Goal: Task Accomplishment & Management: Manage account settings

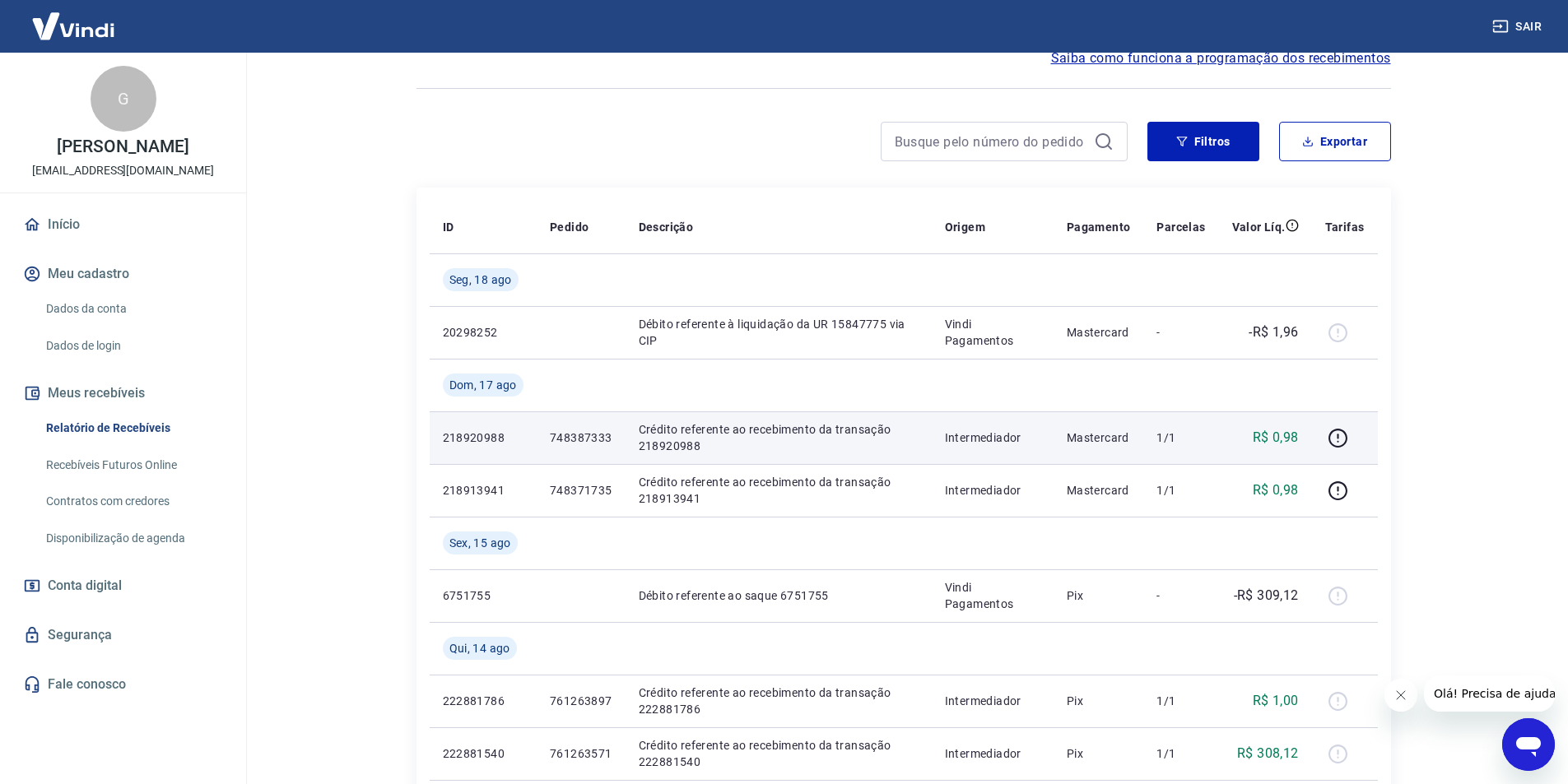
scroll to position [82, 0]
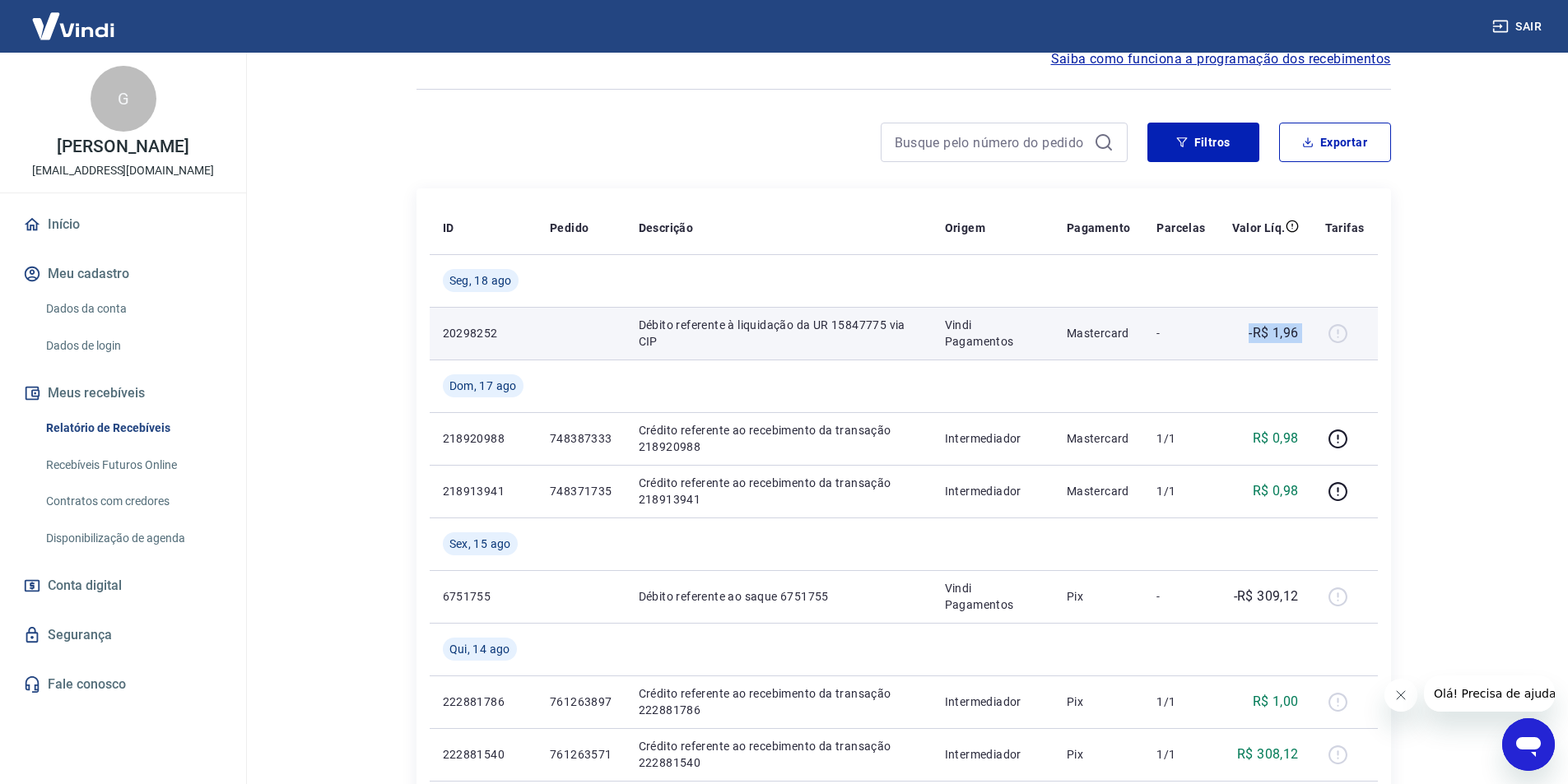
drag, startPoint x: 1250, startPoint y: 334, endPoint x: 1331, endPoint y: 334, distance: 81.0
click at [1331, 334] on tr "20298252 Débito referente à liquidação da UR 15847775 via CIP Vindi Pagamentos …" at bounding box center [903, 333] width 948 height 53
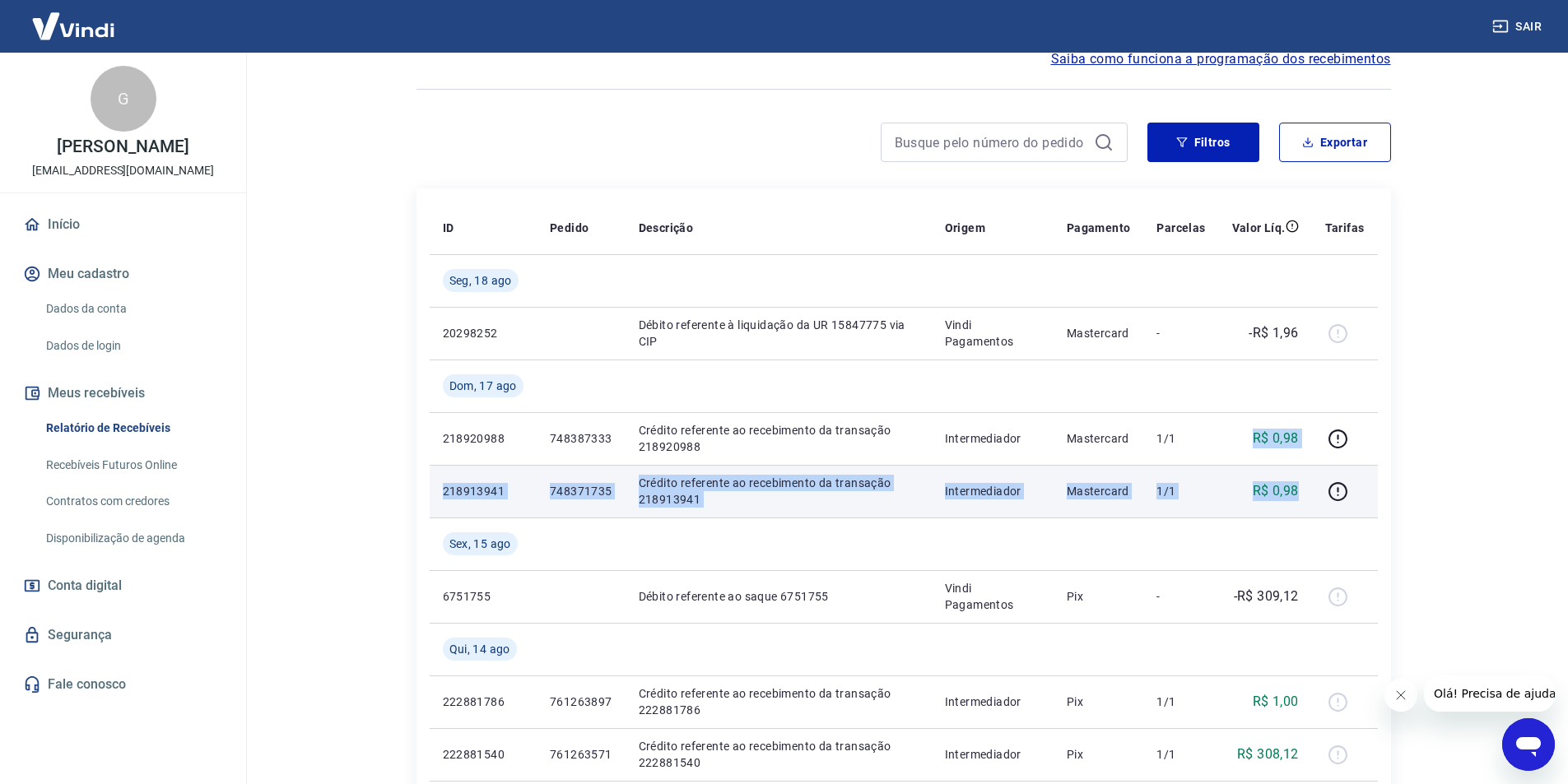
drag, startPoint x: 1236, startPoint y: 436, endPoint x: 1300, endPoint y: 495, distance: 87.0
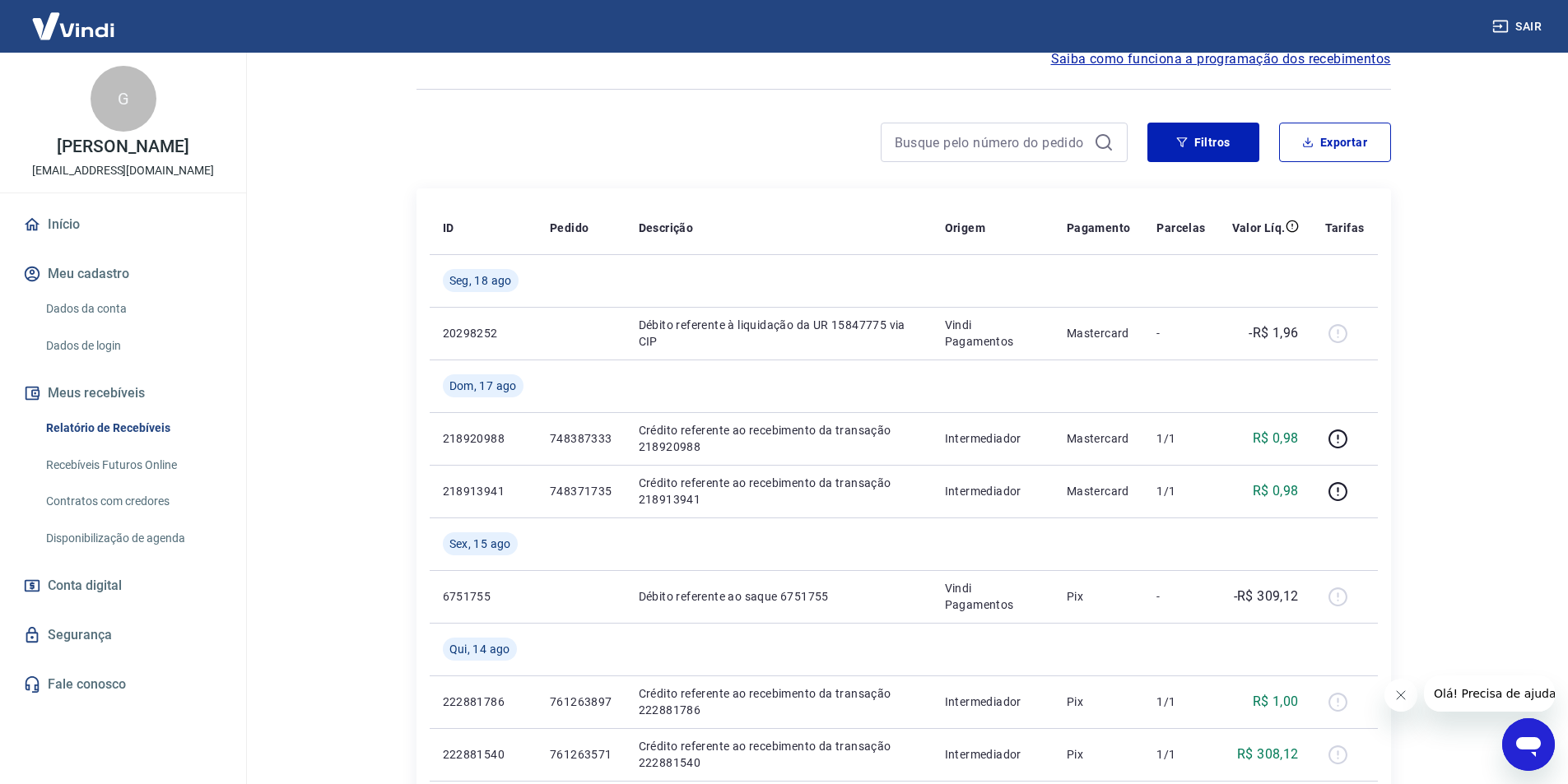
click at [316, 561] on main "Início / Meus Recebíveis / Relatório de Recebíveis Relatório de Recebíveis Saib…" at bounding box center [903, 335] width 1329 height 731
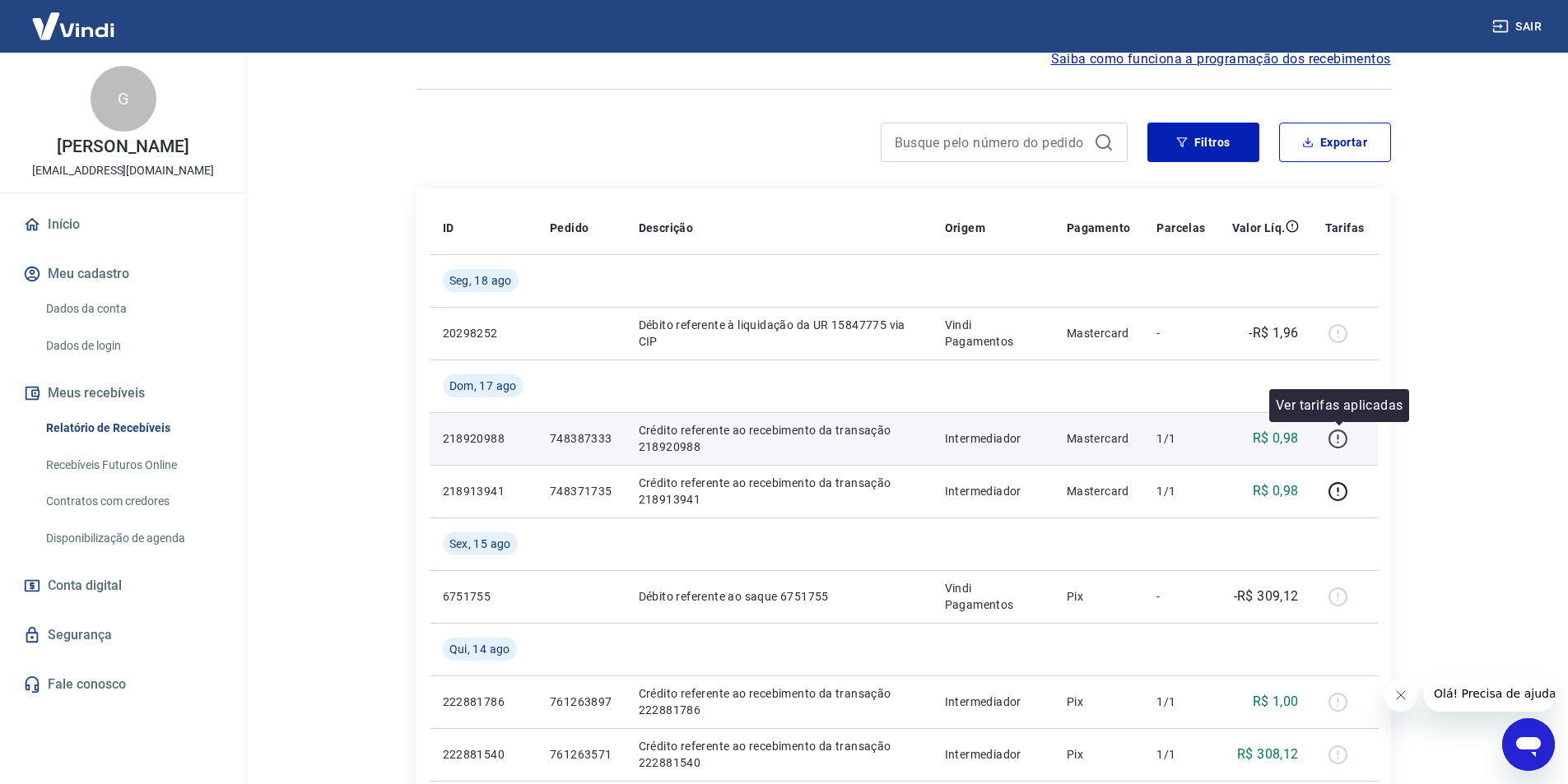
click at [1346, 434] on icon "button" at bounding box center [1338, 439] width 19 height 19
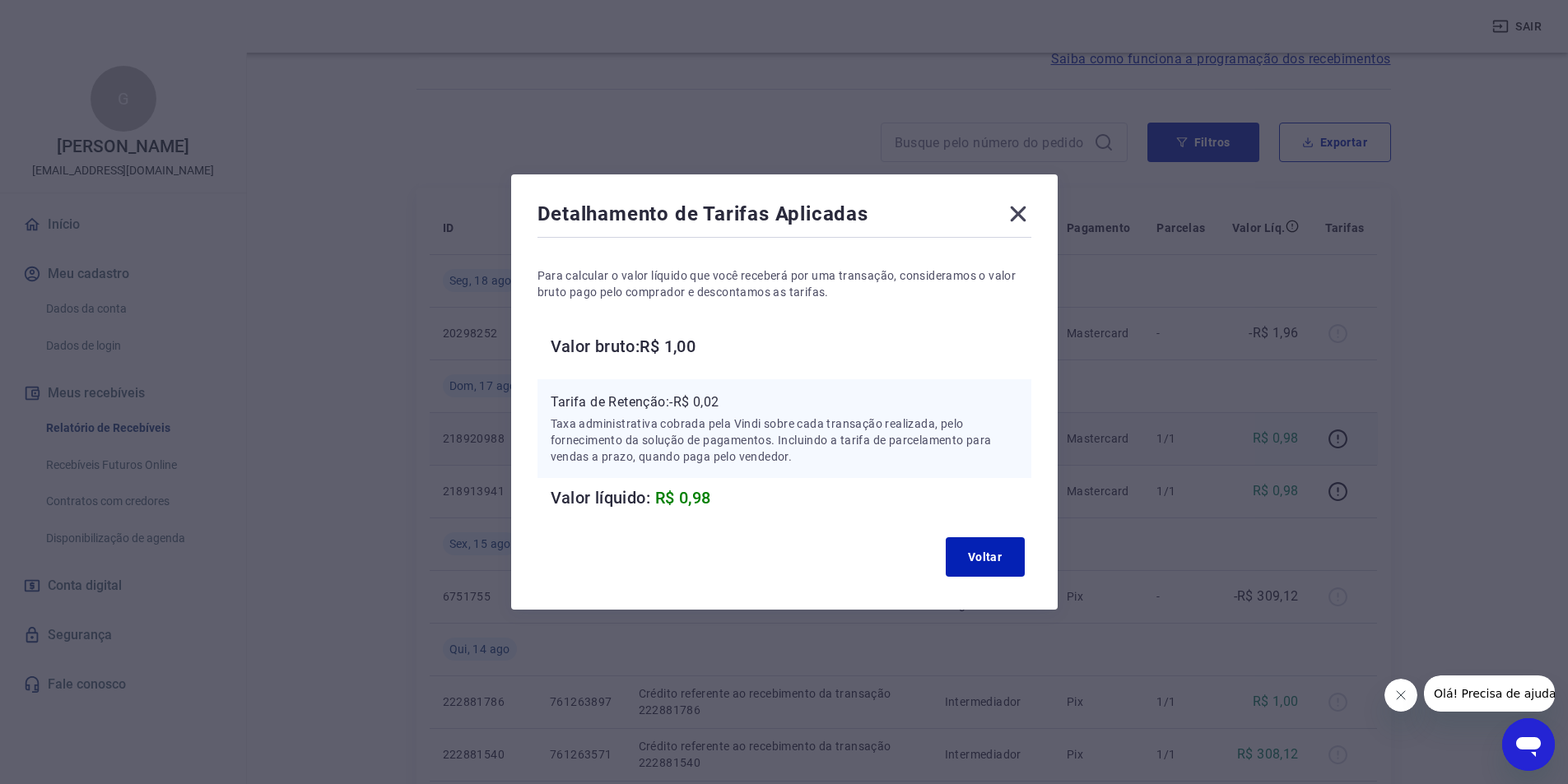
click at [1022, 215] on icon at bounding box center [1018, 214] width 15 height 15
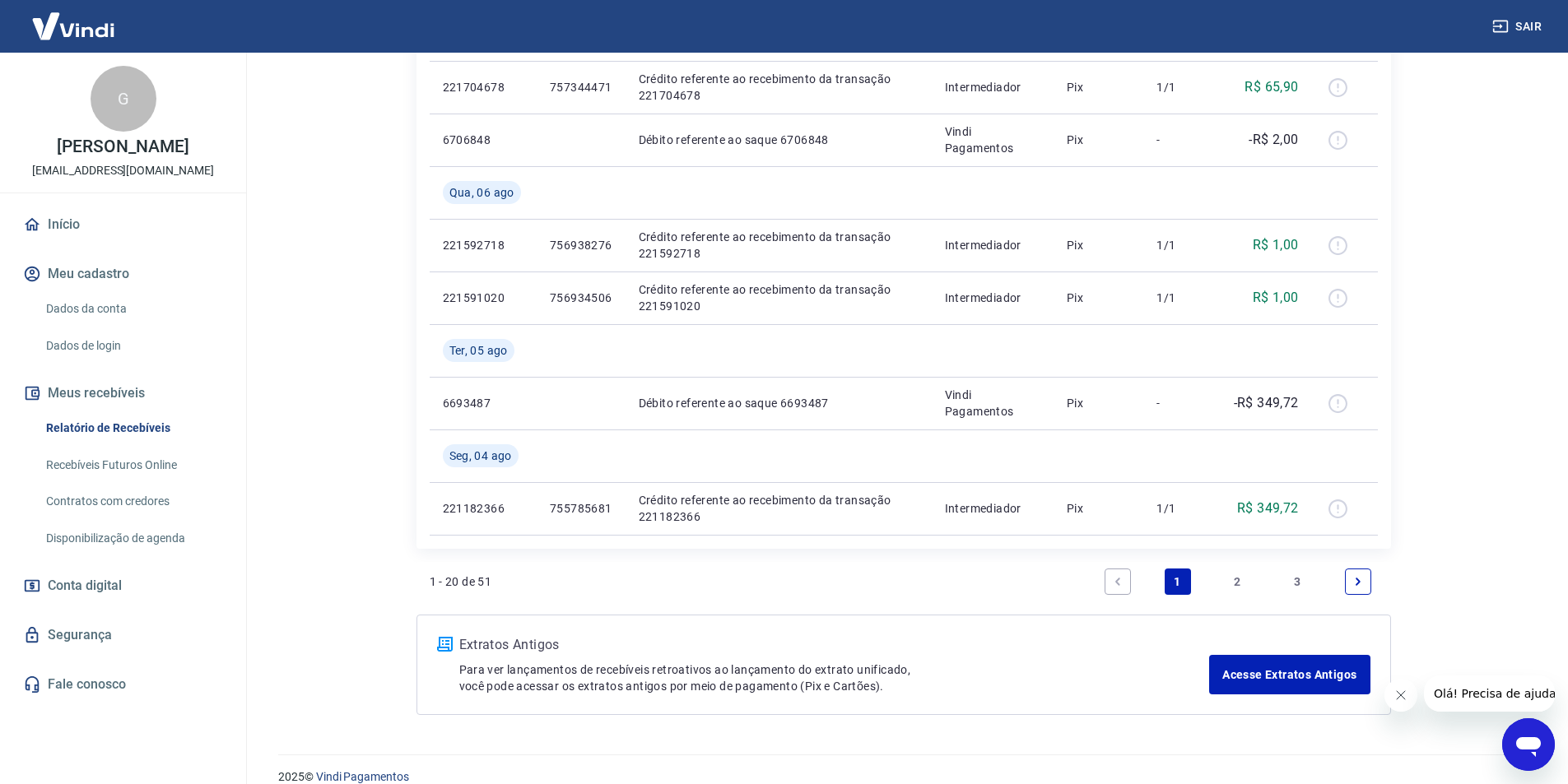
scroll to position [1349, 0]
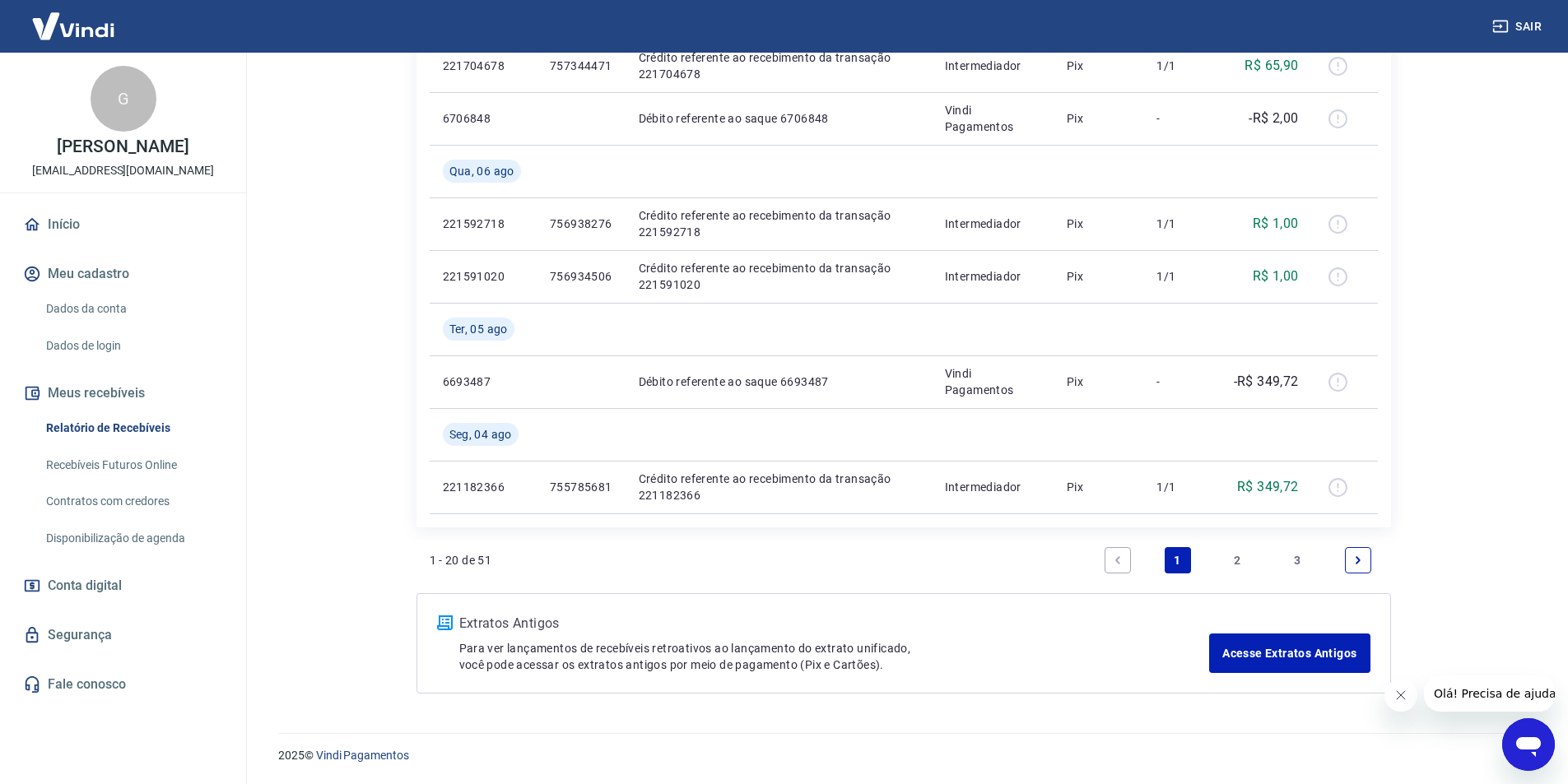
click at [1241, 558] on link "2" at bounding box center [1237, 560] width 26 height 26
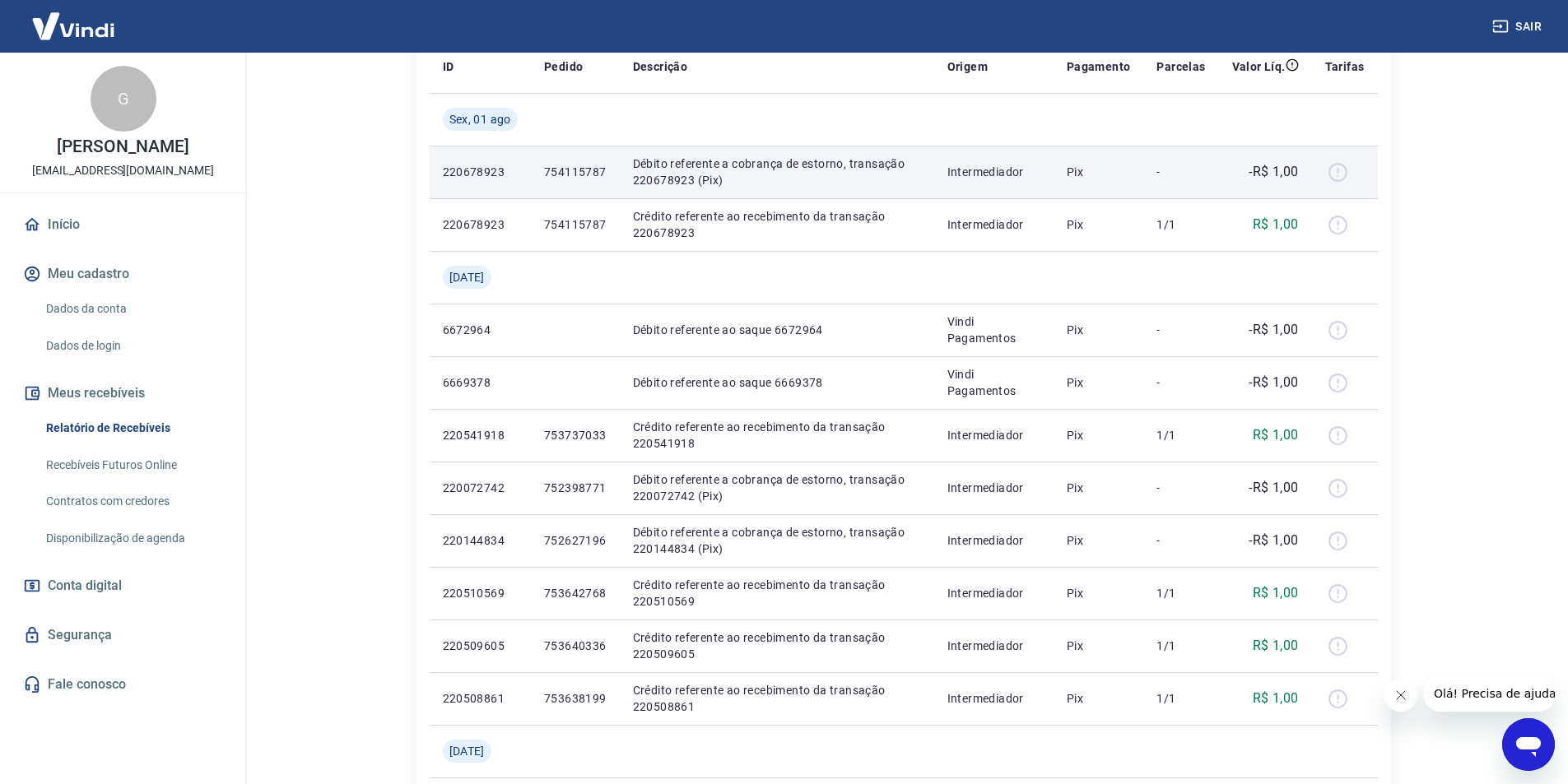
scroll to position [246, 0]
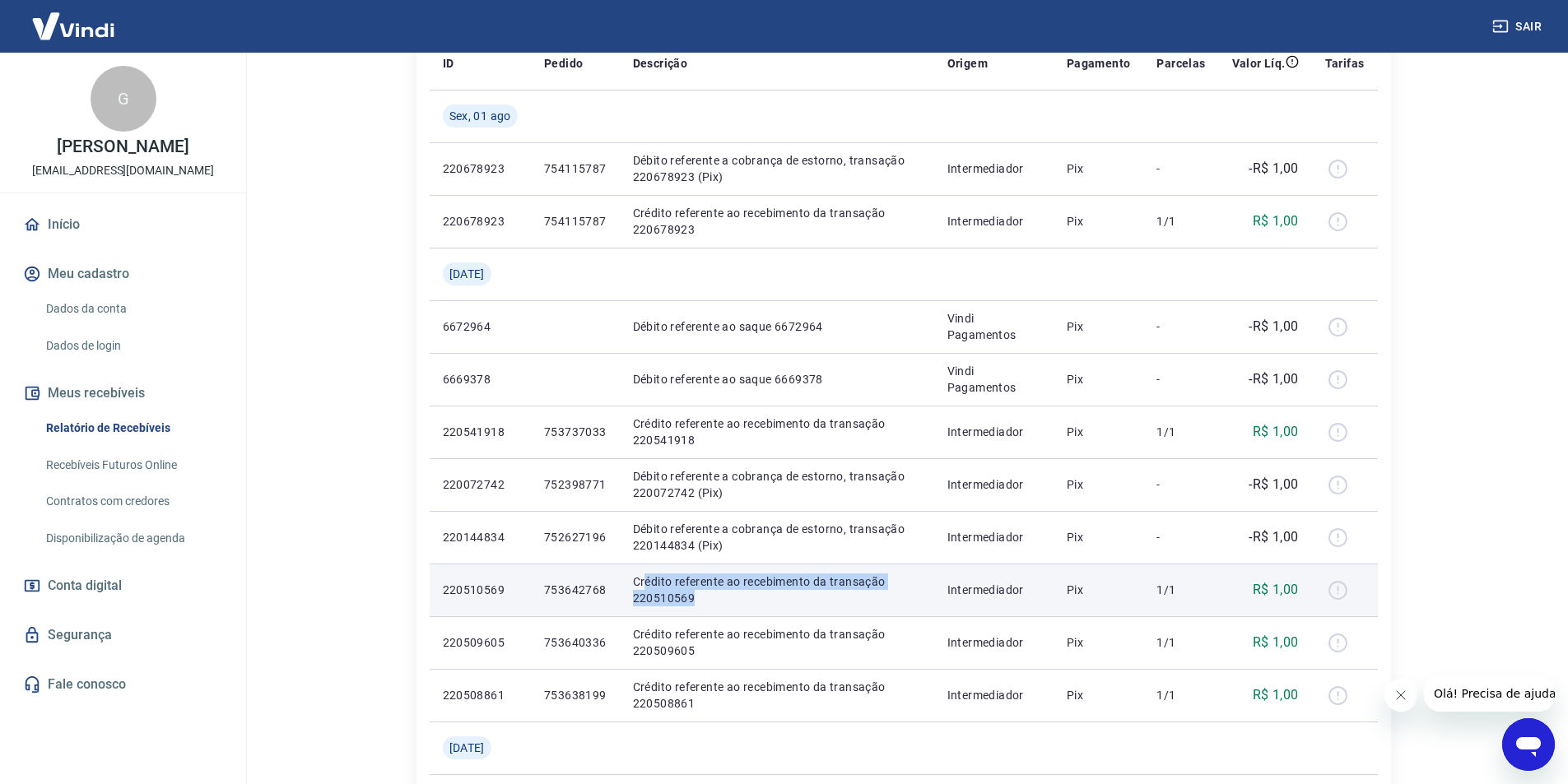
drag, startPoint x: 642, startPoint y: 579, endPoint x: 799, endPoint y: 603, distance: 158.8
click at [799, 603] on p "Crédito referente ao recebimento da transação 220510569" at bounding box center [777, 589] width 288 height 33
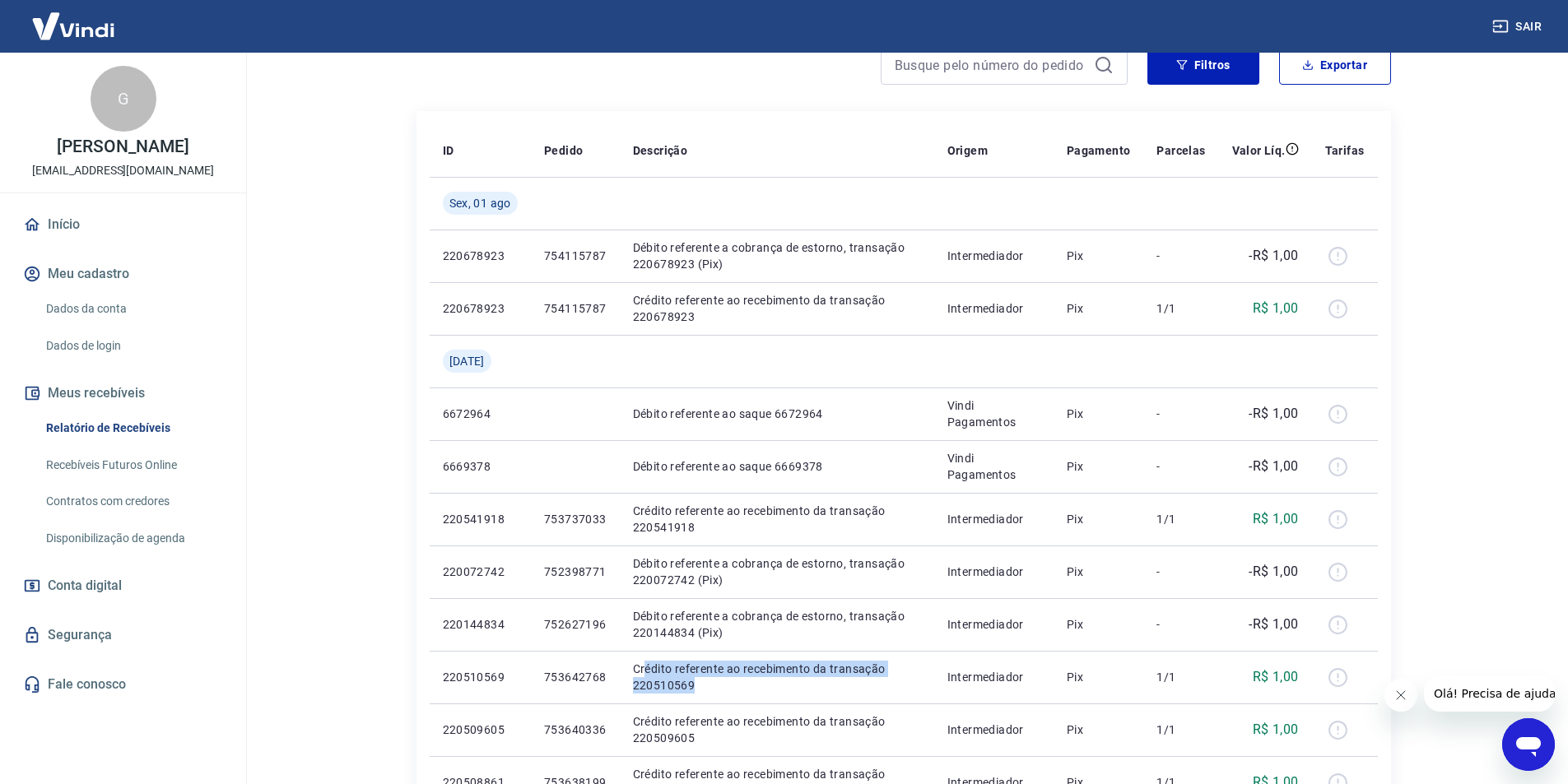
scroll to position [0, 0]
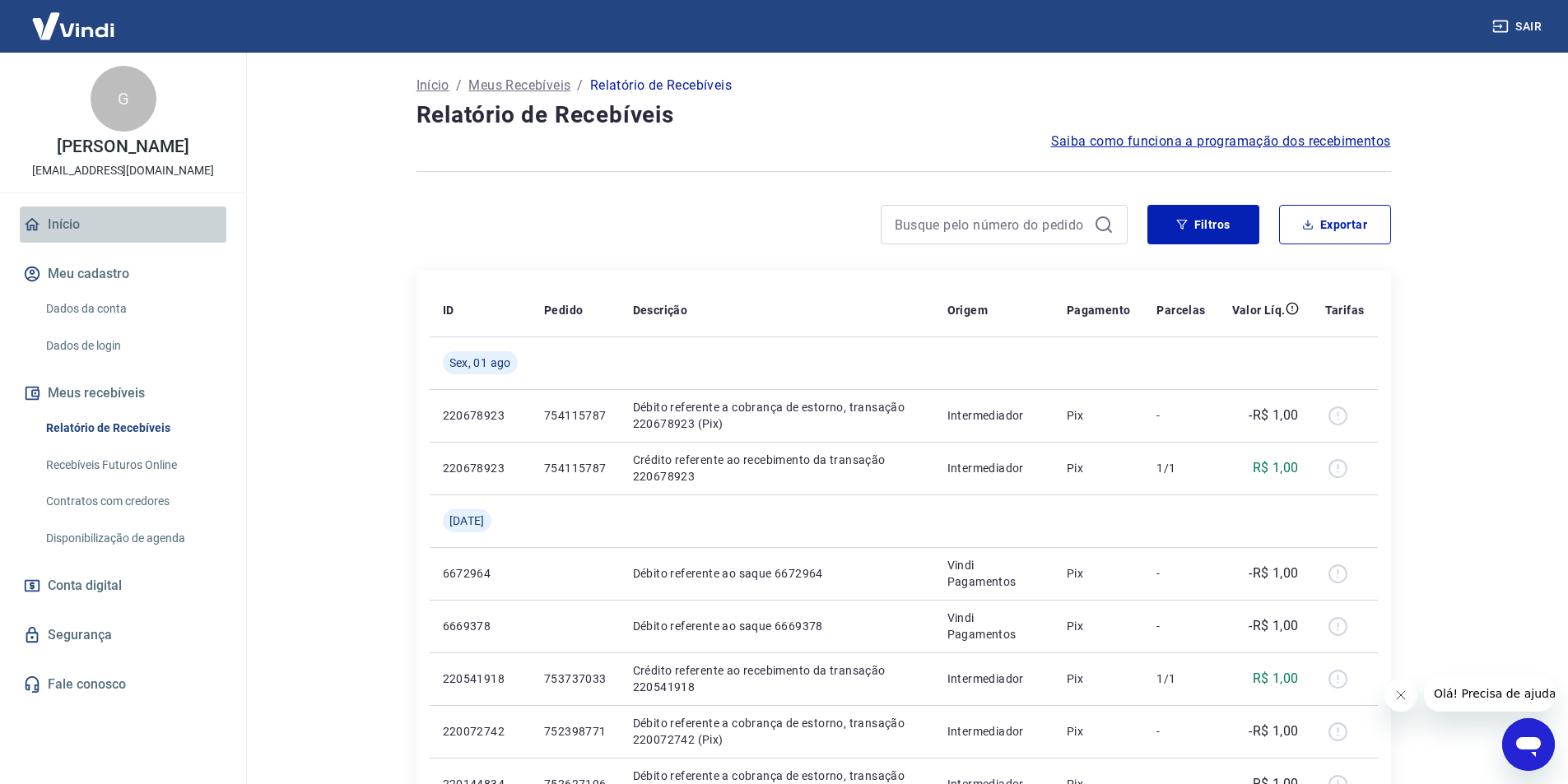
click at [65, 241] on link "Início" at bounding box center [123, 224] width 206 height 36
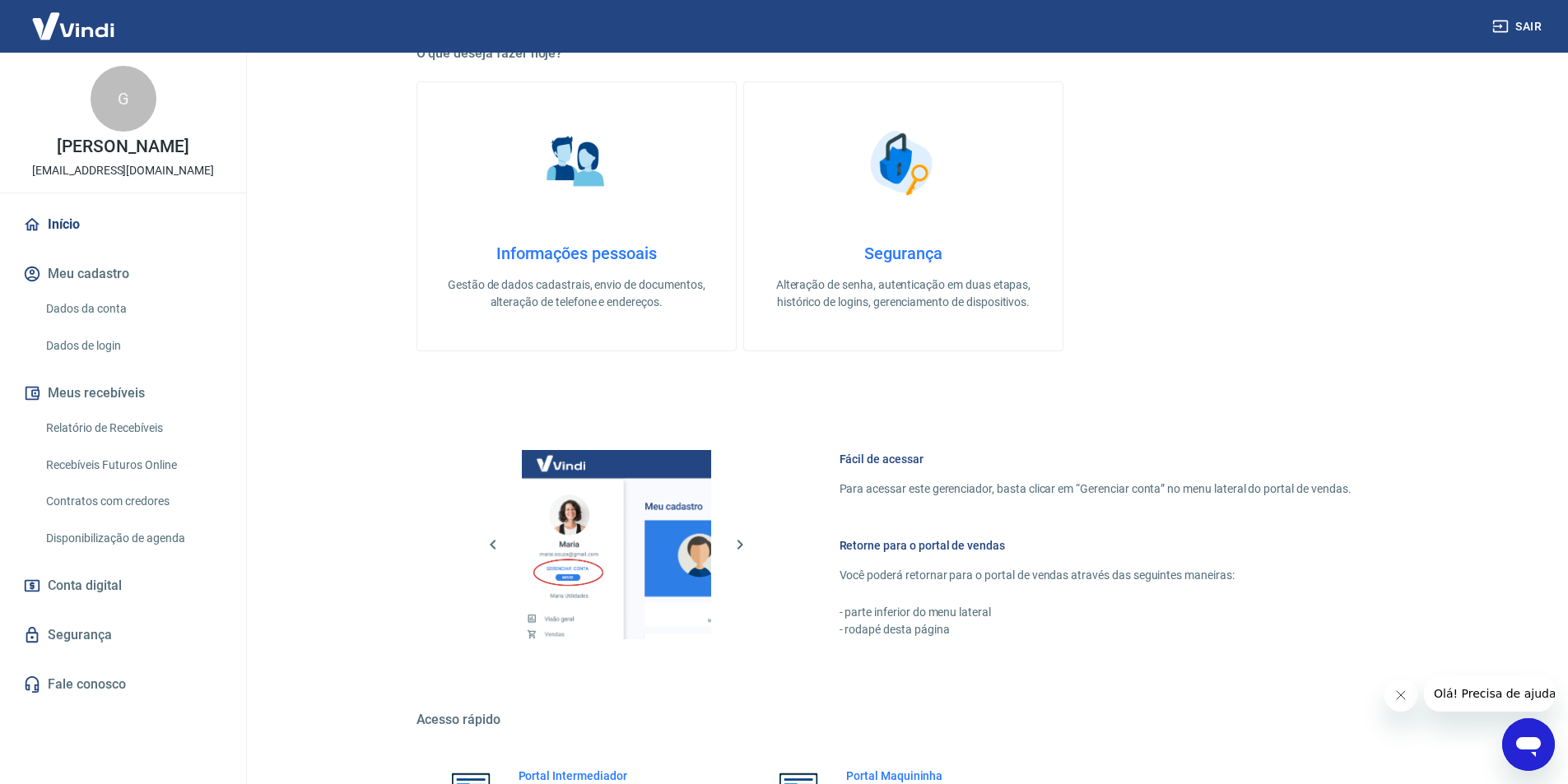
scroll to position [576, 0]
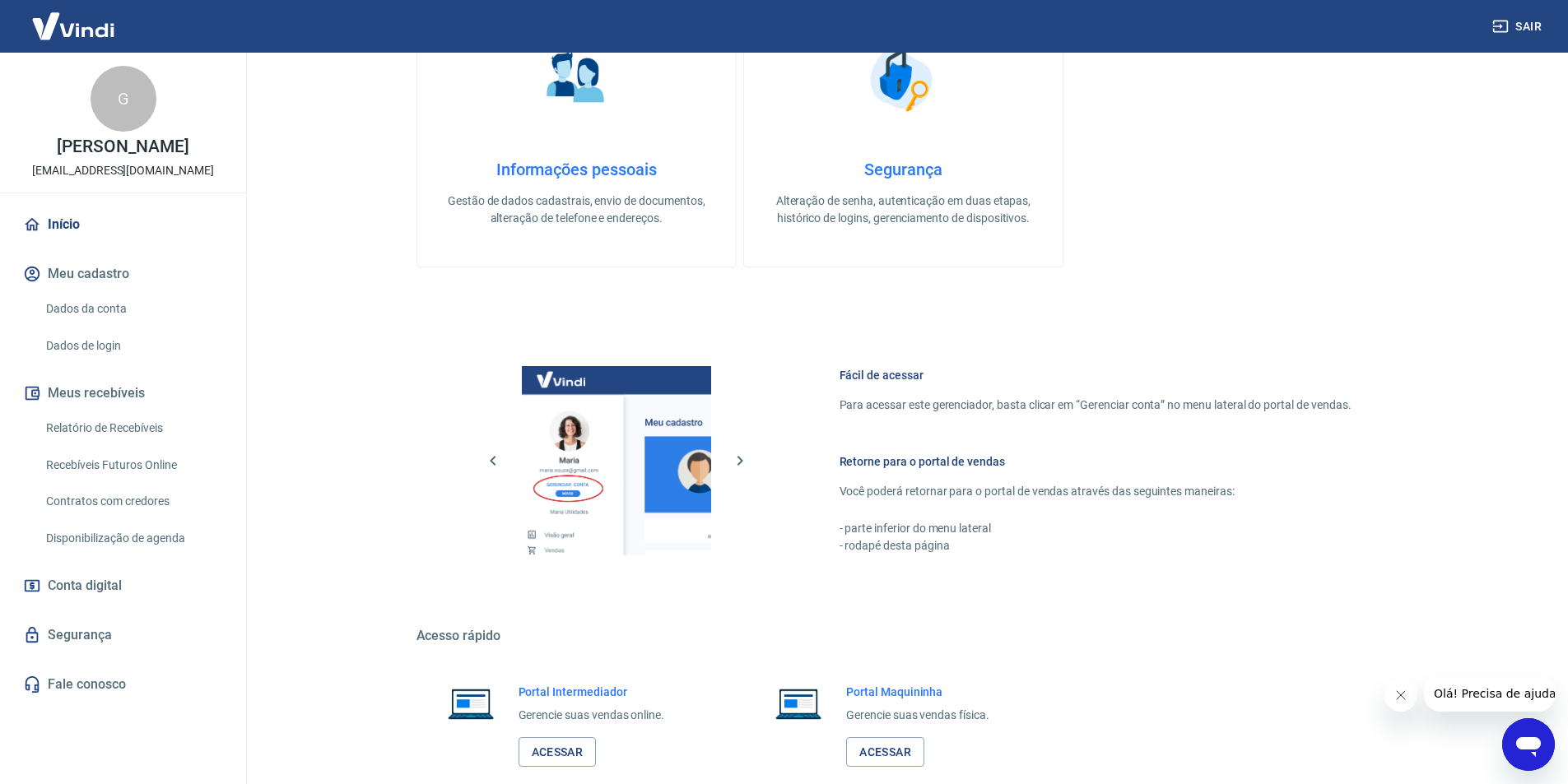
click at [120, 445] on link "Relatório de Recebíveis" at bounding box center [132, 427] width 187 height 34
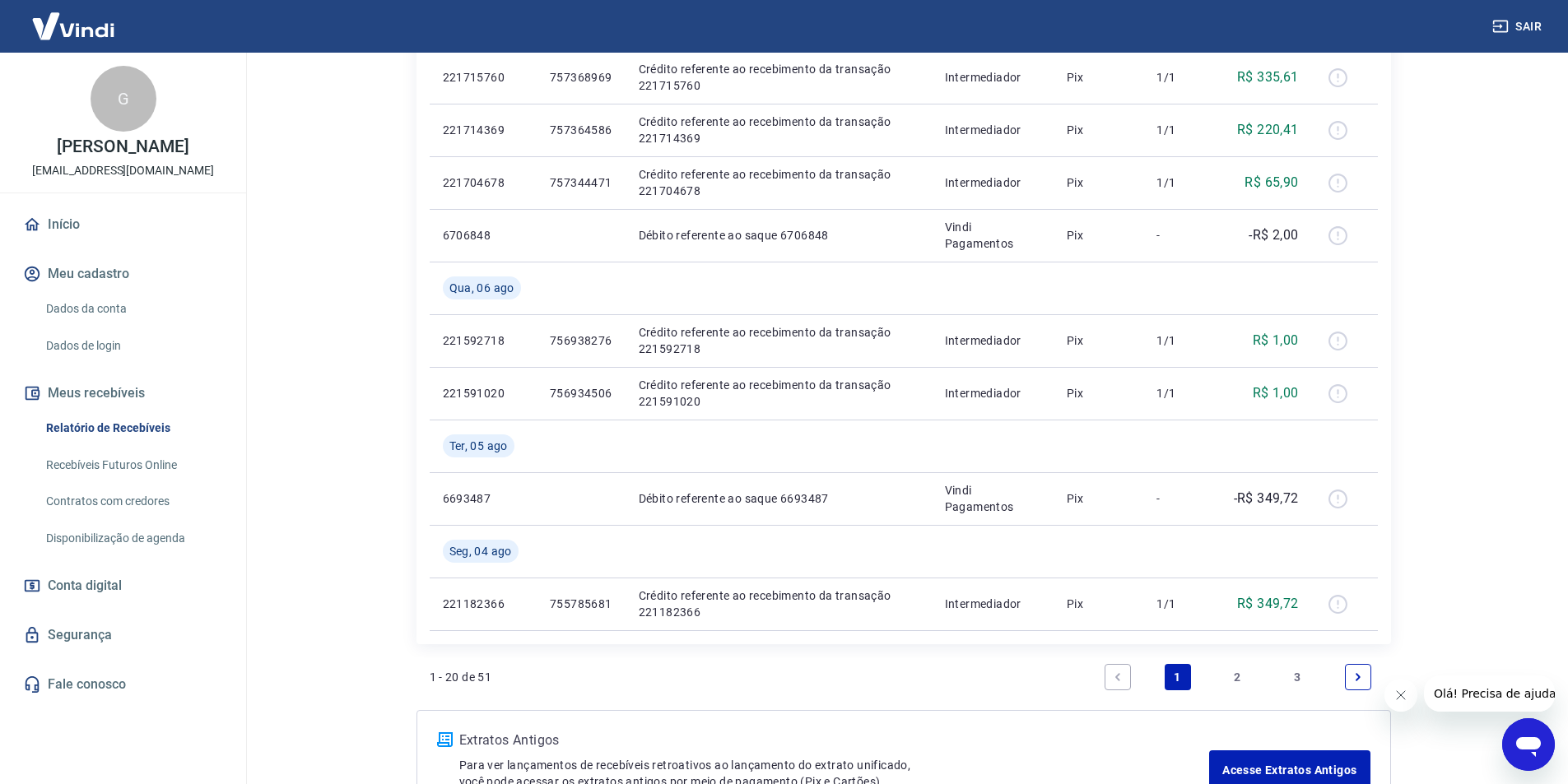
scroll to position [1234, 0]
click at [1356, 678] on icon "Next page" at bounding box center [1357, 676] width 5 height 8
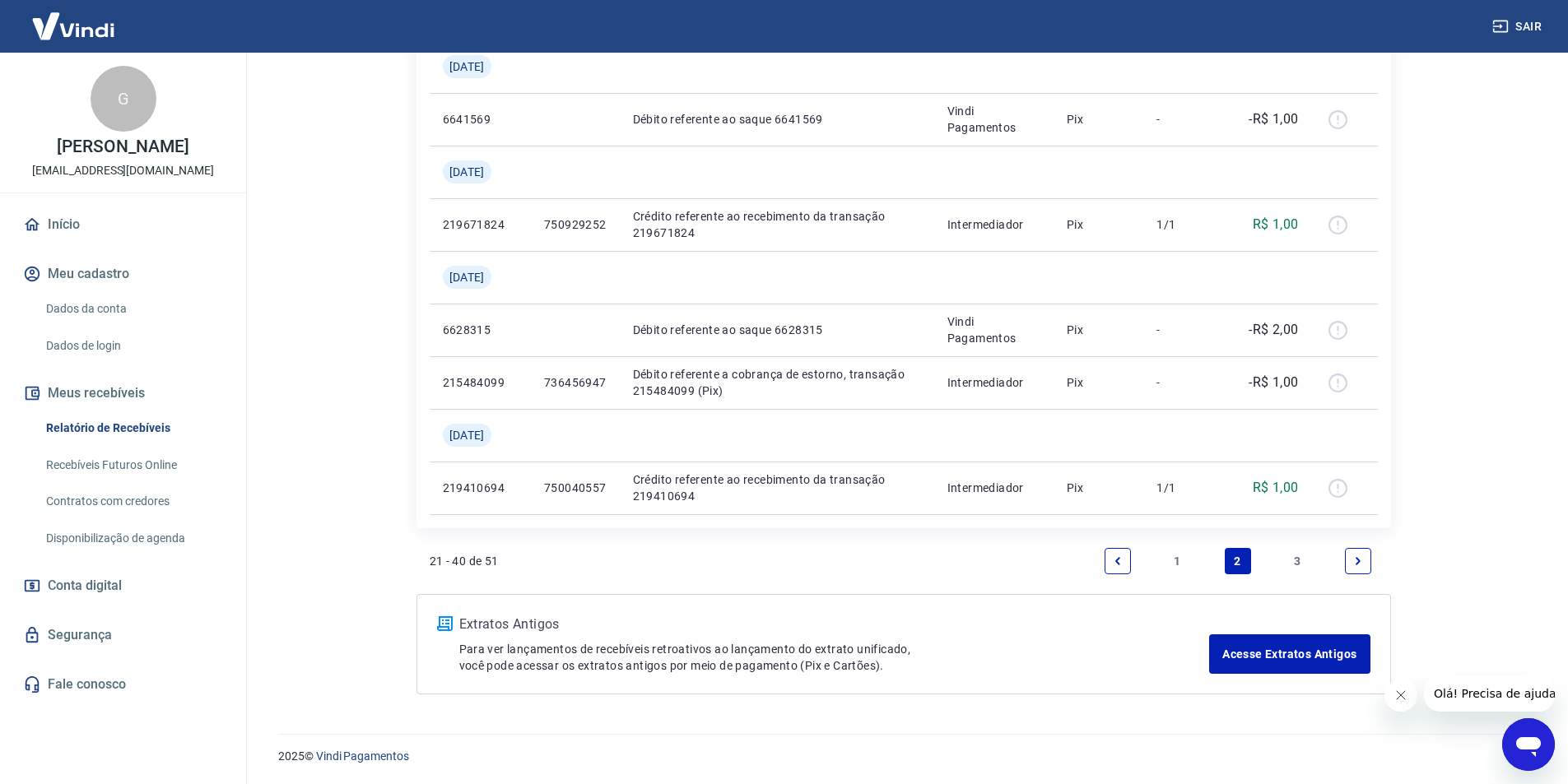
scroll to position [1297, 0]
click at [1297, 563] on link "3" at bounding box center [1298, 560] width 26 height 26
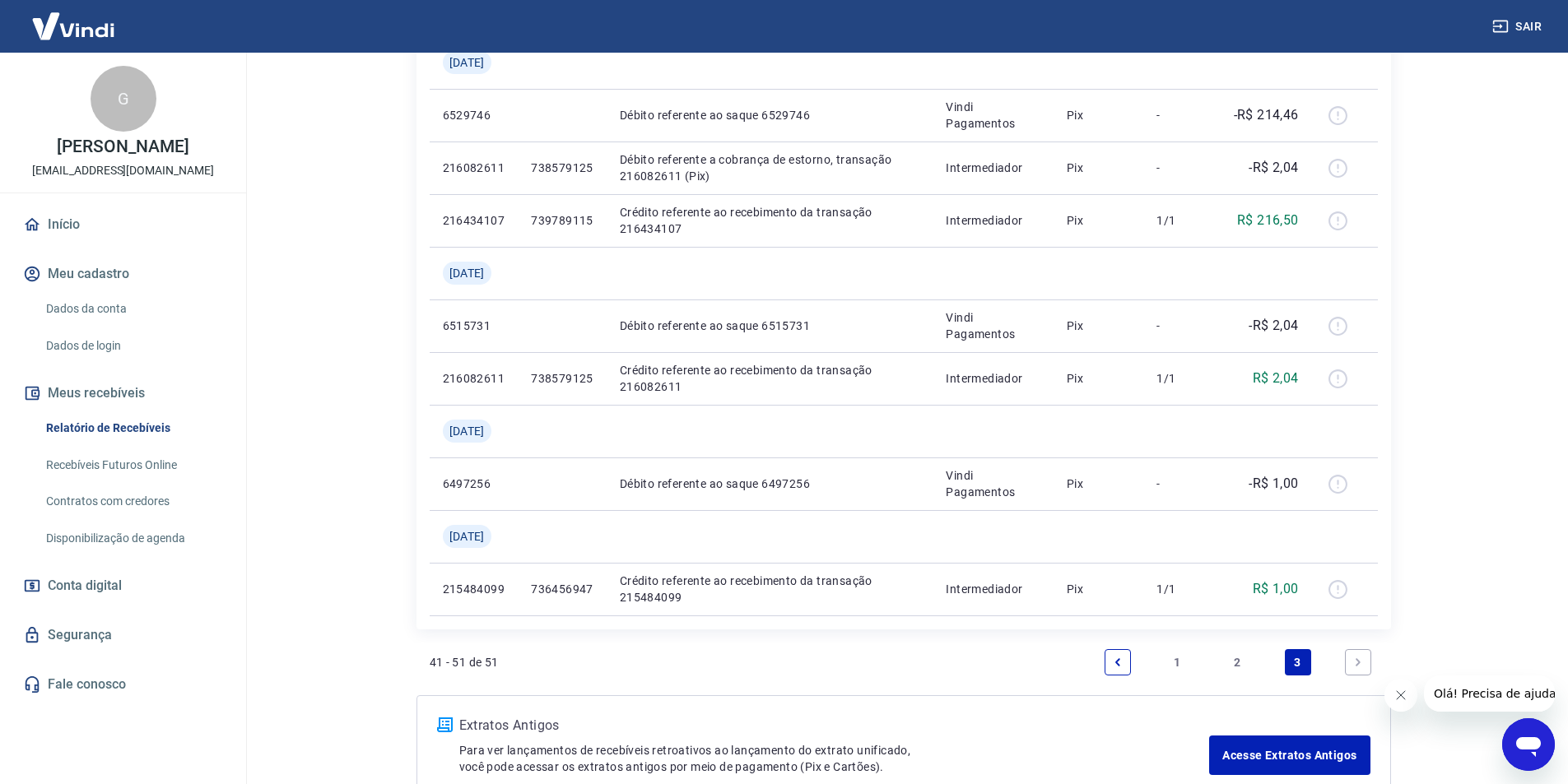
scroll to position [576, 0]
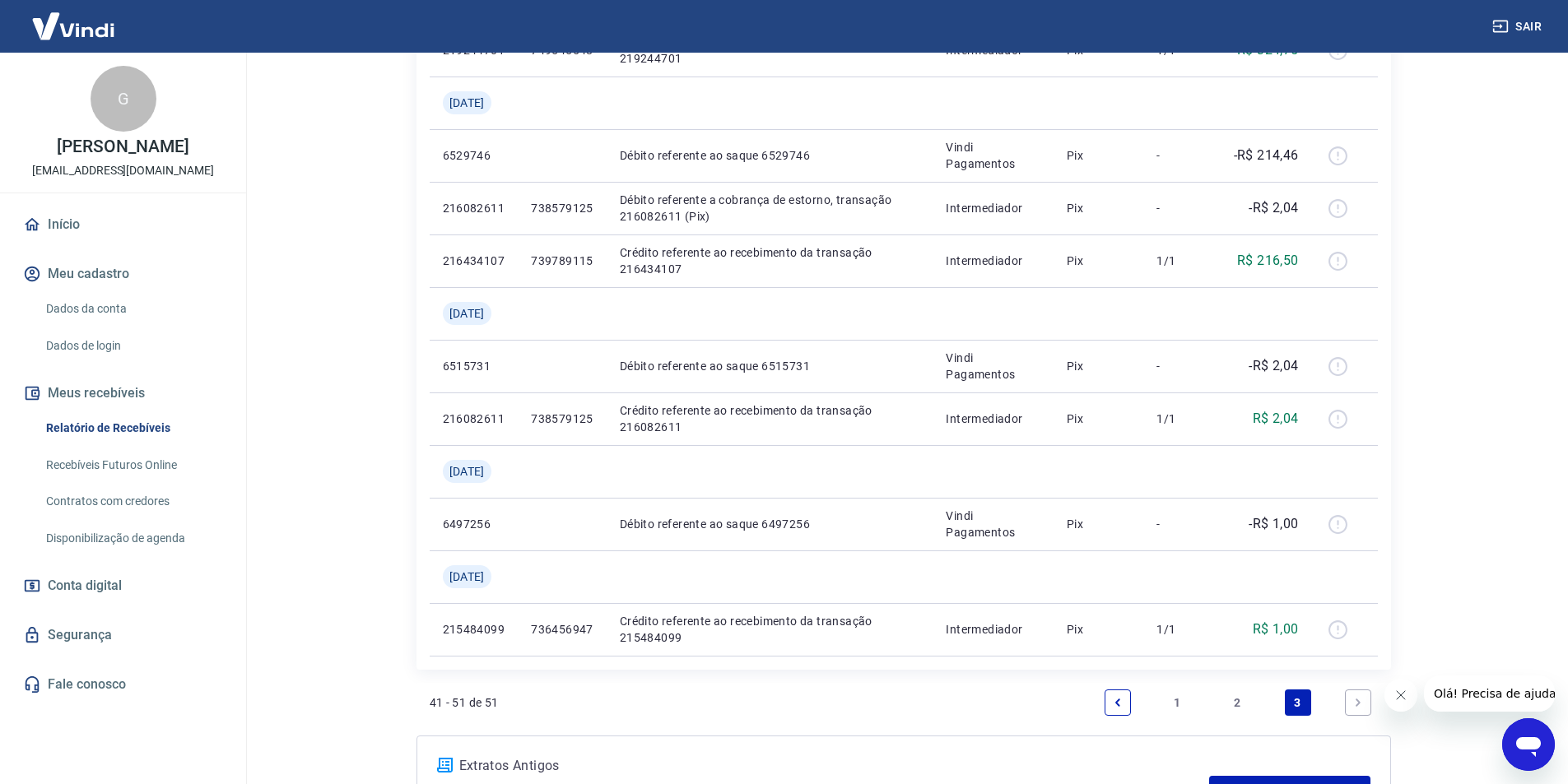
click at [1514, 688] on span "Olá! Precisa de ajuda?" at bounding box center [1497, 694] width 129 height 13
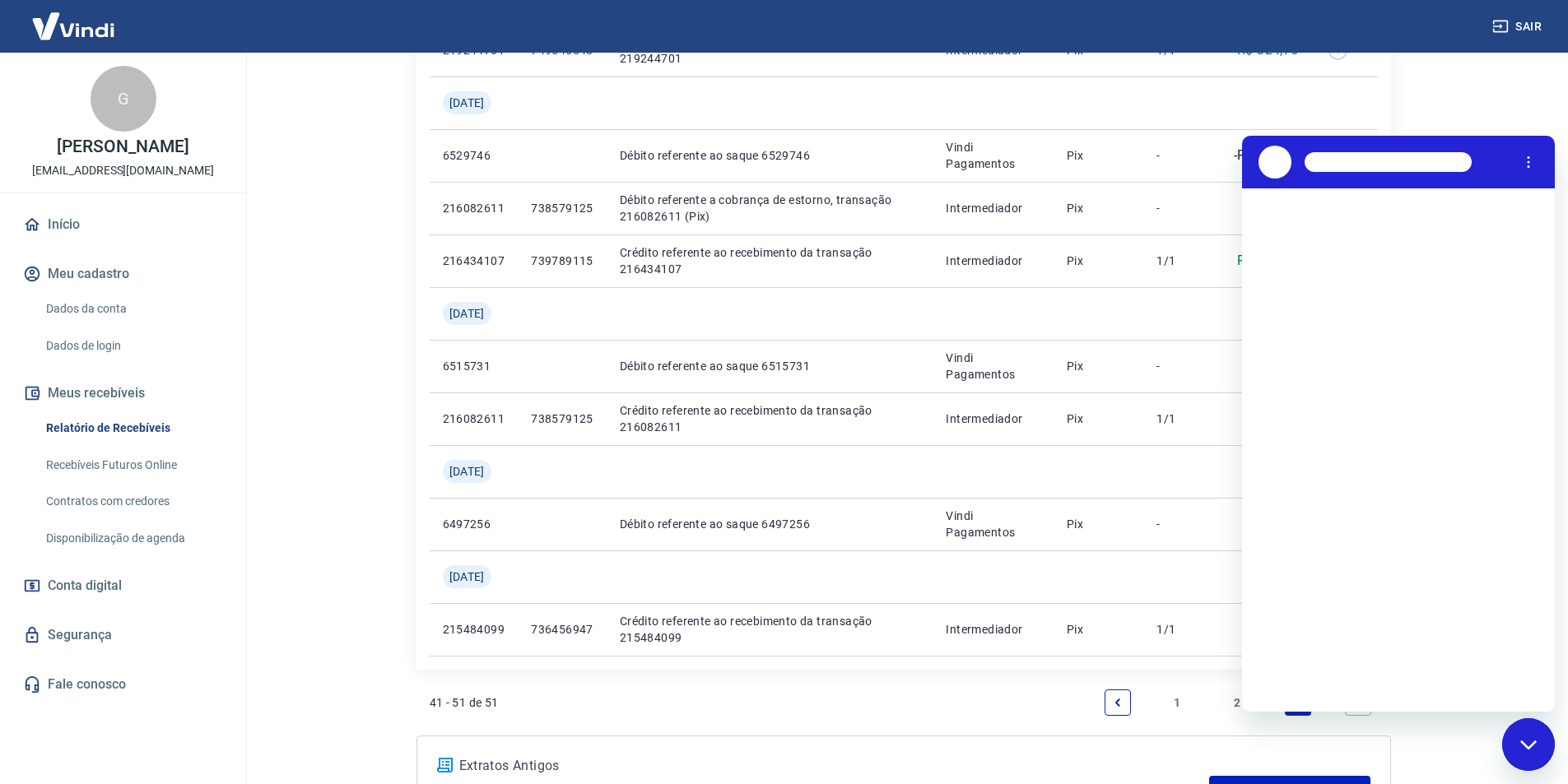
scroll to position [0, 0]
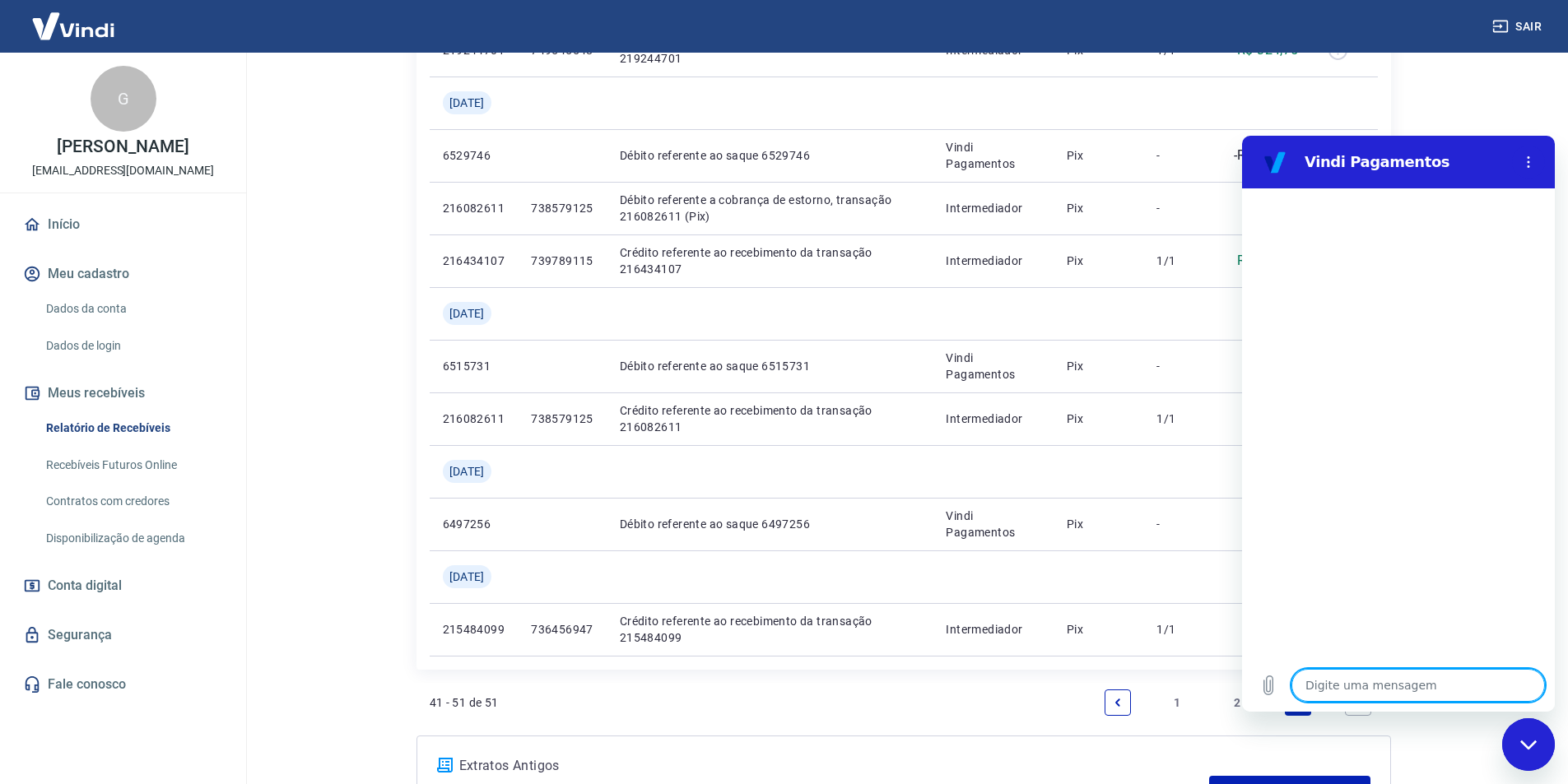
click at [1410, 698] on textarea at bounding box center [1417, 685] width 253 height 33
type textarea "B"
type textarea "x"
type textarea "Bo"
type textarea "x"
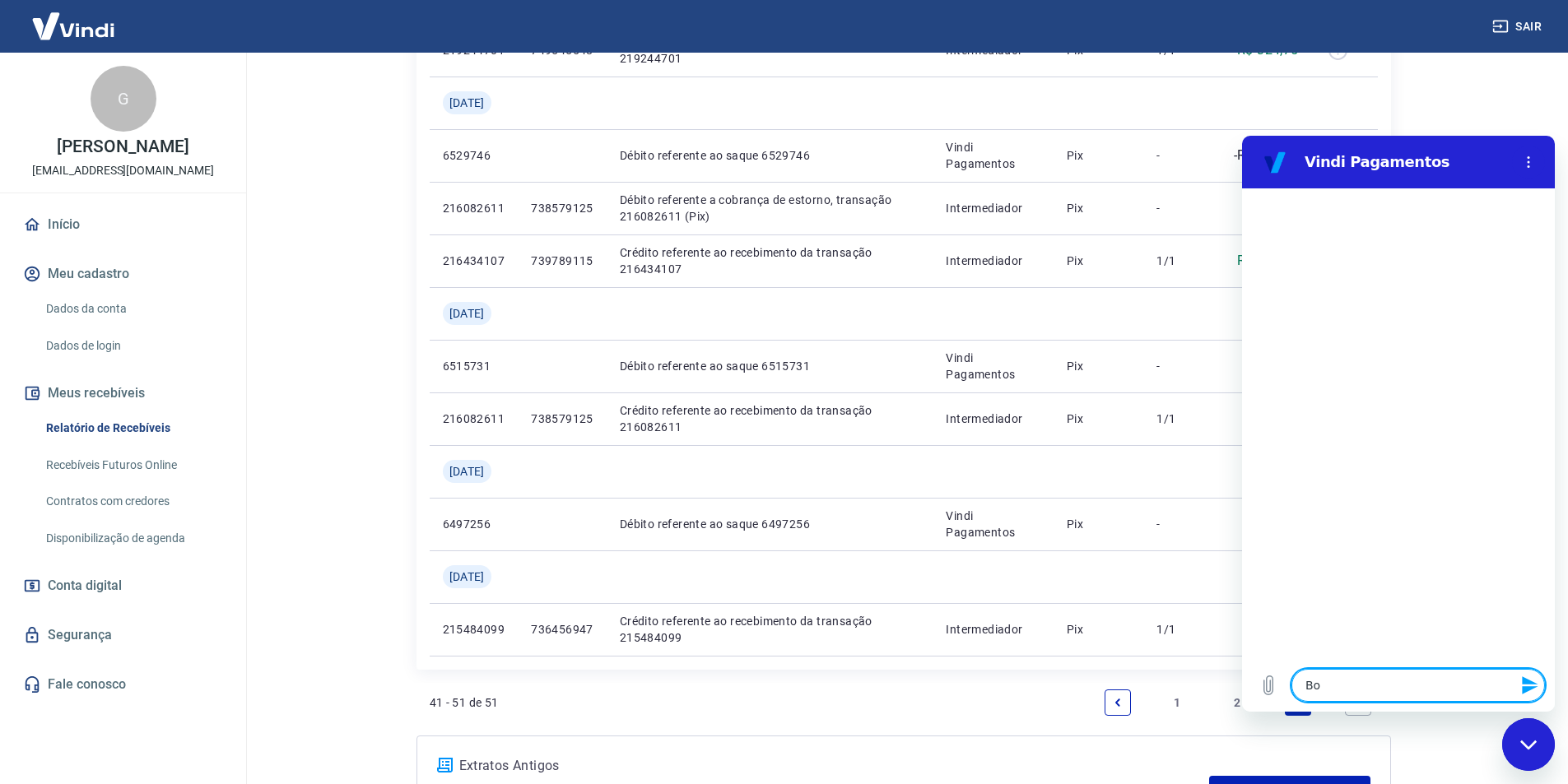
type textarea "Bom"
type textarea "x"
type textarea "Bom"
type textarea "x"
type textarea "Bom d"
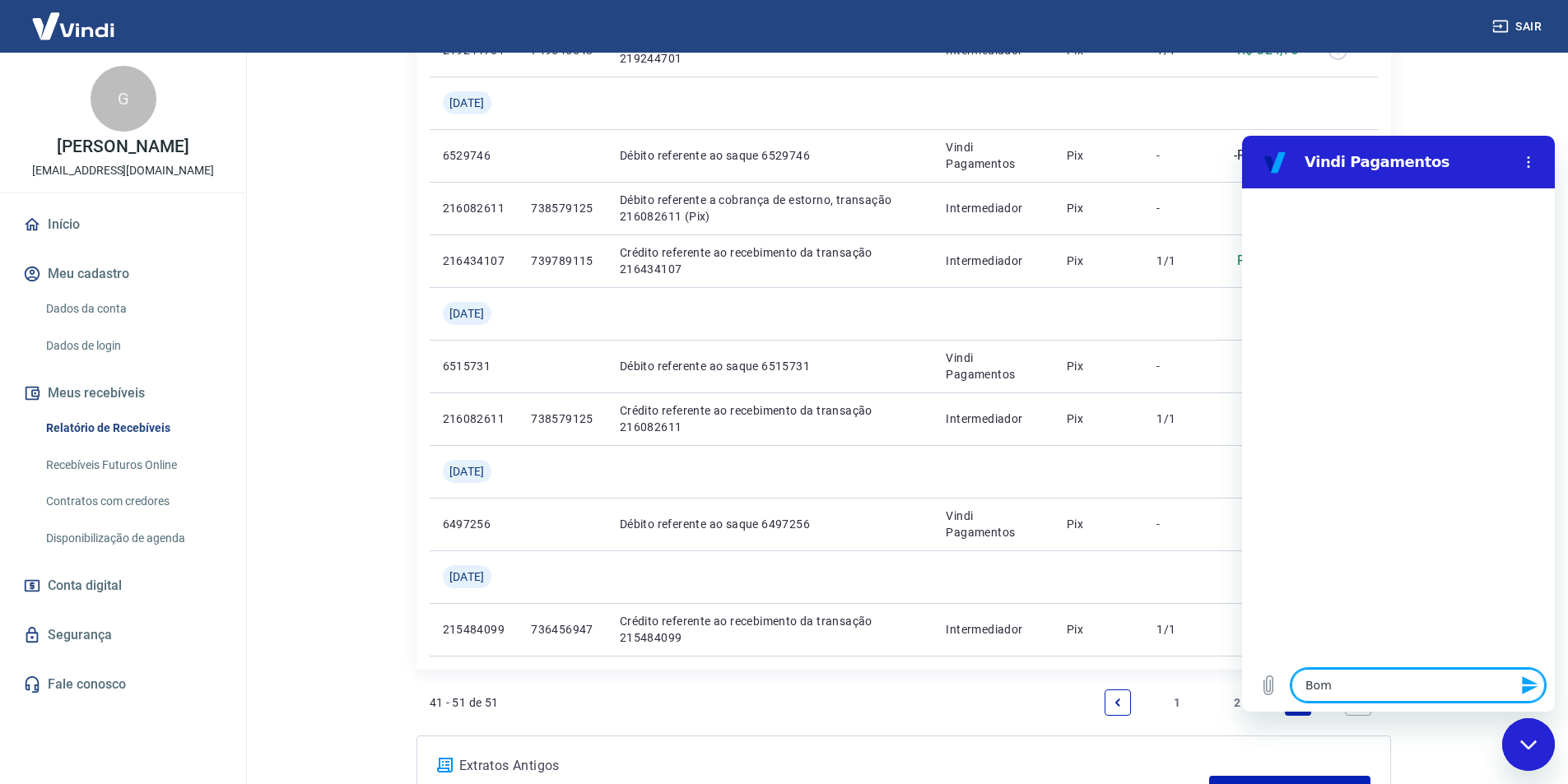
type textarea "x"
type textarea "Bom di"
type textarea "x"
type textarea "Bom dia"
type textarea "x"
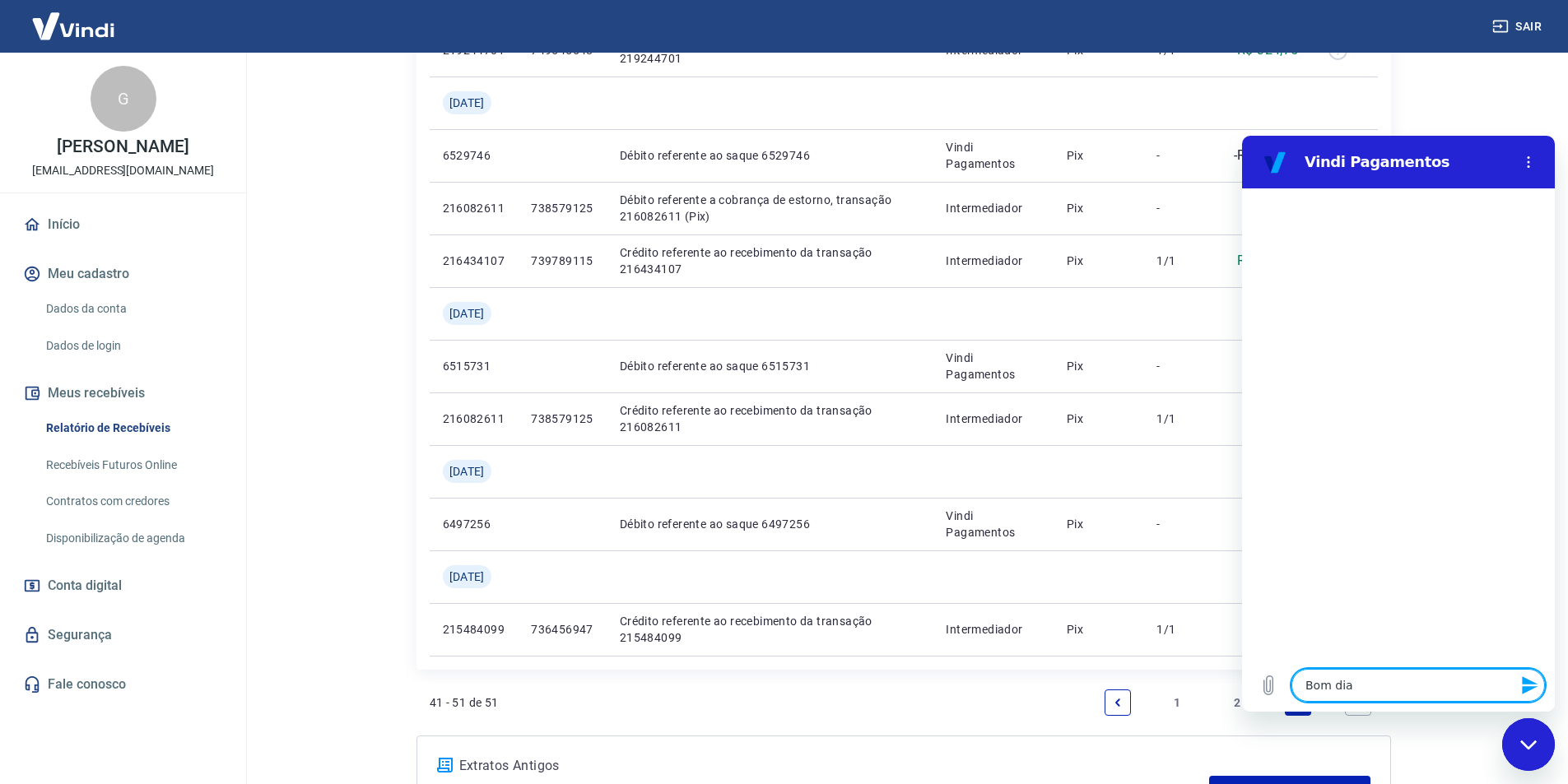
type textarea "Bom dia"
type textarea "x"
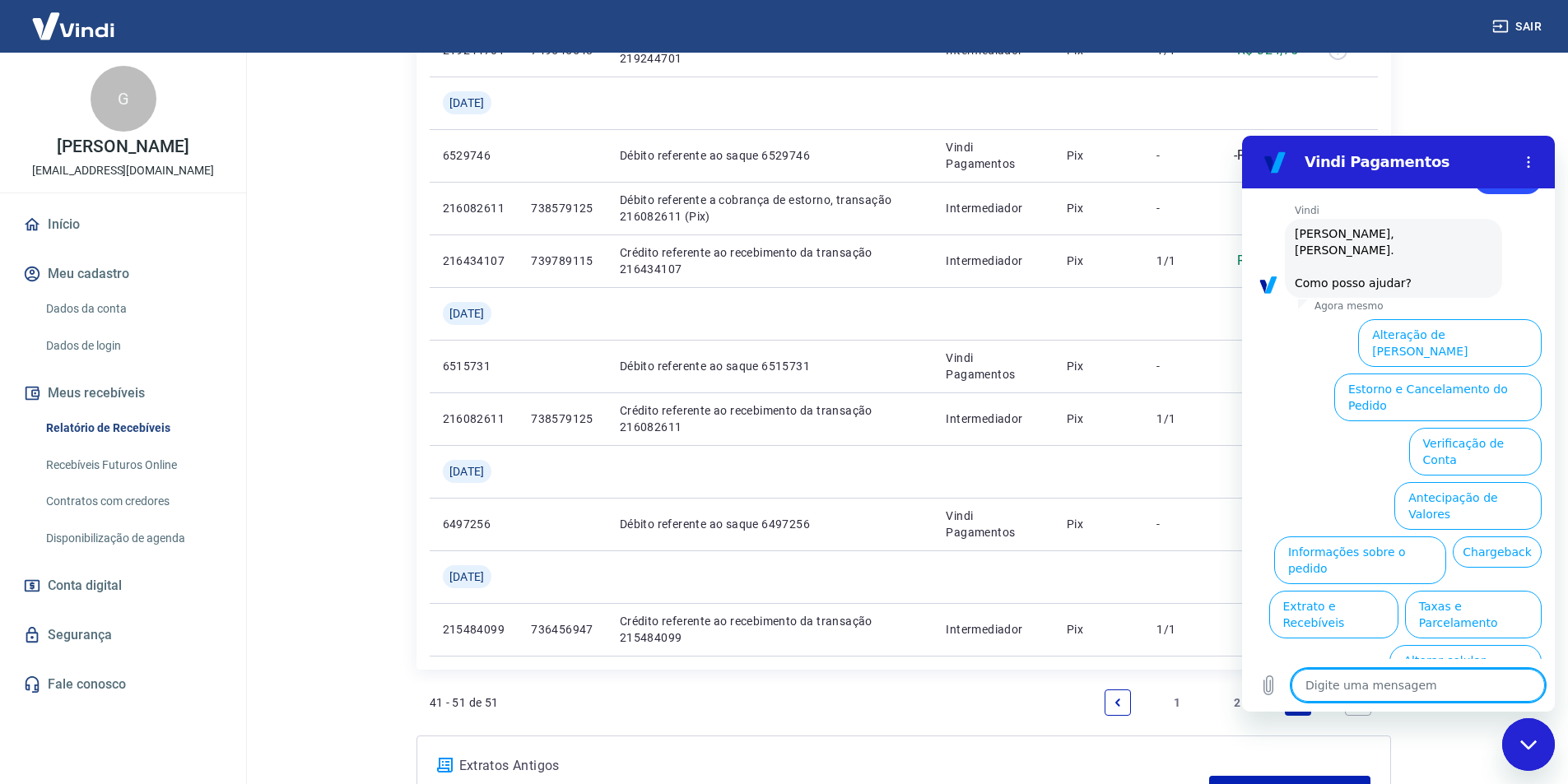
scroll to position [55, 0]
click at [1398, 592] on button "Extrato e Recebíveis" at bounding box center [1333, 616] width 129 height 48
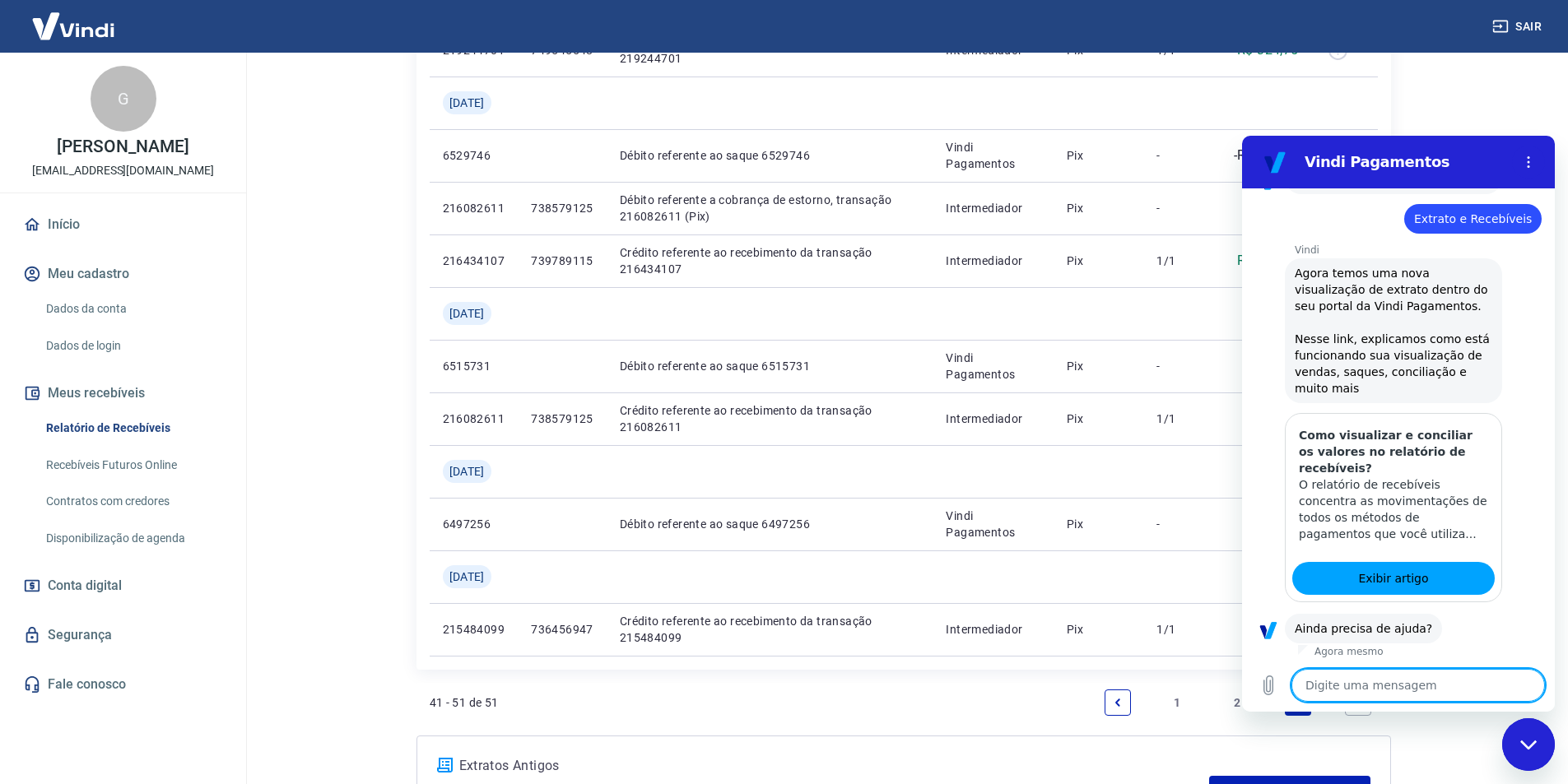
scroll to position [201, 0]
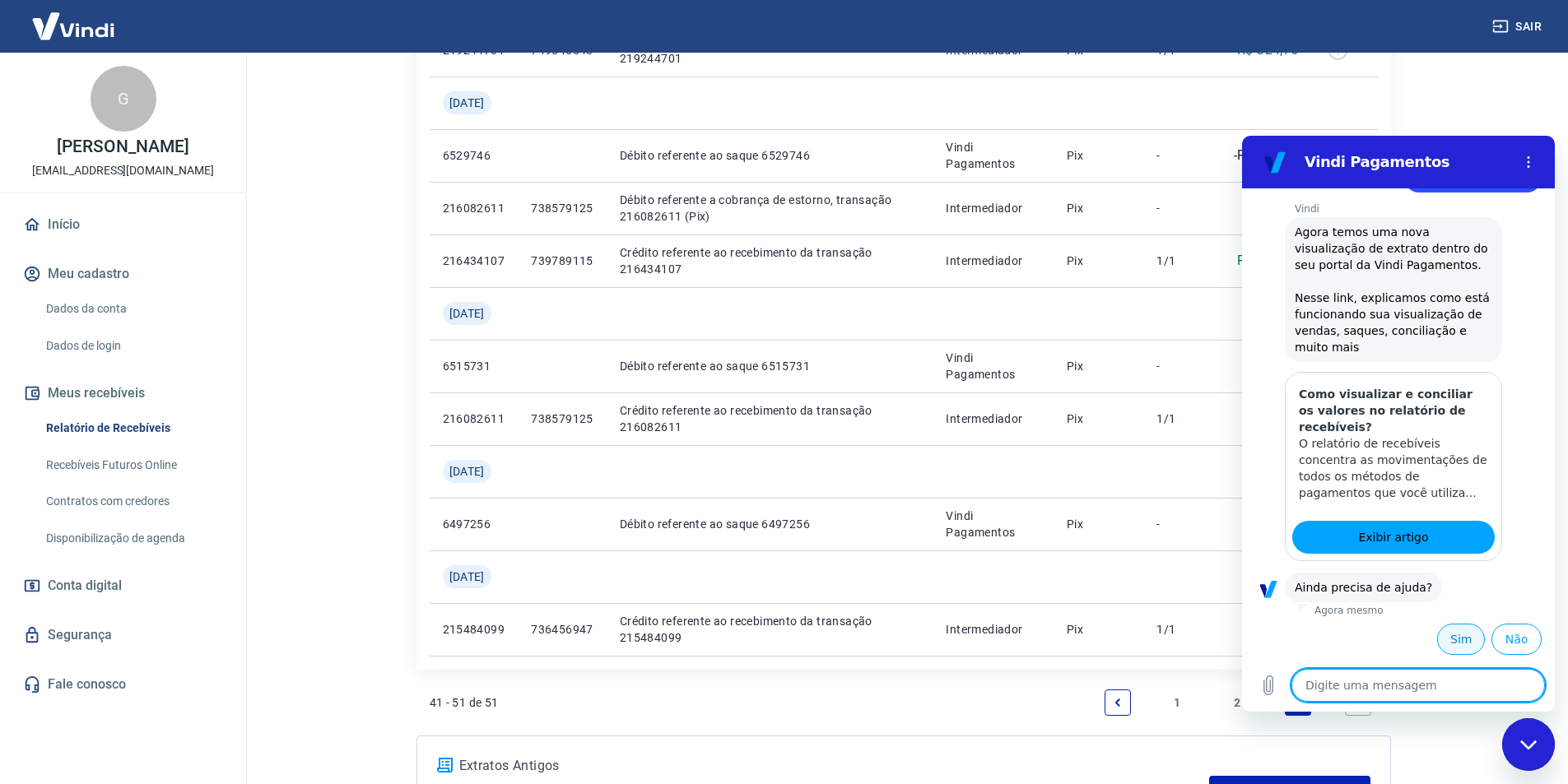
click at [1463, 639] on button "Sim" at bounding box center [1461, 638] width 48 height 32
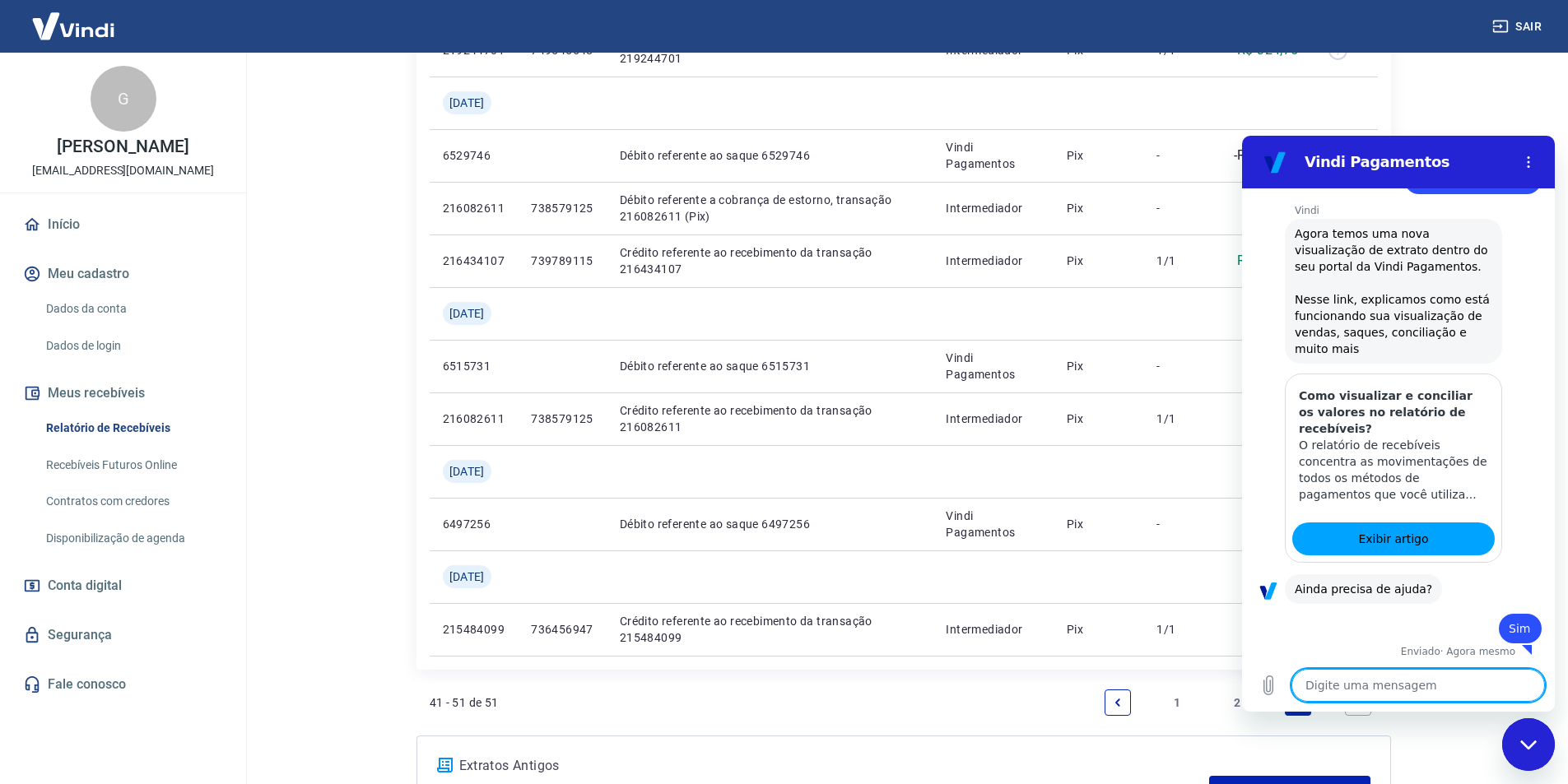
scroll to position [203, 0]
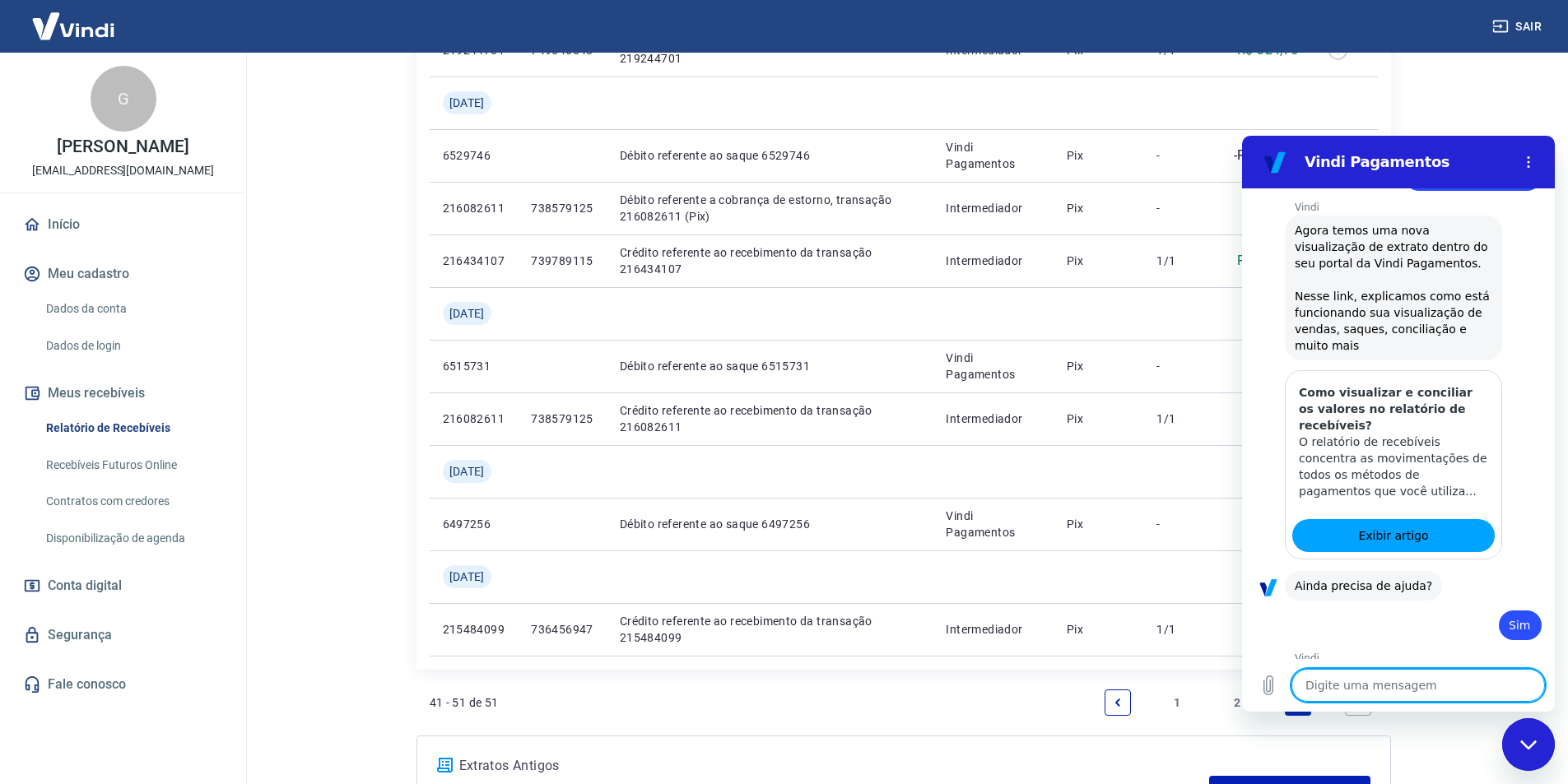
type textarea "x"
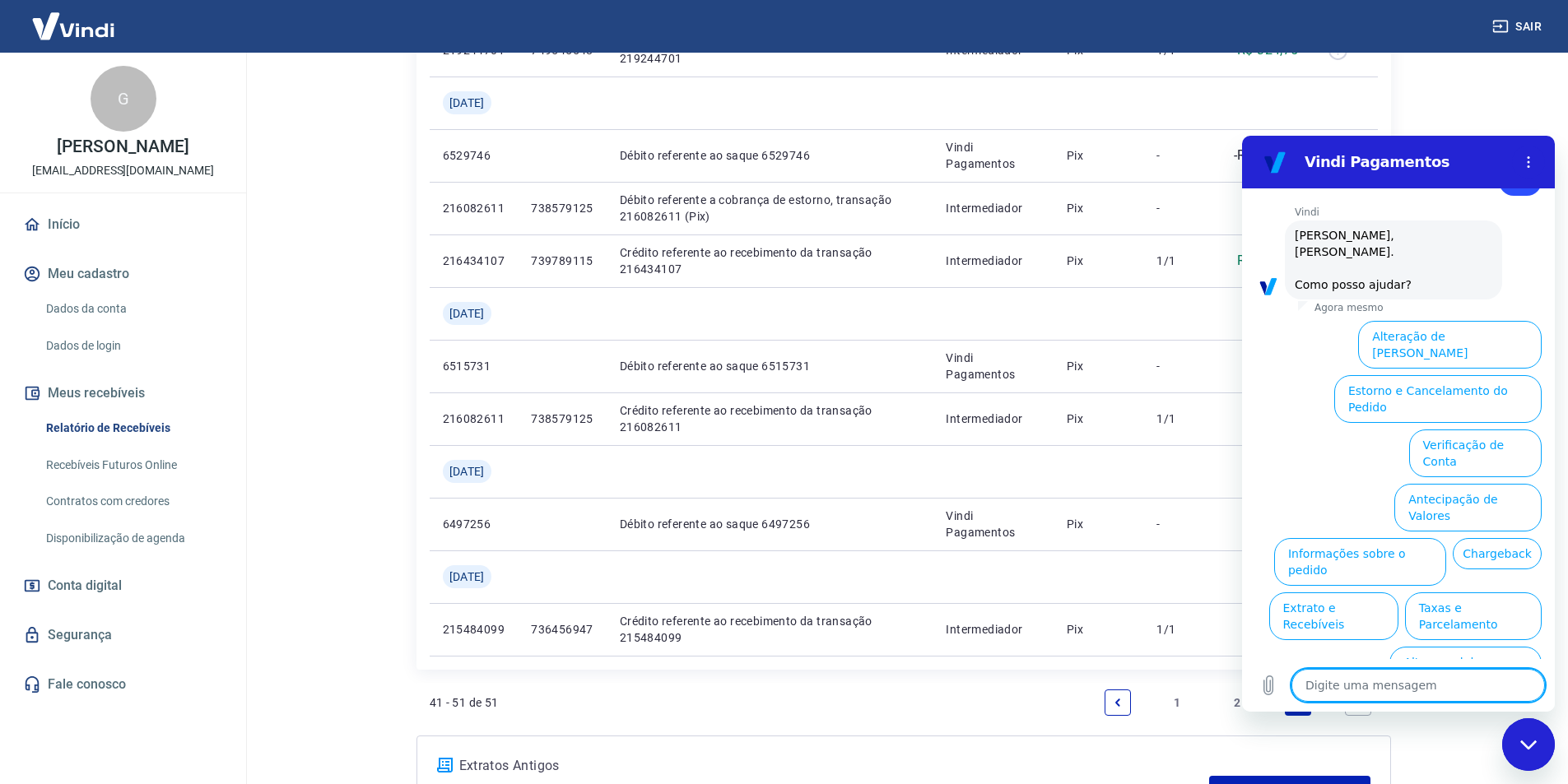
scroll to position [494, 0]
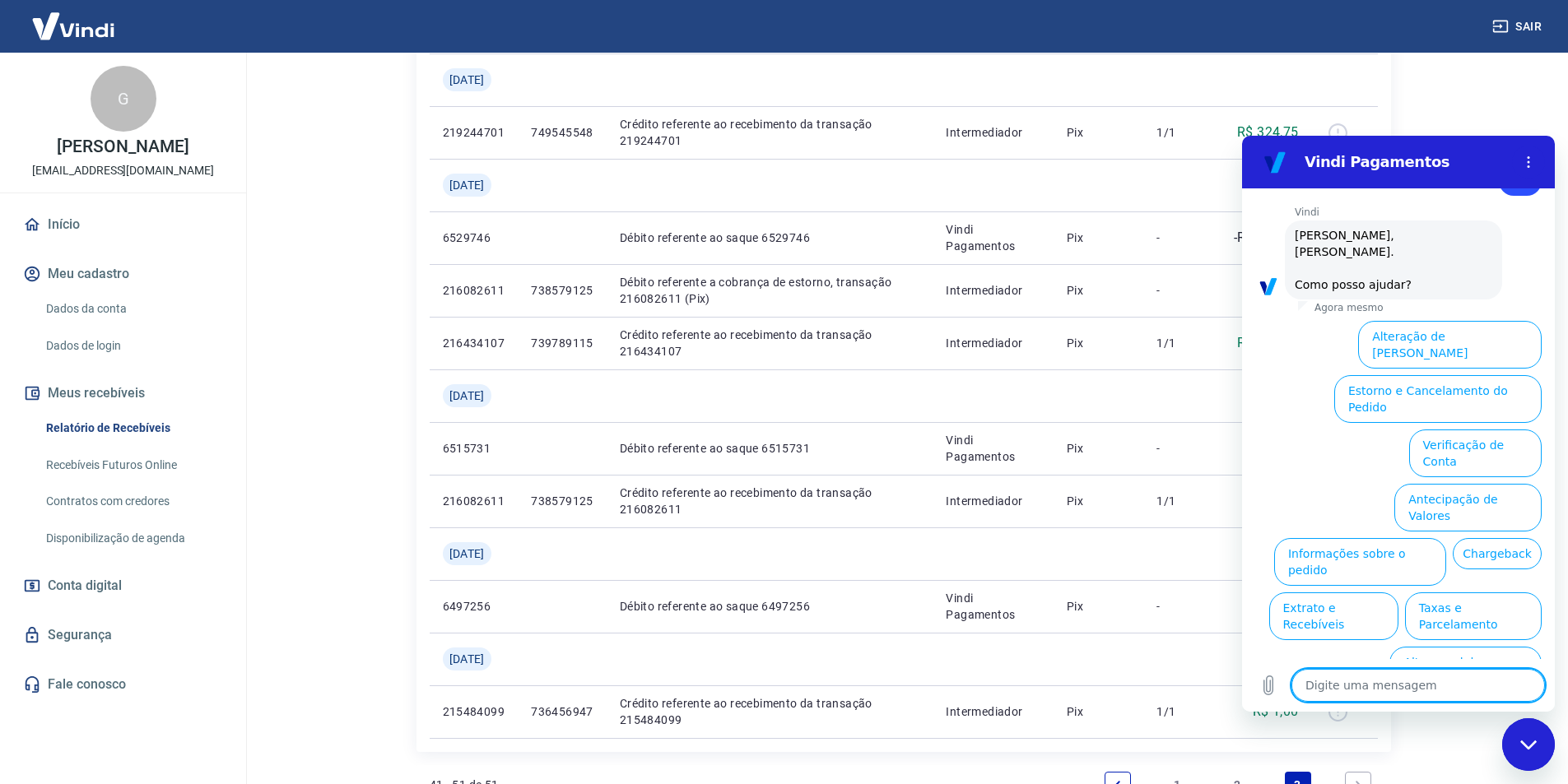
click at [1348, 686] on textarea at bounding box center [1417, 685] width 253 height 33
type textarea "f"
type textarea "x"
type textarea "fa"
type textarea "x"
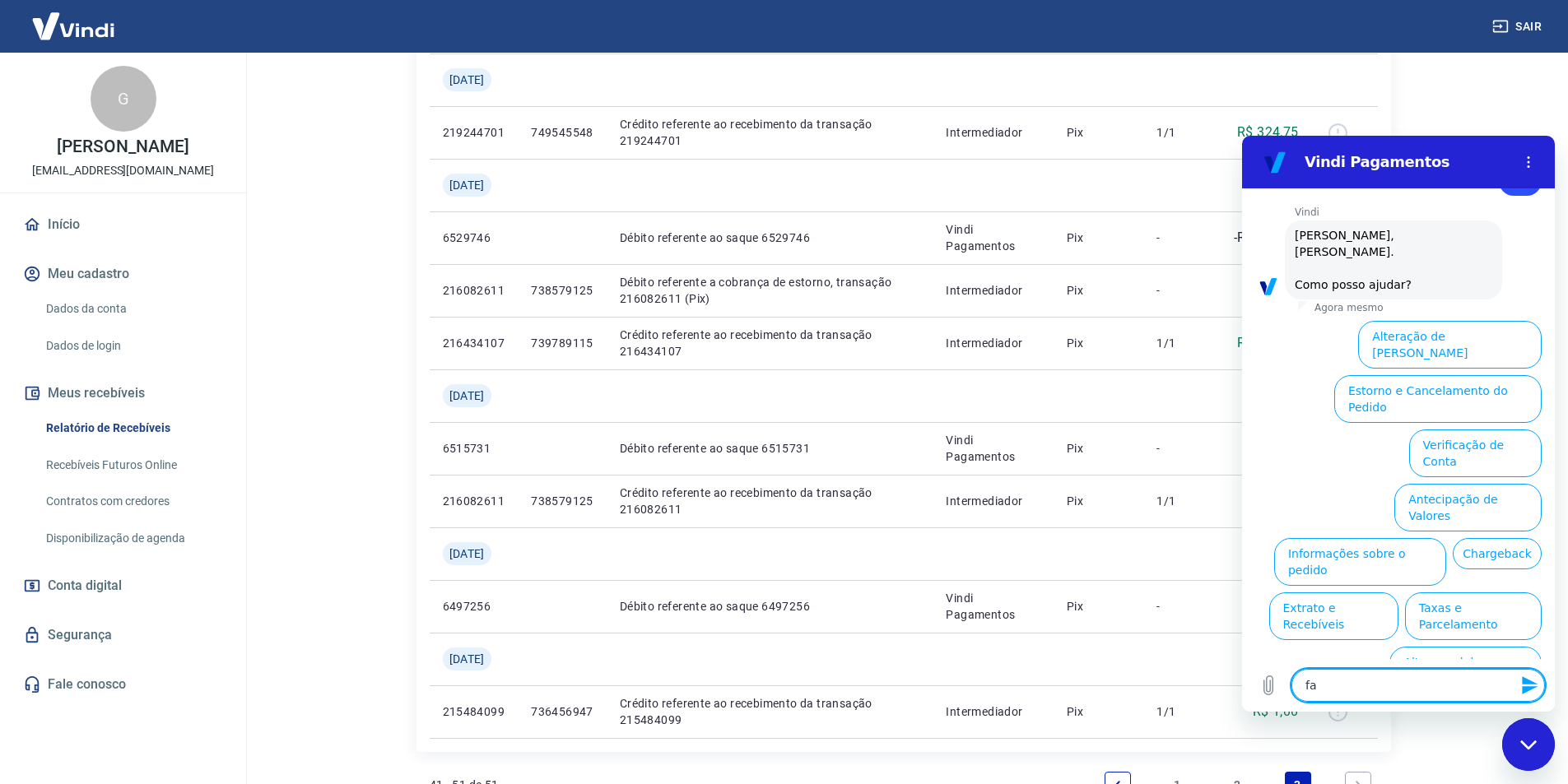
type textarea "fal"
type textarea "x"
type textarea "fala"
type textarea "x"
type textarea "falar"
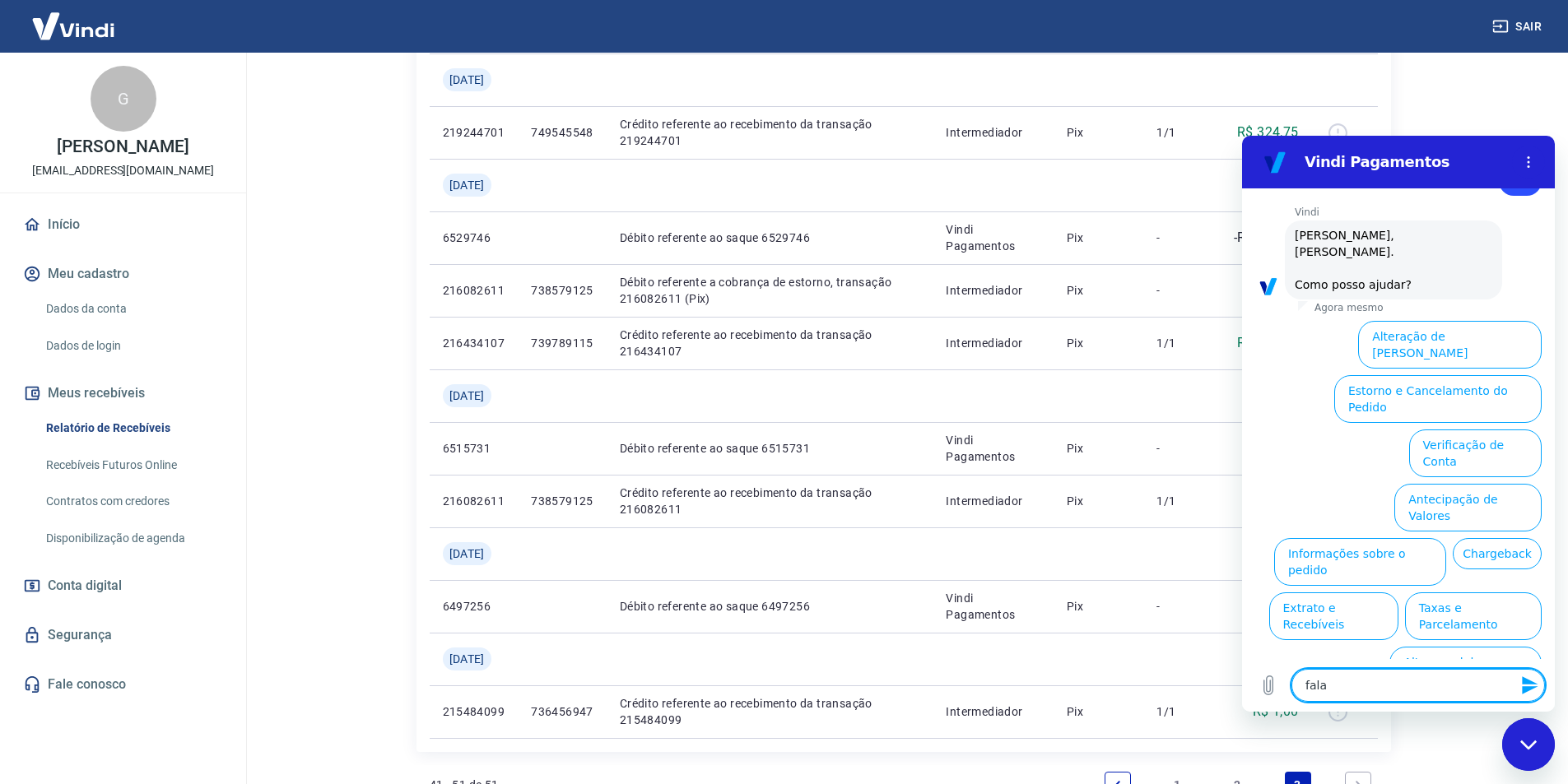
type textarea "x"
type textarea "falar"
type textarea "x"
type textarea "falar c"
type textarea "x"
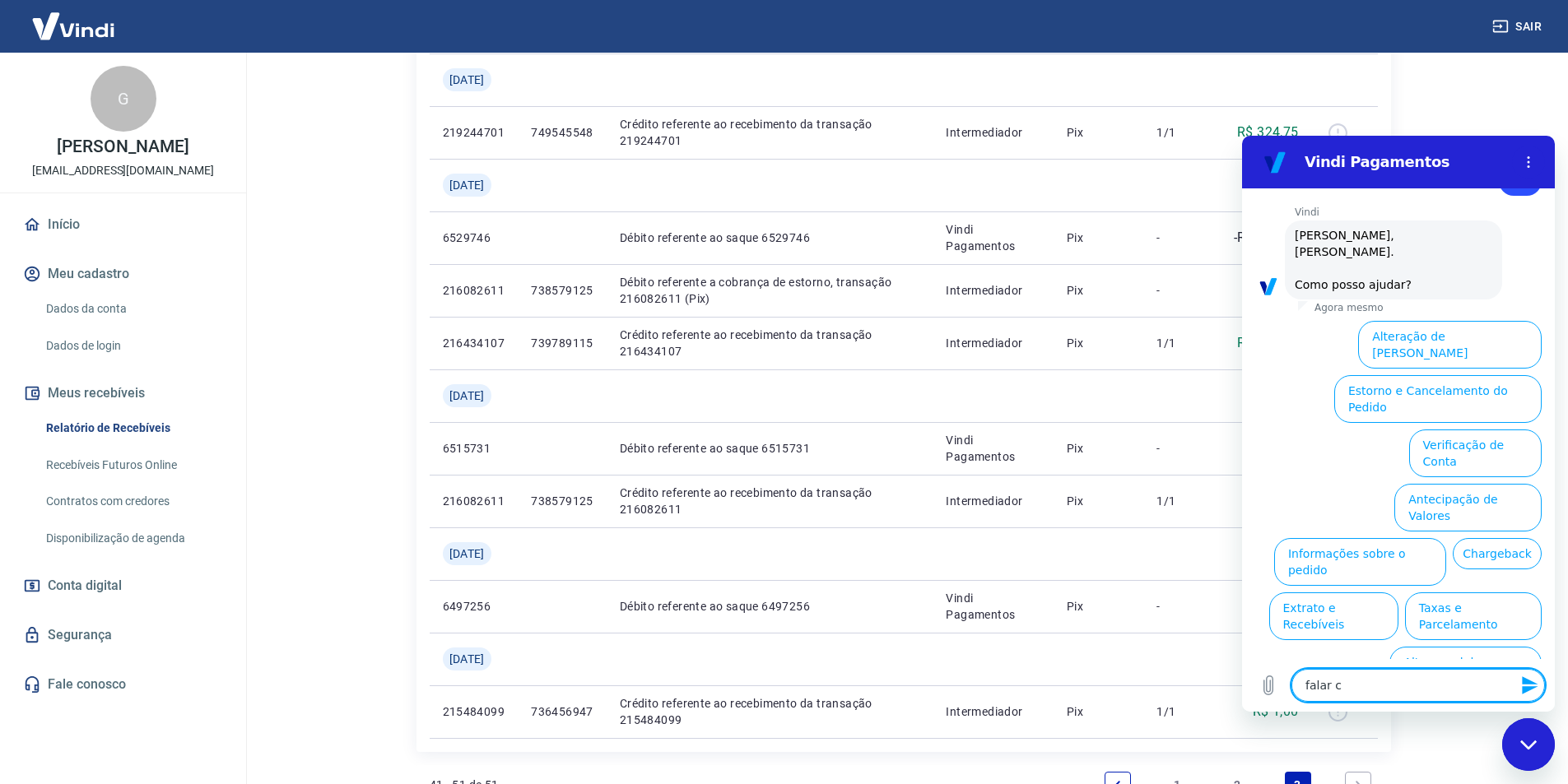
type textarea "falar co"
type textarea "x"
type textarea "falar com"
type textarea "x"
type textarea "falar com"
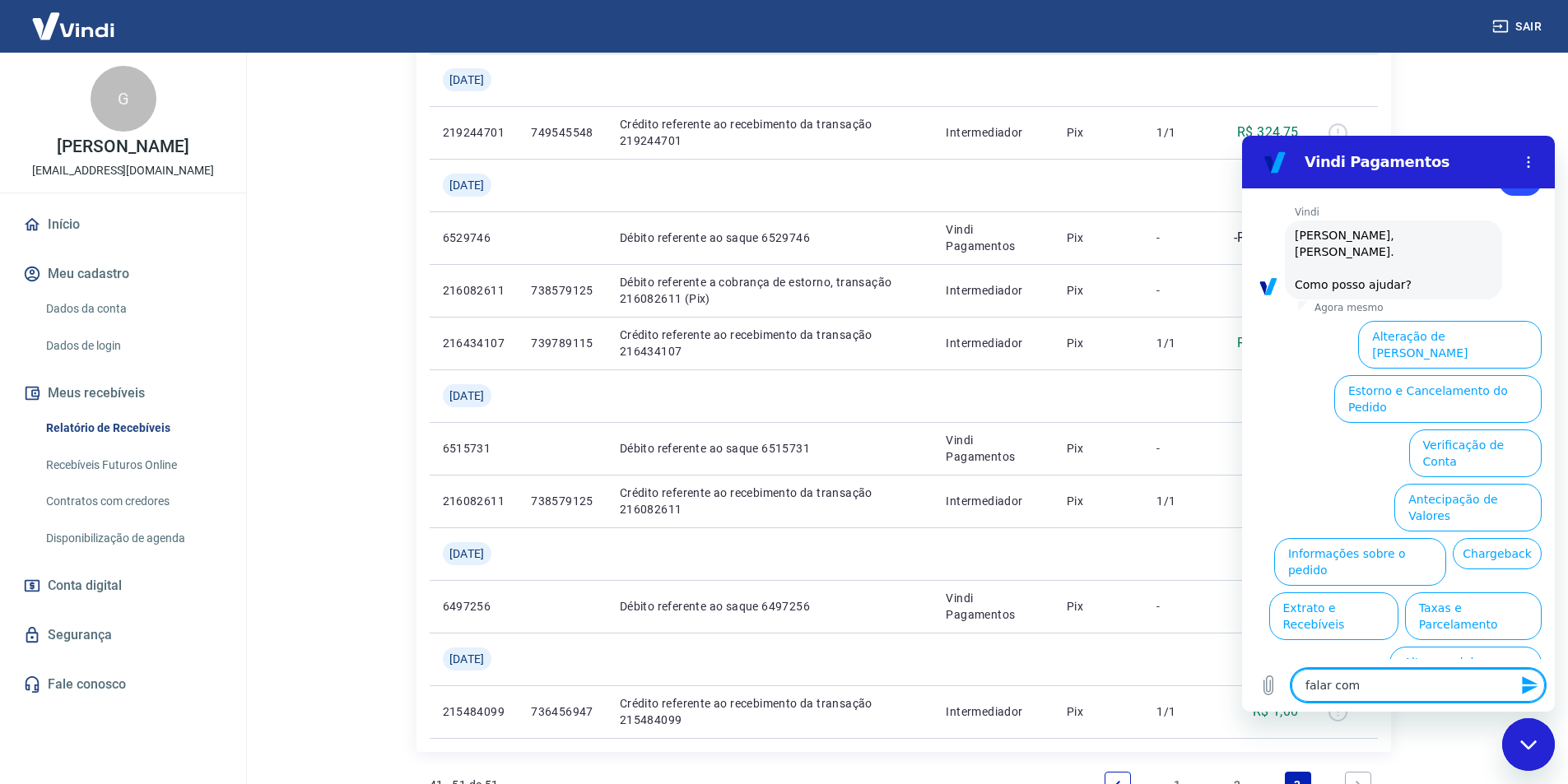
type textarea "x"
type textarea "falar com a"
type textarea "x"
type textarea "falar com at"
type textarea "x"
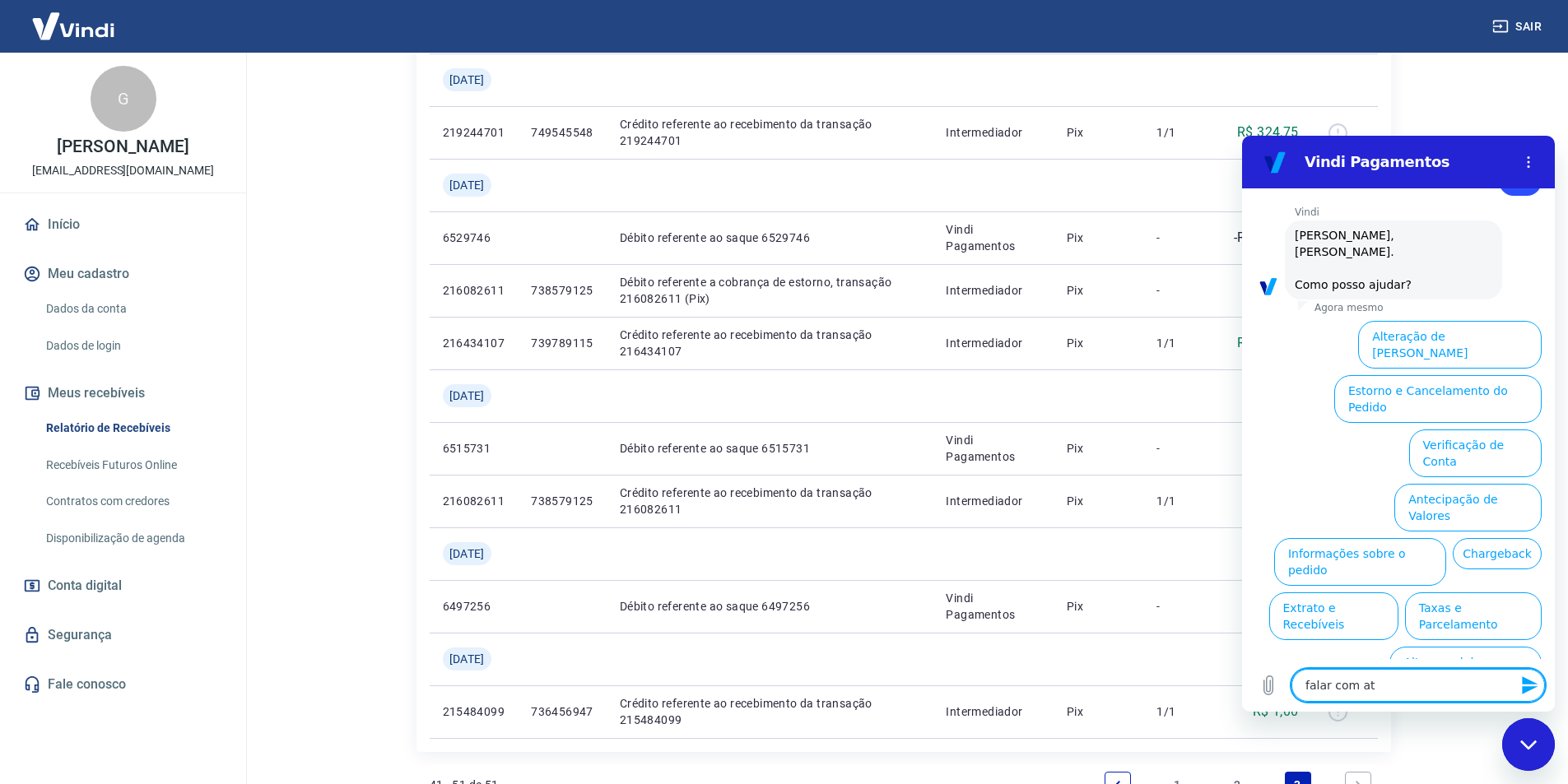
type textarea "falar com ate"
type textarea "x"
type textarea "falar com aten"
type textarea "x"
type textarea "falar com atend"
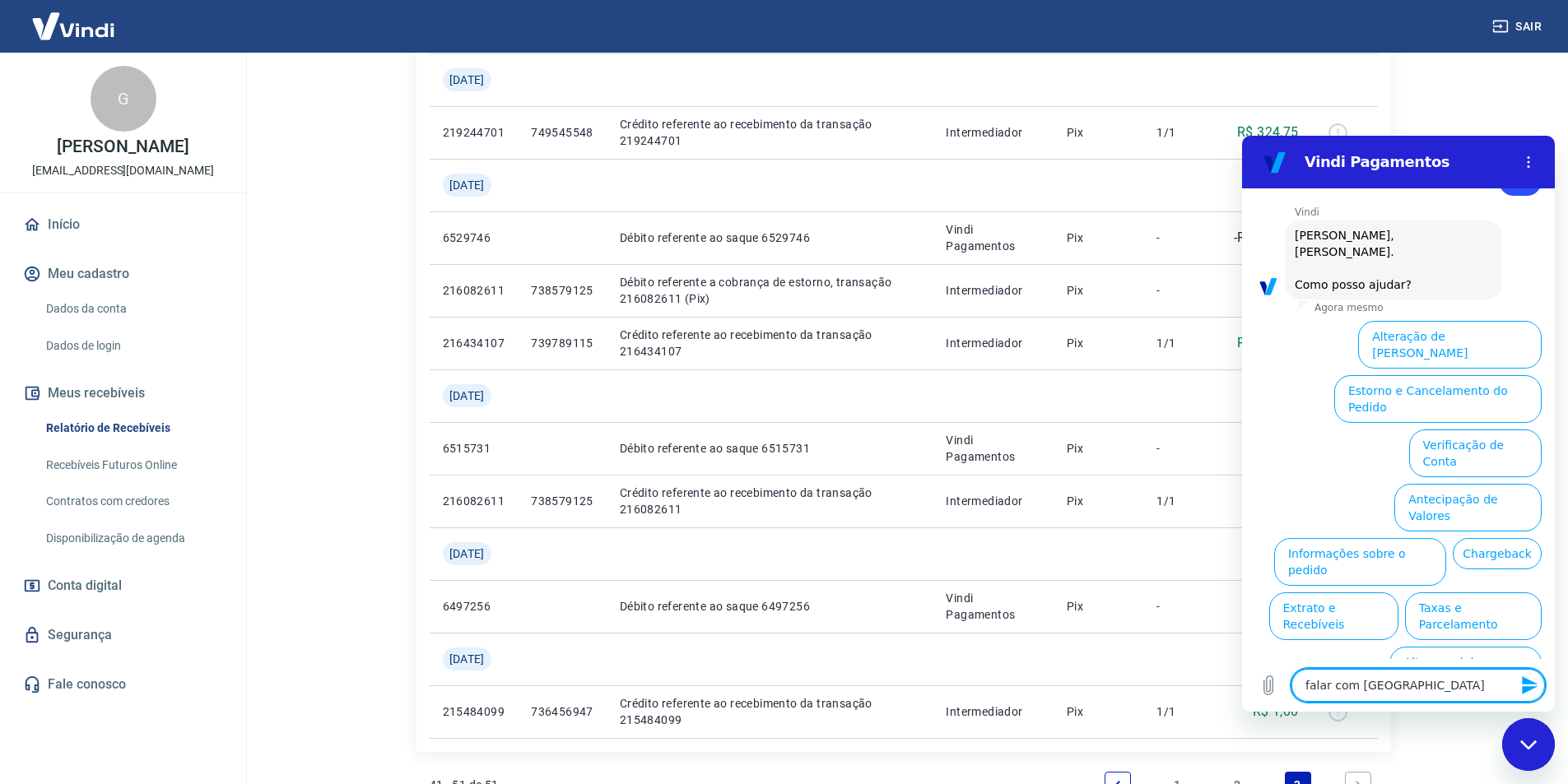
type textarea "x"
type textarea "falar com atende"
type textarea "x"
type textarea "falar com atenden"
type textarea "x"
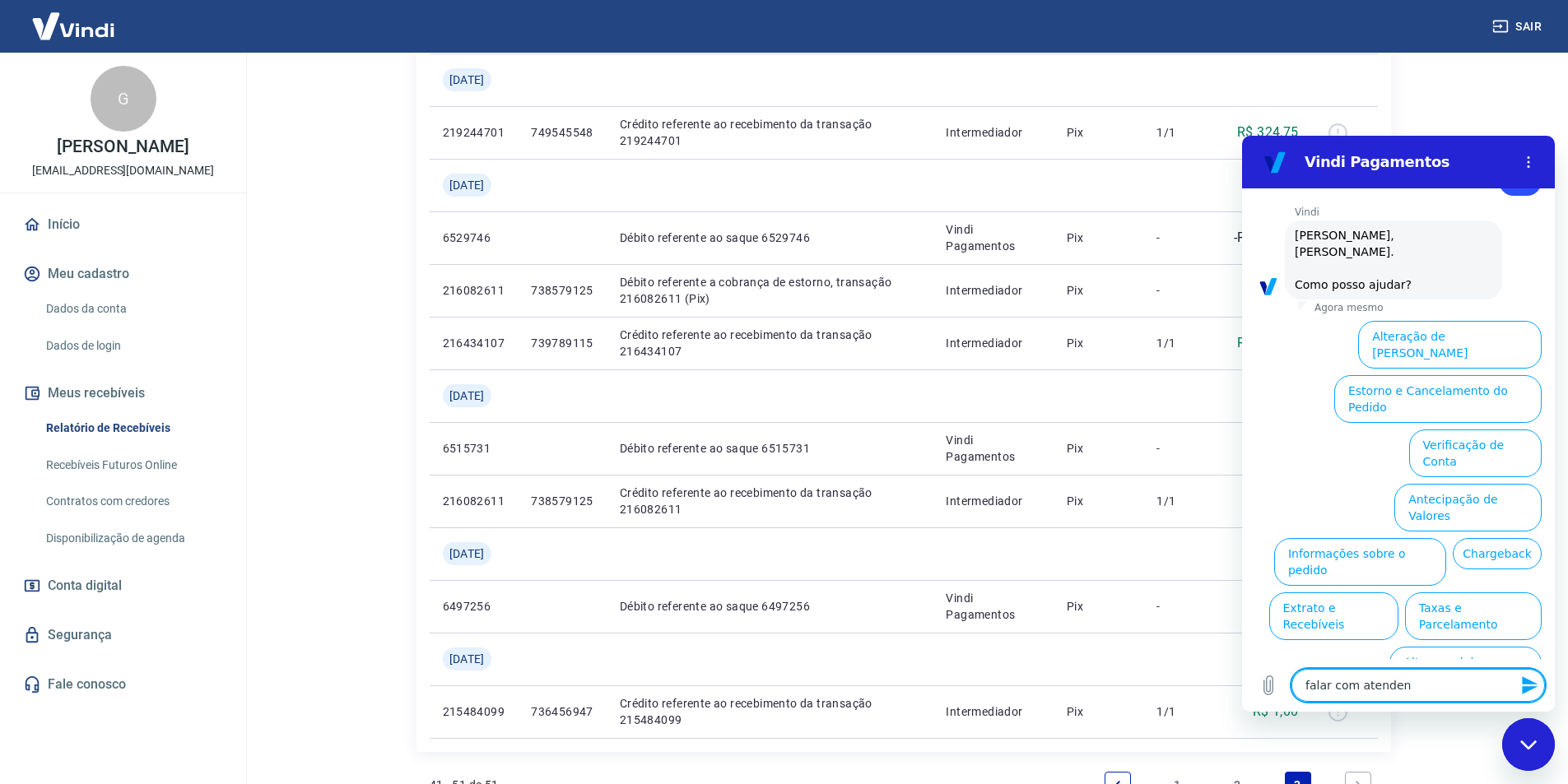
type textarea "falar com atendent"
type textarea "x"
type textarea "falar com atendente"
type textarea "x"
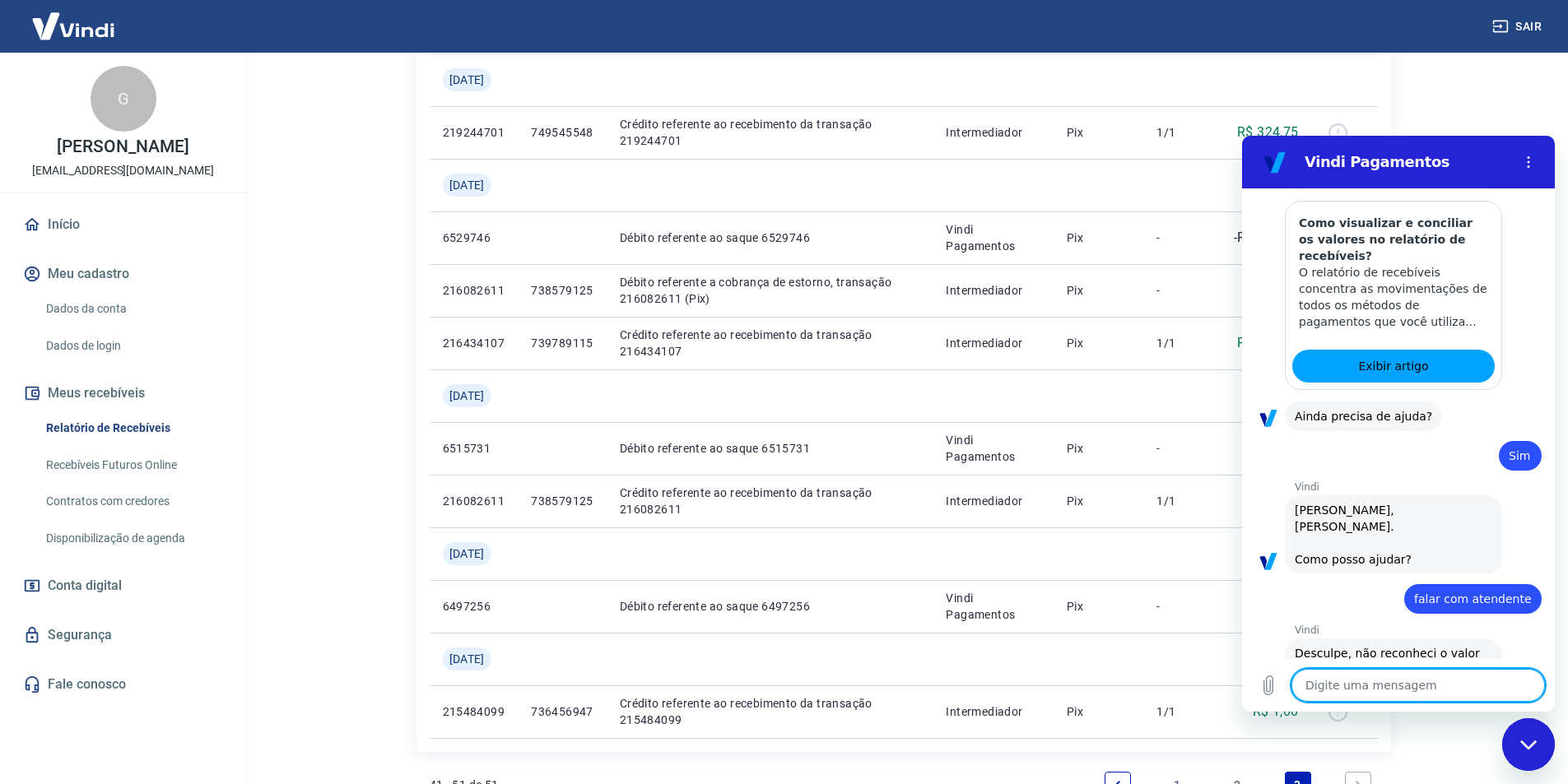
scroll to position [433, 0]
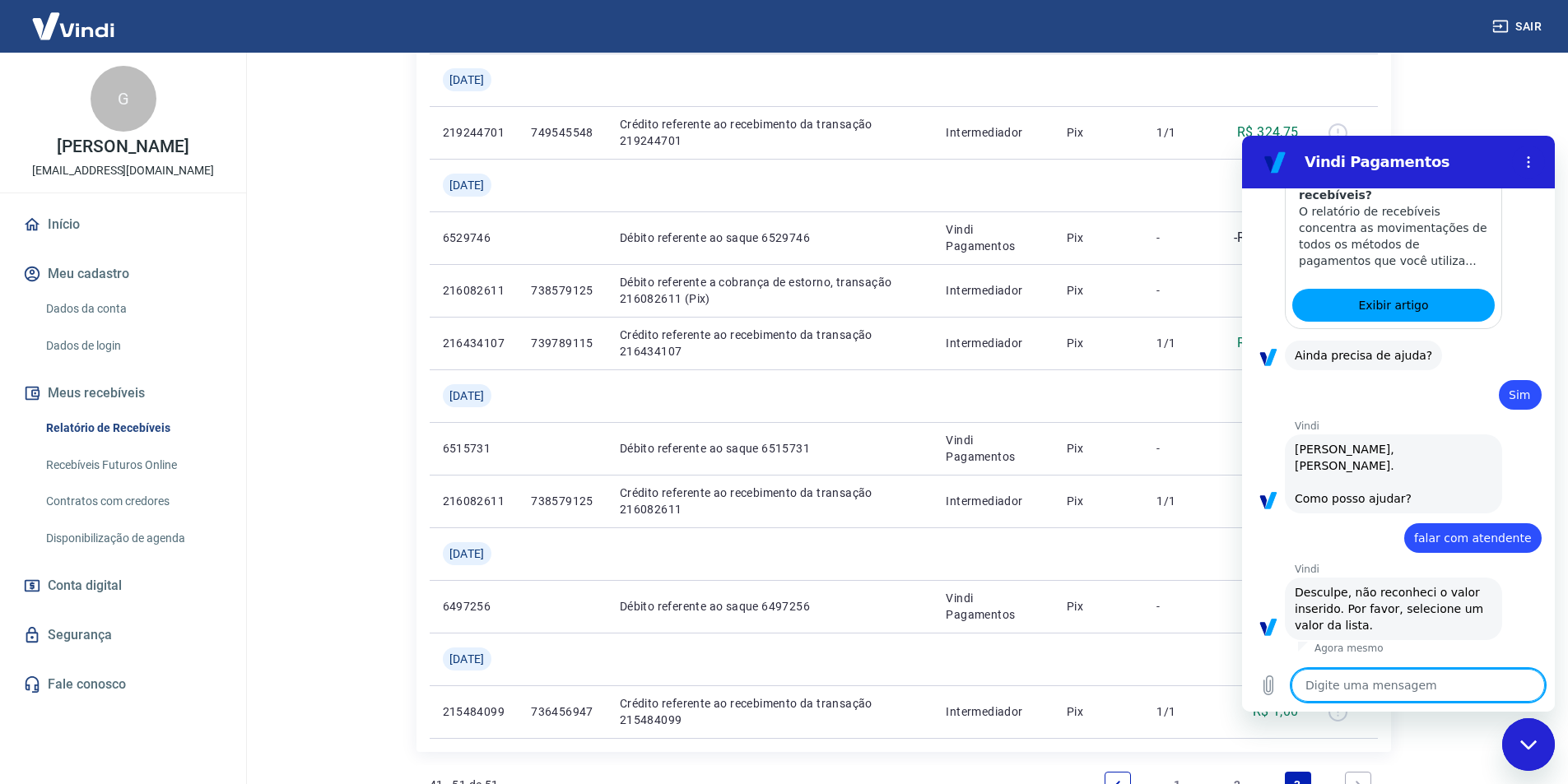
click at [1384, 688] on textarea at bounding box center [1417, 685] width 253 height 33
click at [1536, 742] on icon "Fechar janela de mensagens" at bounding box center [1529, 744] width 17 height 11
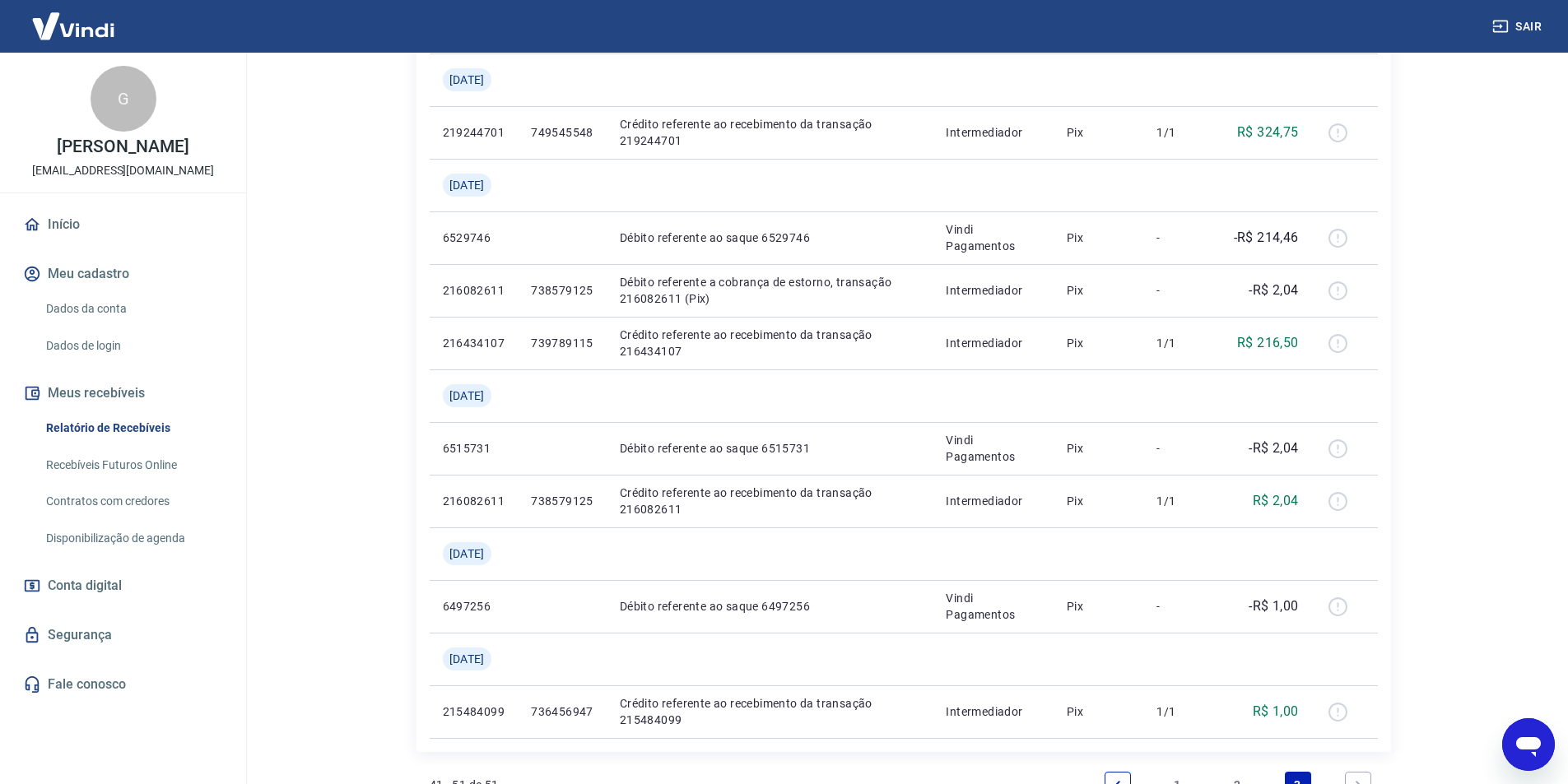
click at [108, 703] on link "Fale conosco" at bounding box center [123, 684] width 206 height 36
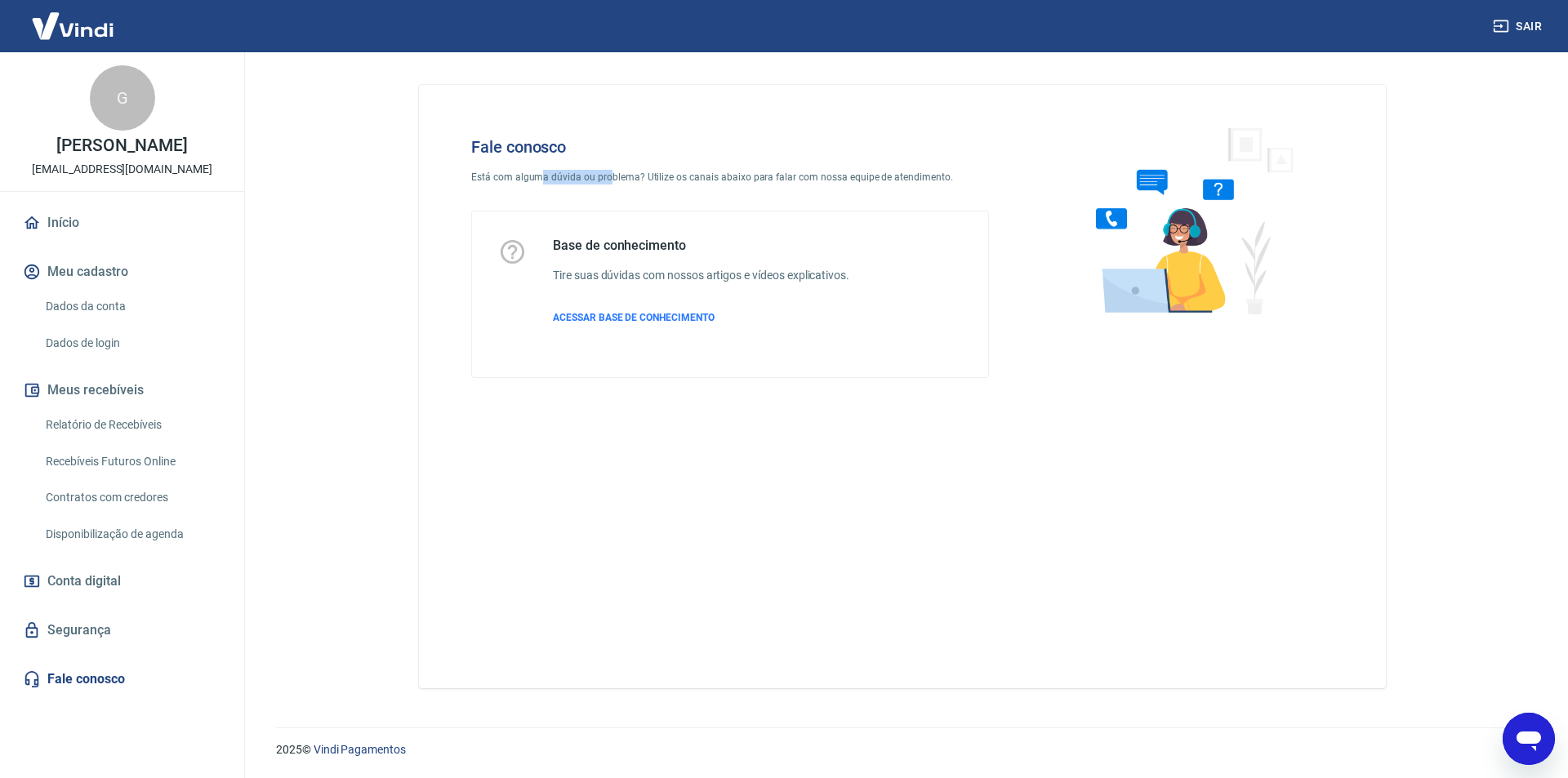
drag, startPoint x: 539, startPoint y: 179, endPoint x: 621, endPoint y: 182, distance: 82.1
click at [613, 182] on p "Está com alguma dúvida ou problema? Utilize os canais abaixo para falar com nos…" at bounding box center [730, 176] width 518 height 14
click at [624, 315] on span "ACESSAR BASE DE CONHECIMENTO" at bounding box center [634, 318] width 162 height 11
type textarea "x"
click at [120, 441] on link "Relatório de Recebíveis" at bounding box center [131, 424] width 186 height 33
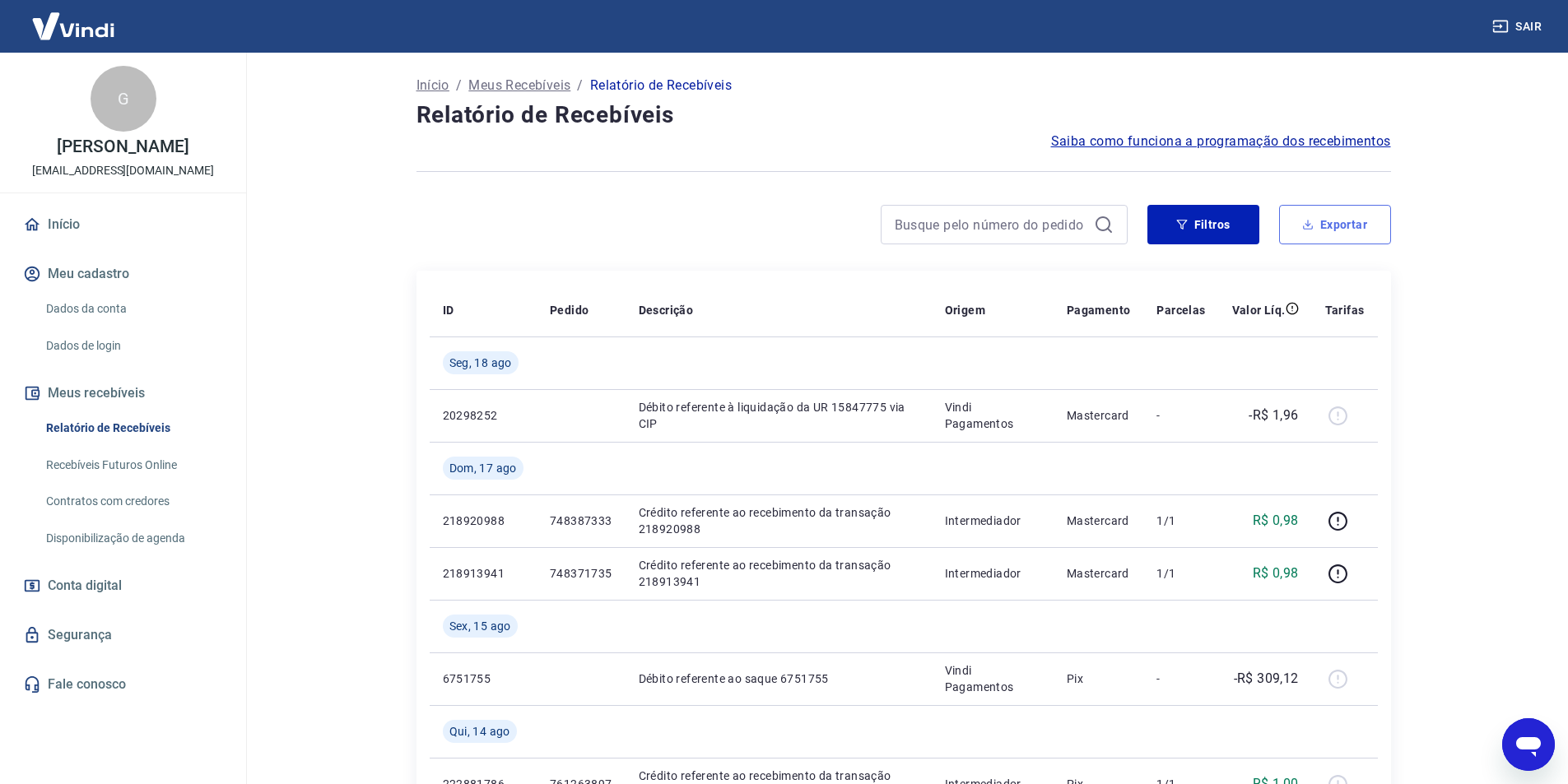
click at [1318, 223] on button "Exportar" at bounding box center [1335, 224] width 112 height 39
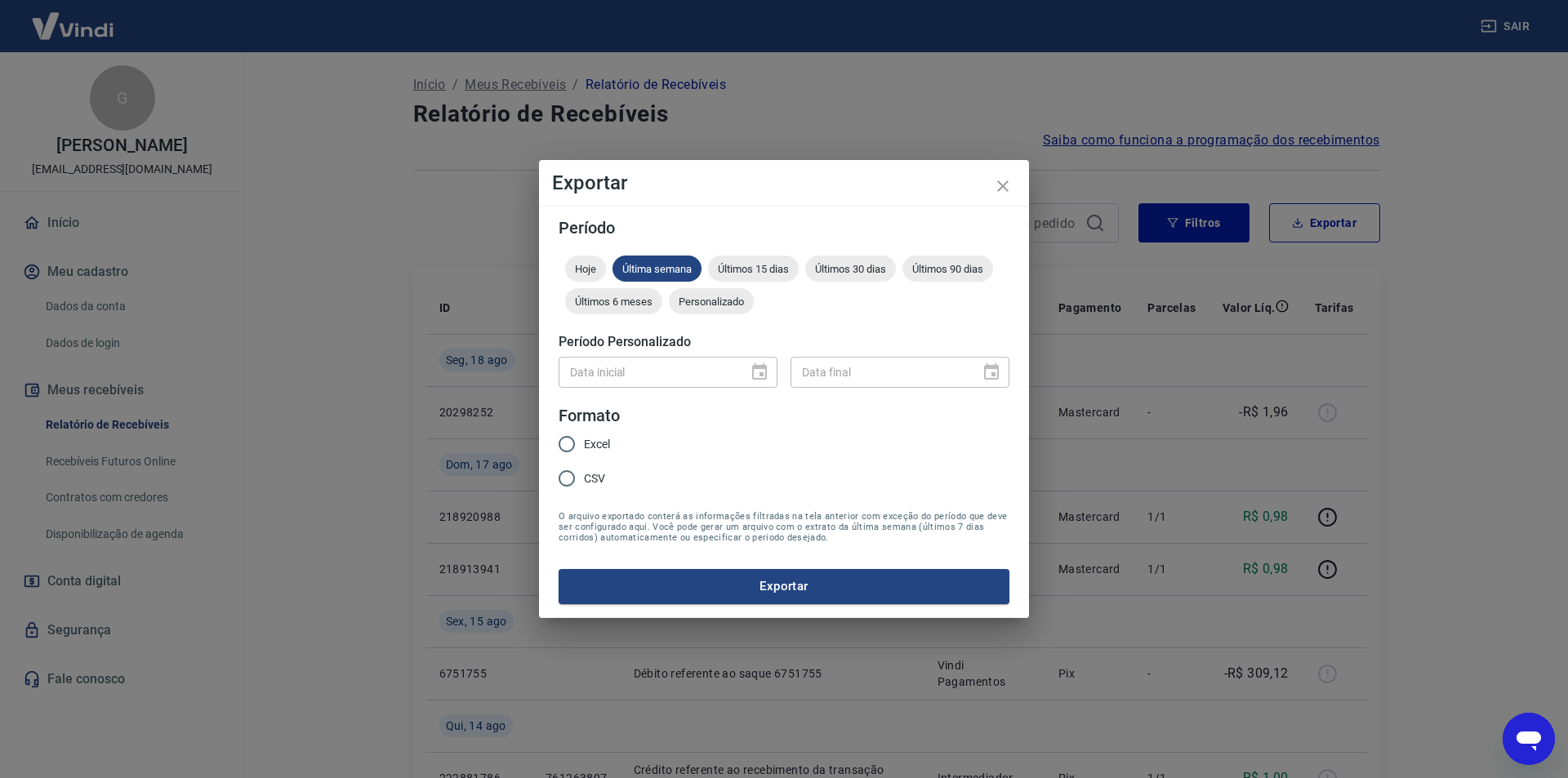
click at [569, 446] on input "Excel" at bounding box center [567, 444] width 34 height 34
radio input "true"
click at [700, 304] on span "Personalizado" at bounding box center [711, 301] width 85 height 12
click at [763, 371] on icon "Choose date" at bounding box center [759, 372] width 20 height 20
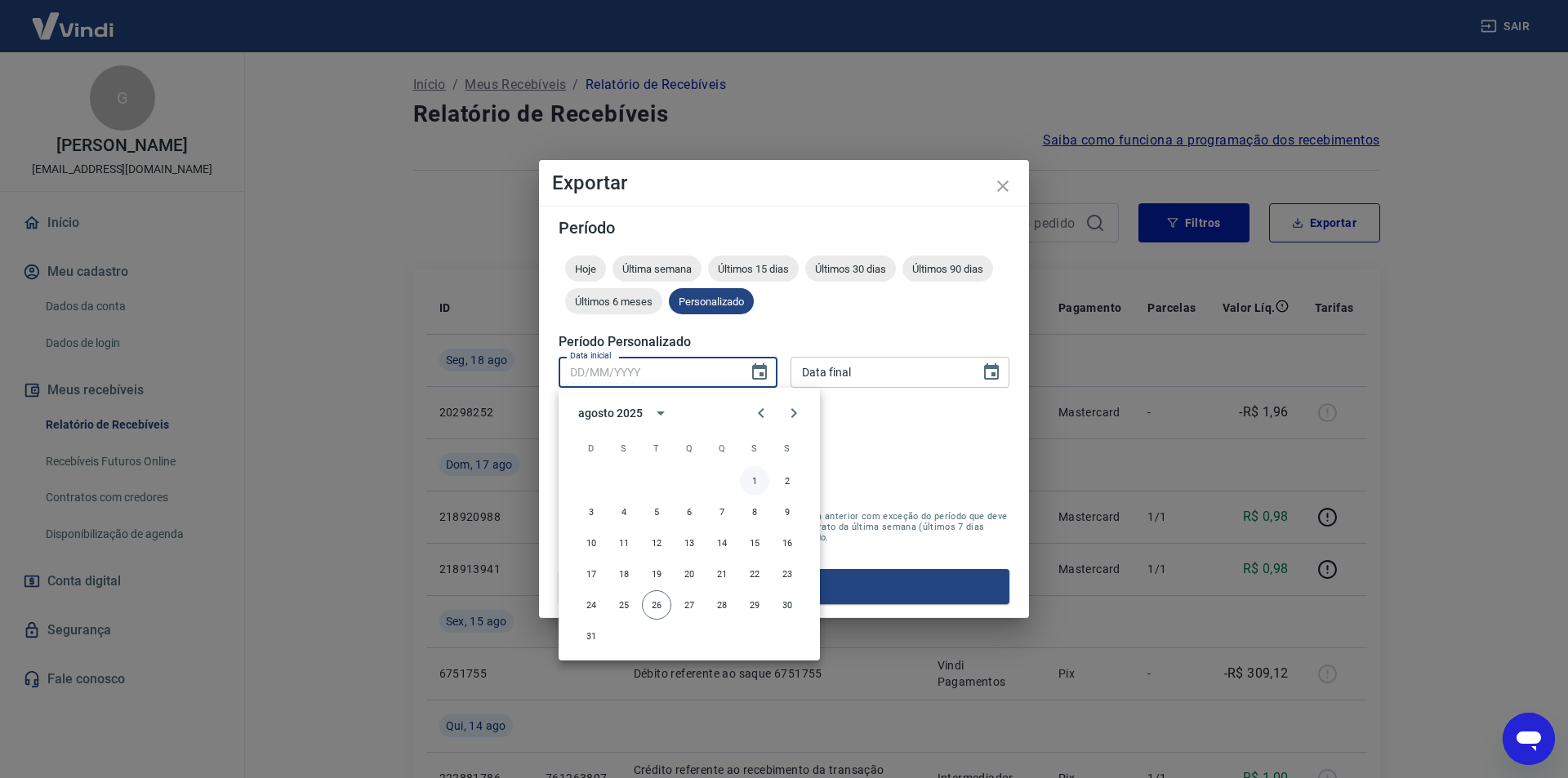
click at [757, 468] on button "1" at bounding box center [754, 480] width 29 height 29
type input "01/08/2025"
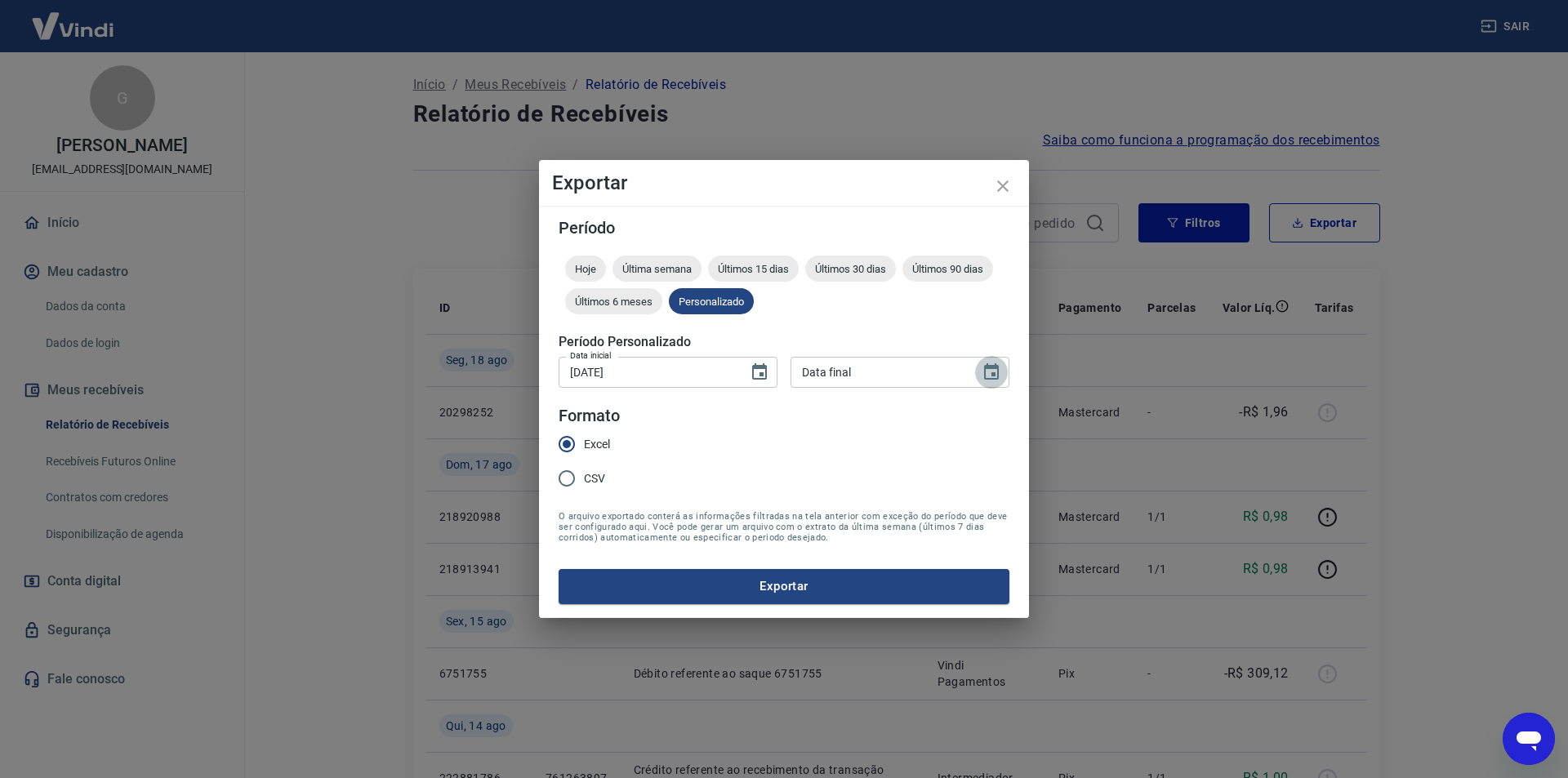
click at [999, 371] on icon "Choose date" at bounding box center [990, 372] width 20 height 20
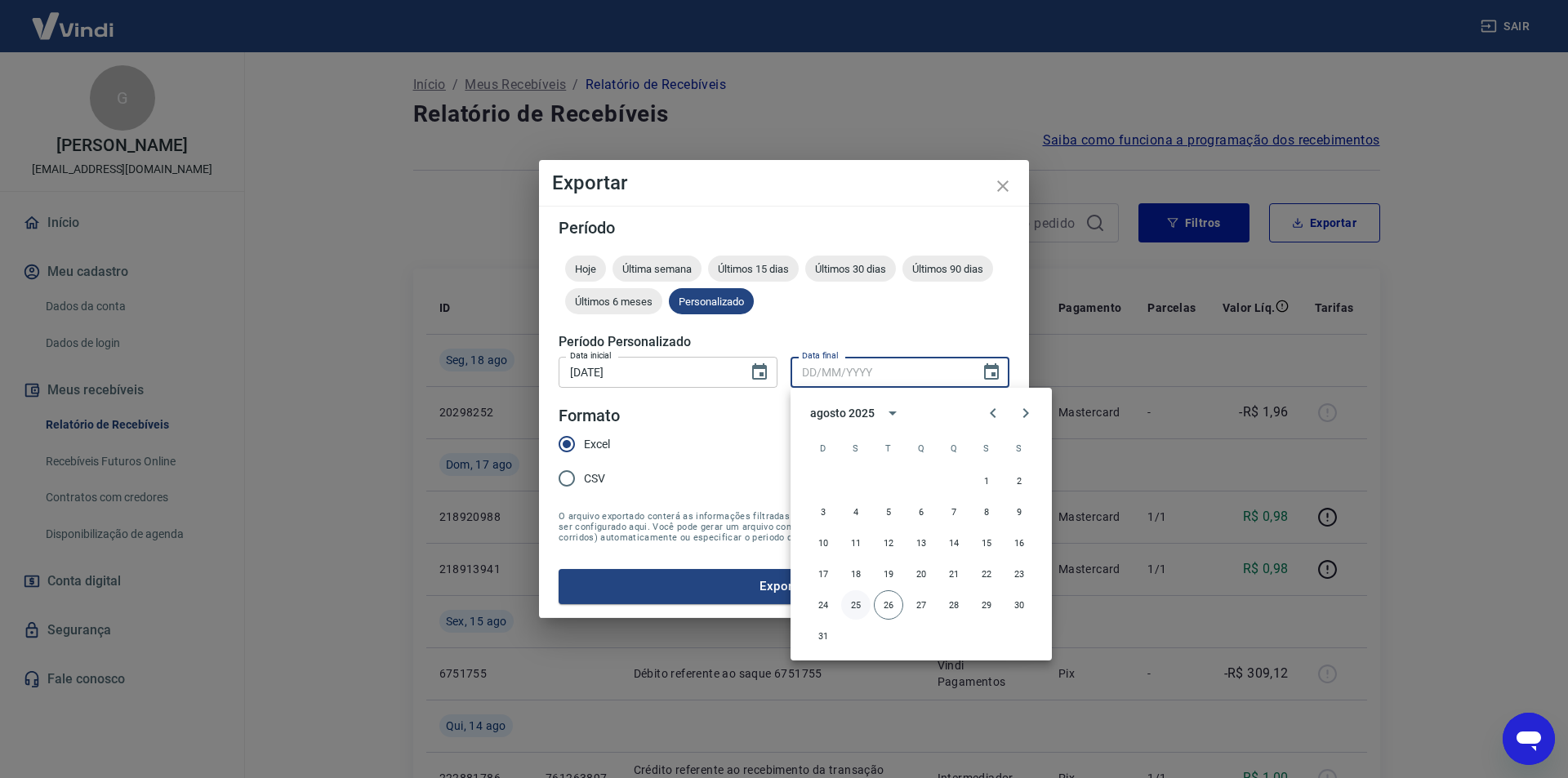
click at [857, 601] on button "25" at bounding box center [855, 604] width 29 height 29
type input "25/08/2025"
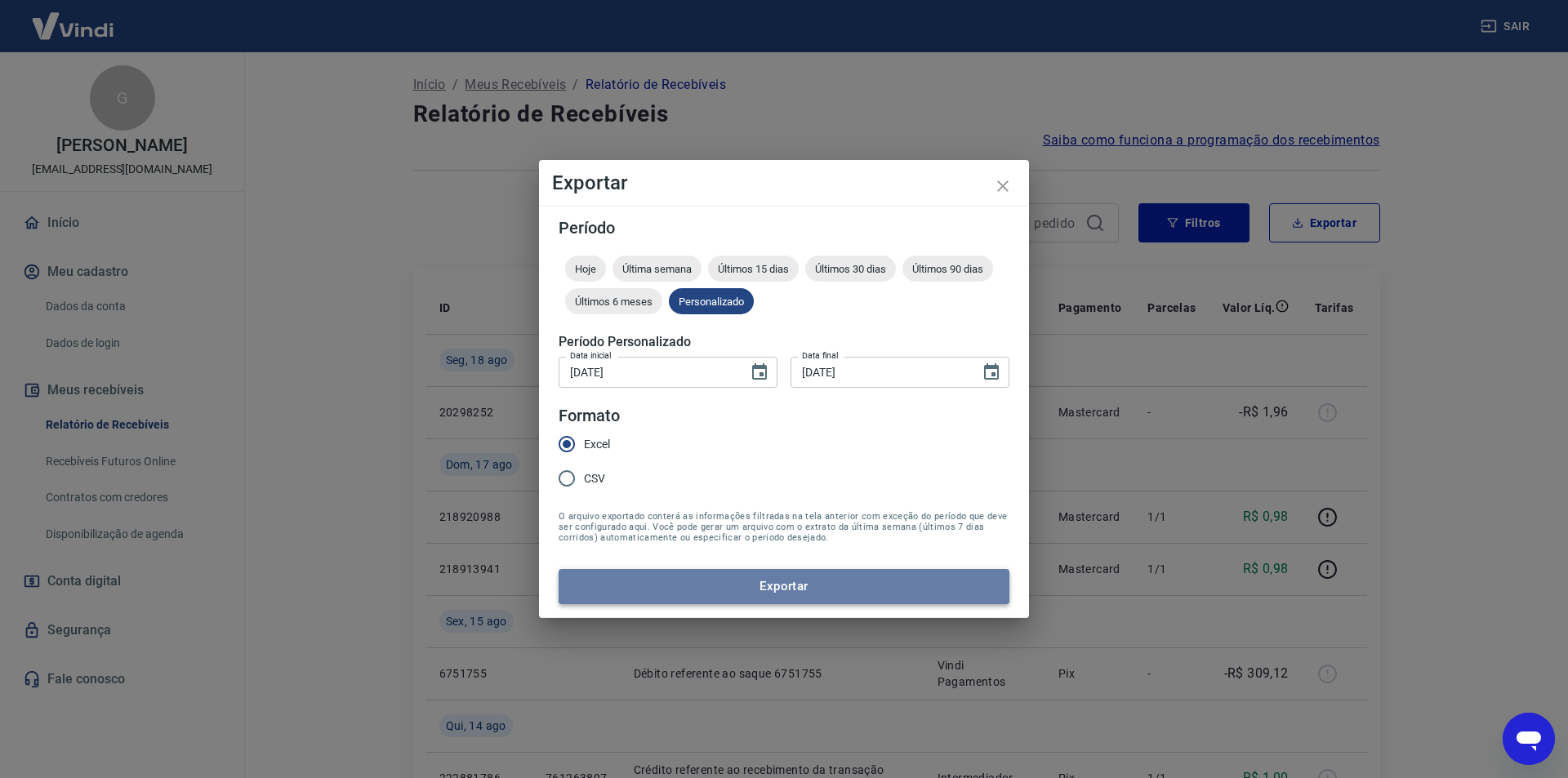
click at [819, 584] on button "Exportar" at bounding box center [784, 586] width 451 height 34
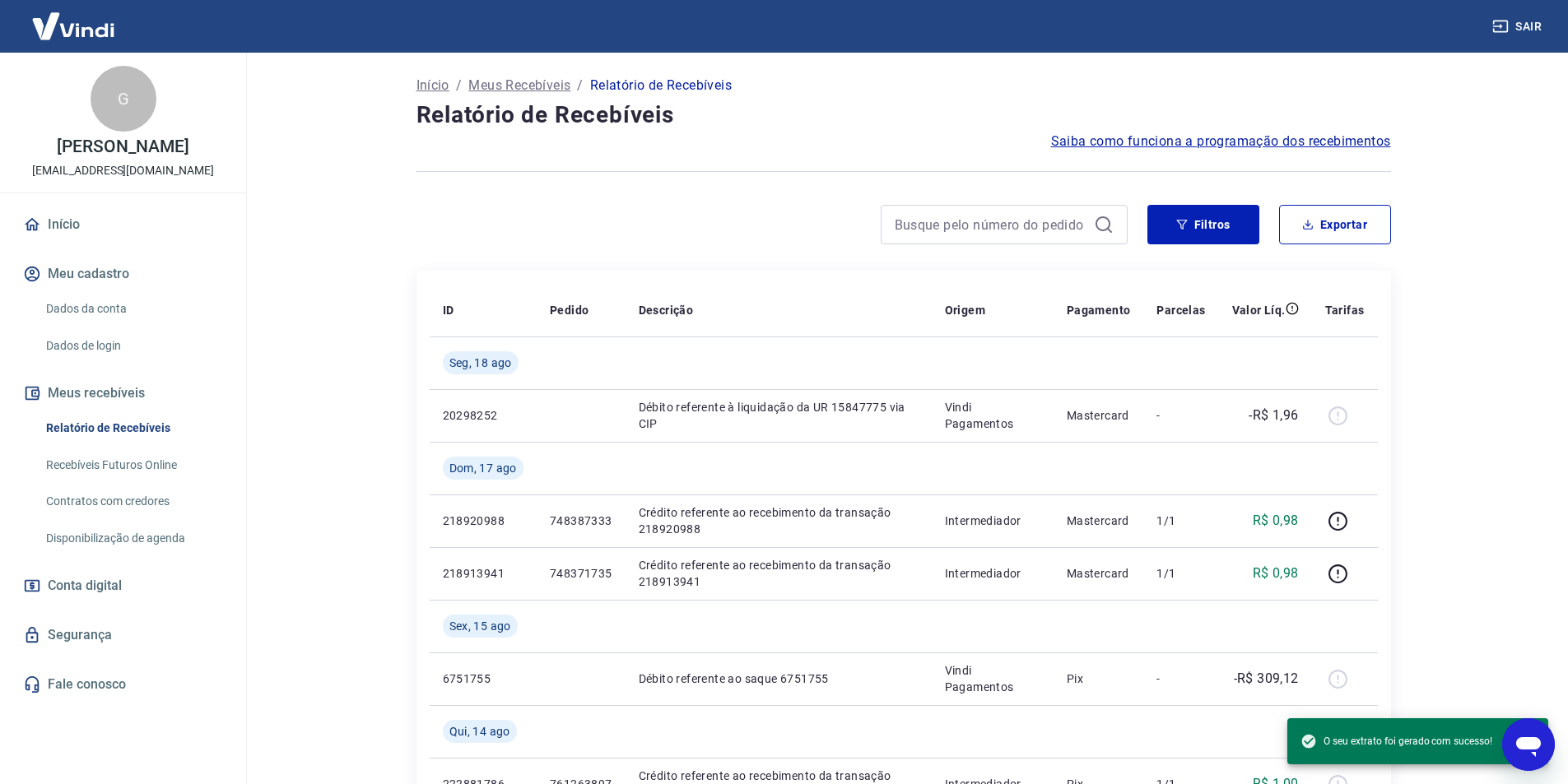
click at [1371, 733] on span "O seu extrato foi gerado com sucesso!" at bounding box center [1396, 741] width 192 height 16
click at [1424, 742] on span "O seu extrato foi gerado com sucesso!" at bounding box center [1396, 741] width 192 height 16
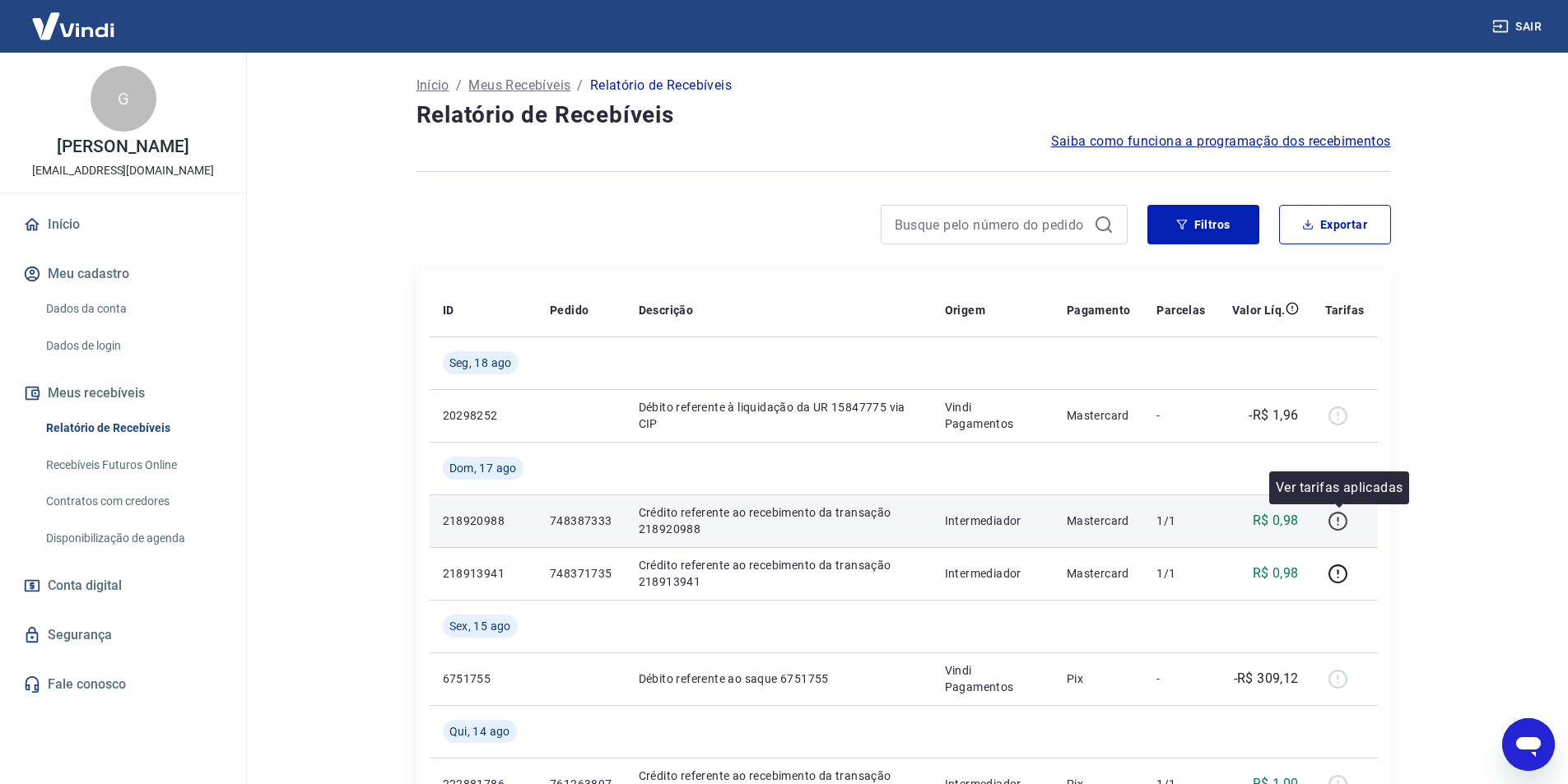
click at [1339, 520] on icon "button" at bounding box center [1338, 519] width 2 height 5
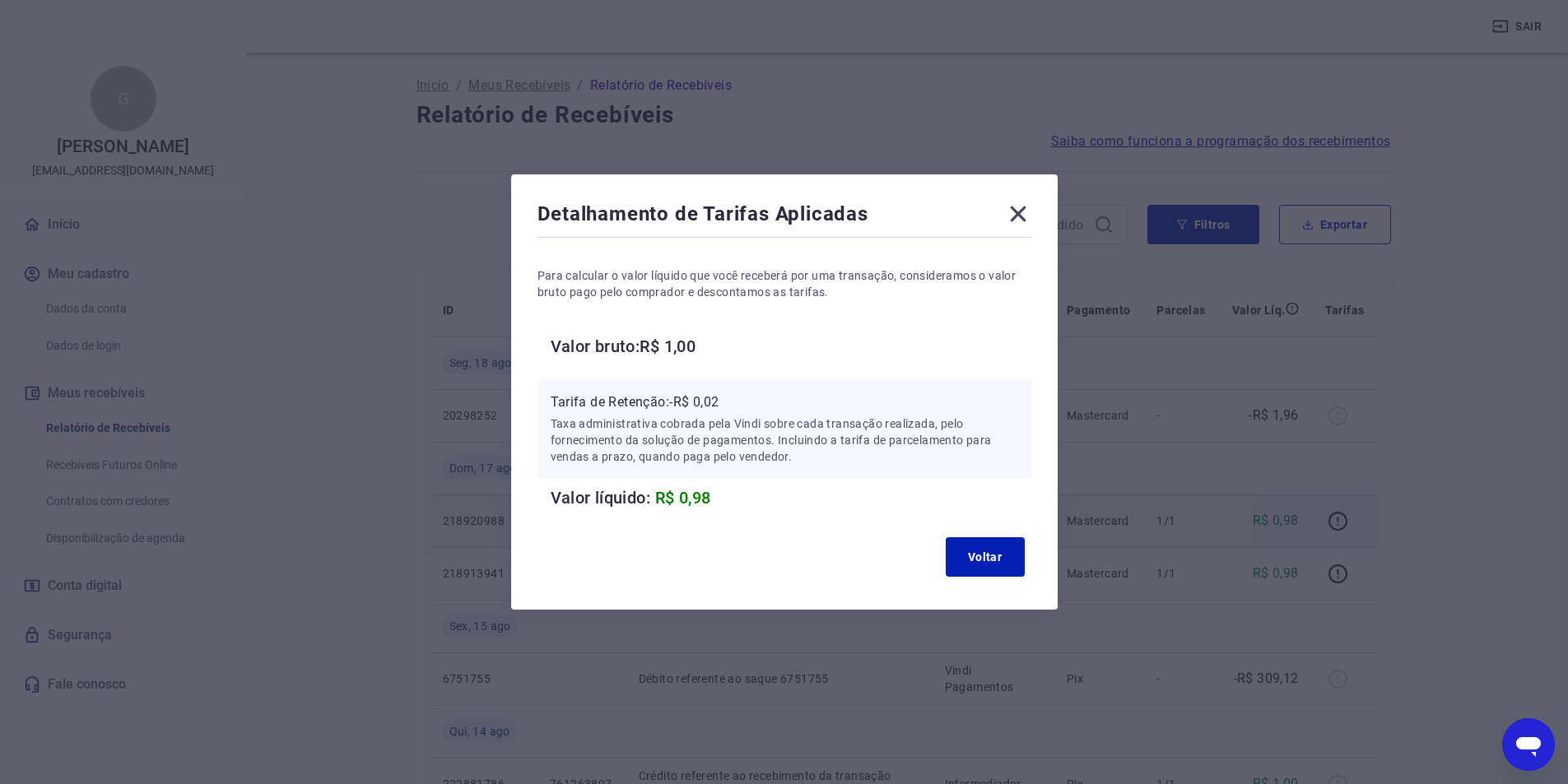
click at [1021, 220] on icon at bounding box center [1018, 213] width 26 height 26
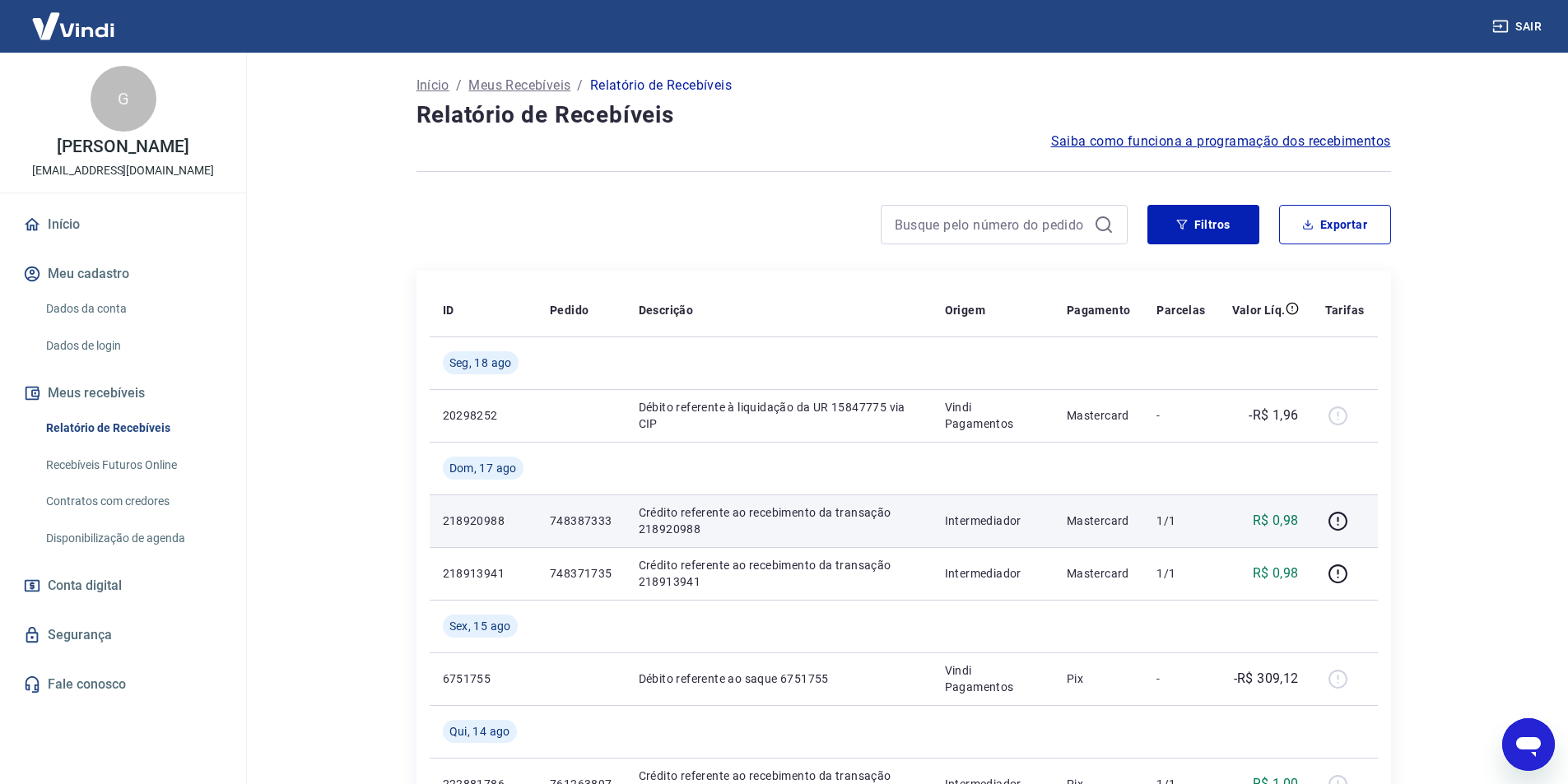
click at [1265, 142] on span "Saiba como funciona a programação dos recebimentos" at bounding box center [1221, 141] width 339 height 20
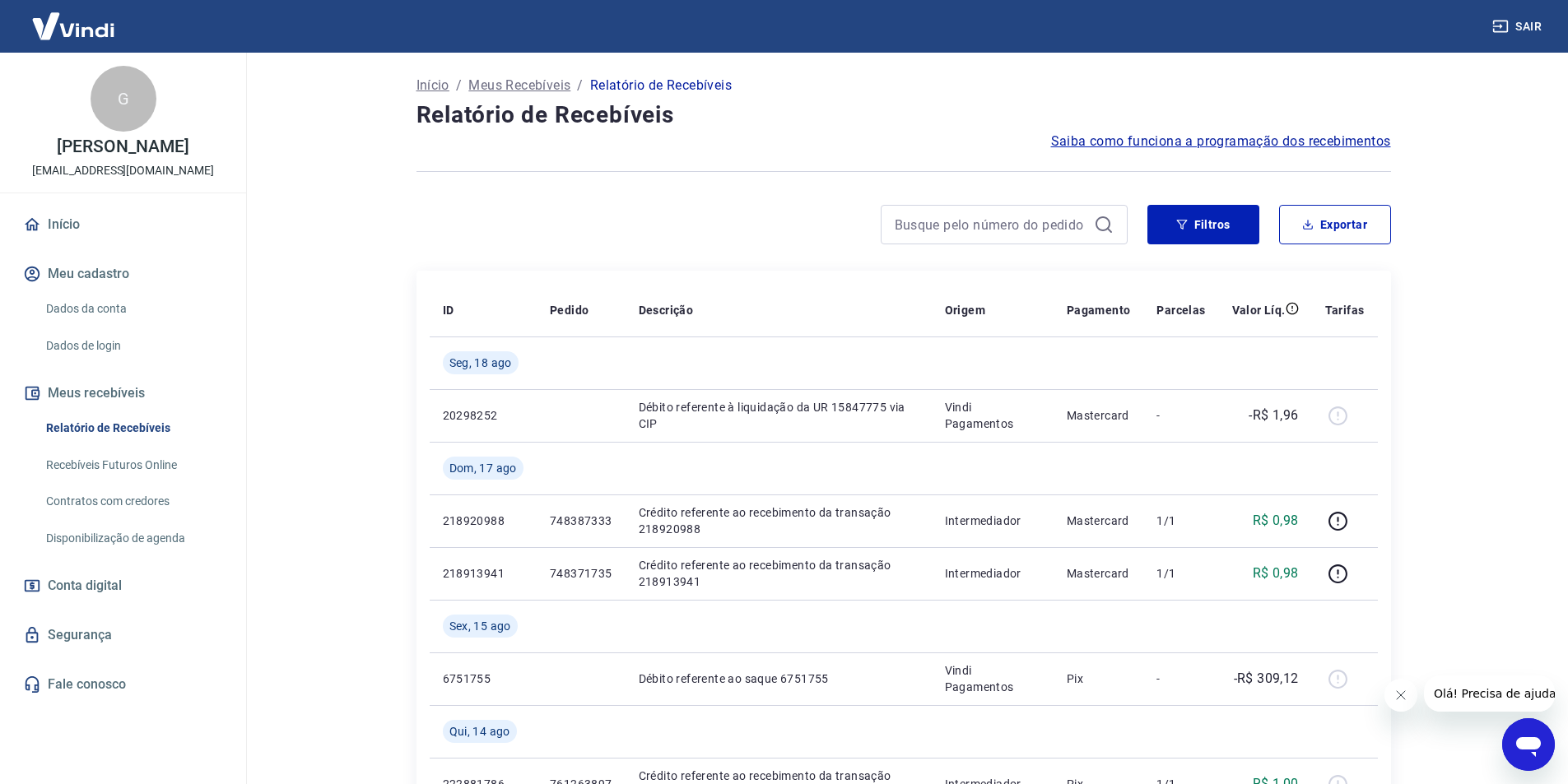
click at [140, 478] on link "Recebíveis Futuros Online" at bounding box center [132, 465] width 187 height 34
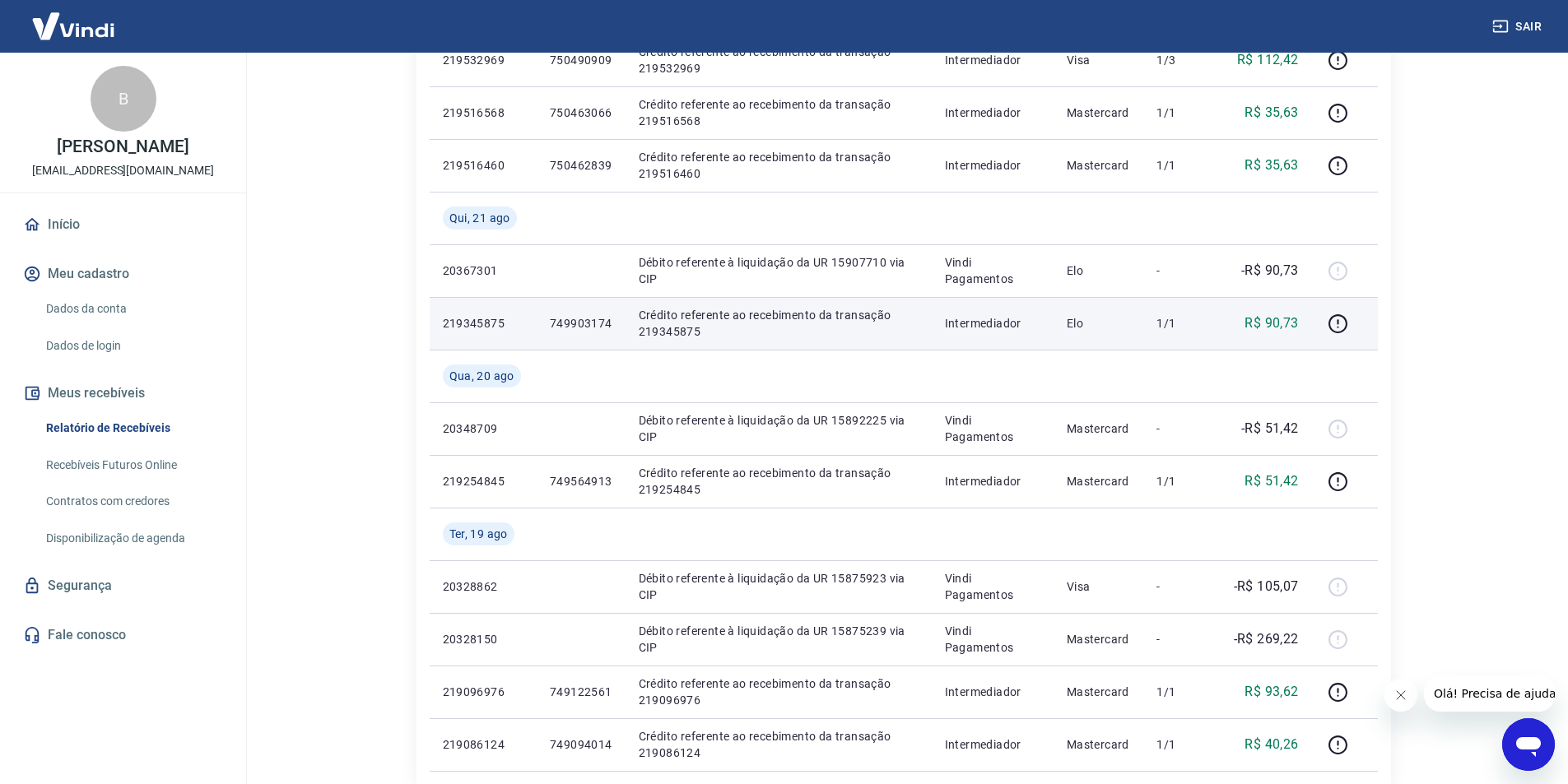
scroll to position [1244, 0]
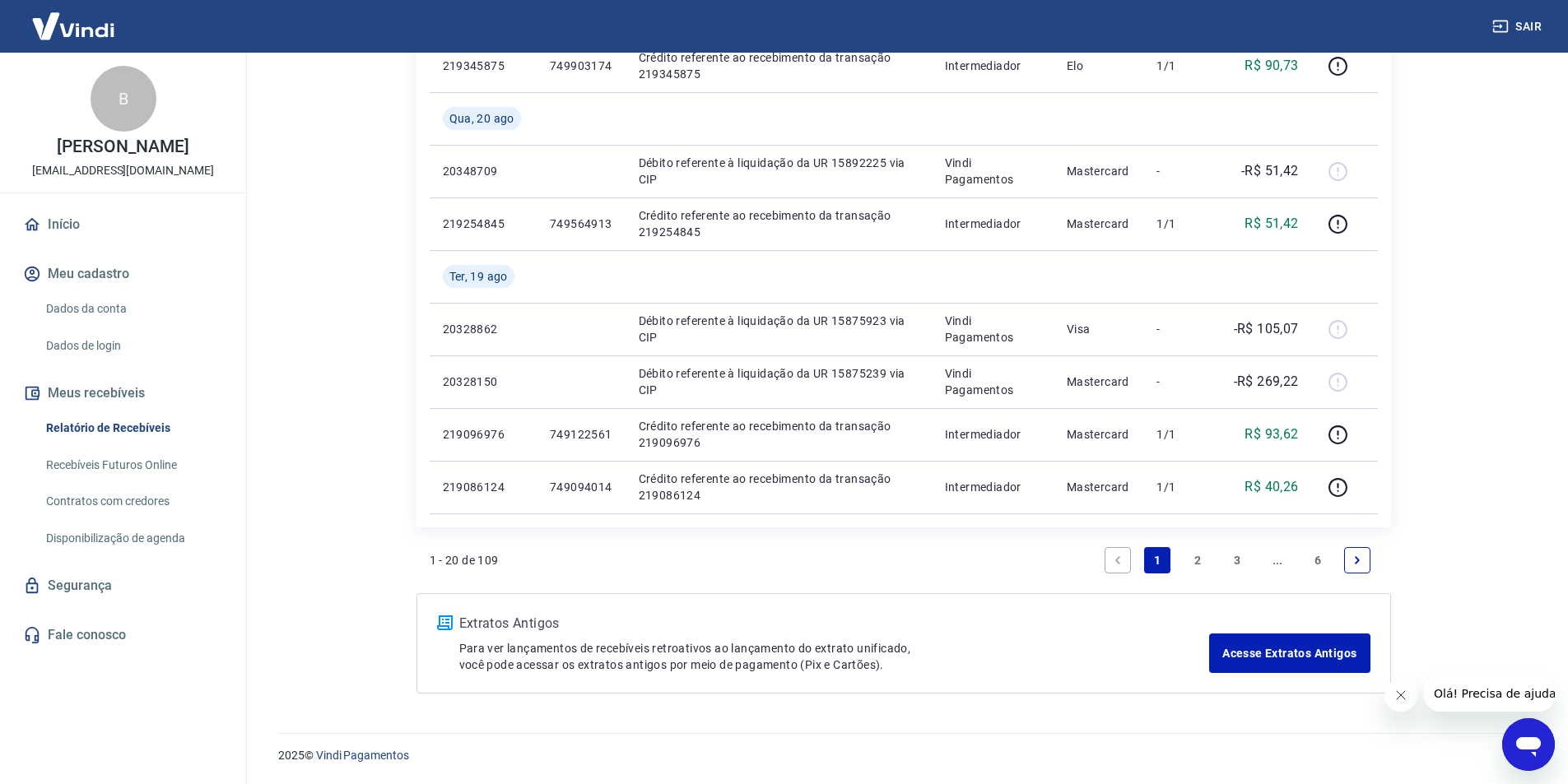
click at [1353, 551] on link "Next page" at bounding box center [1356, 560] width 26 height 26
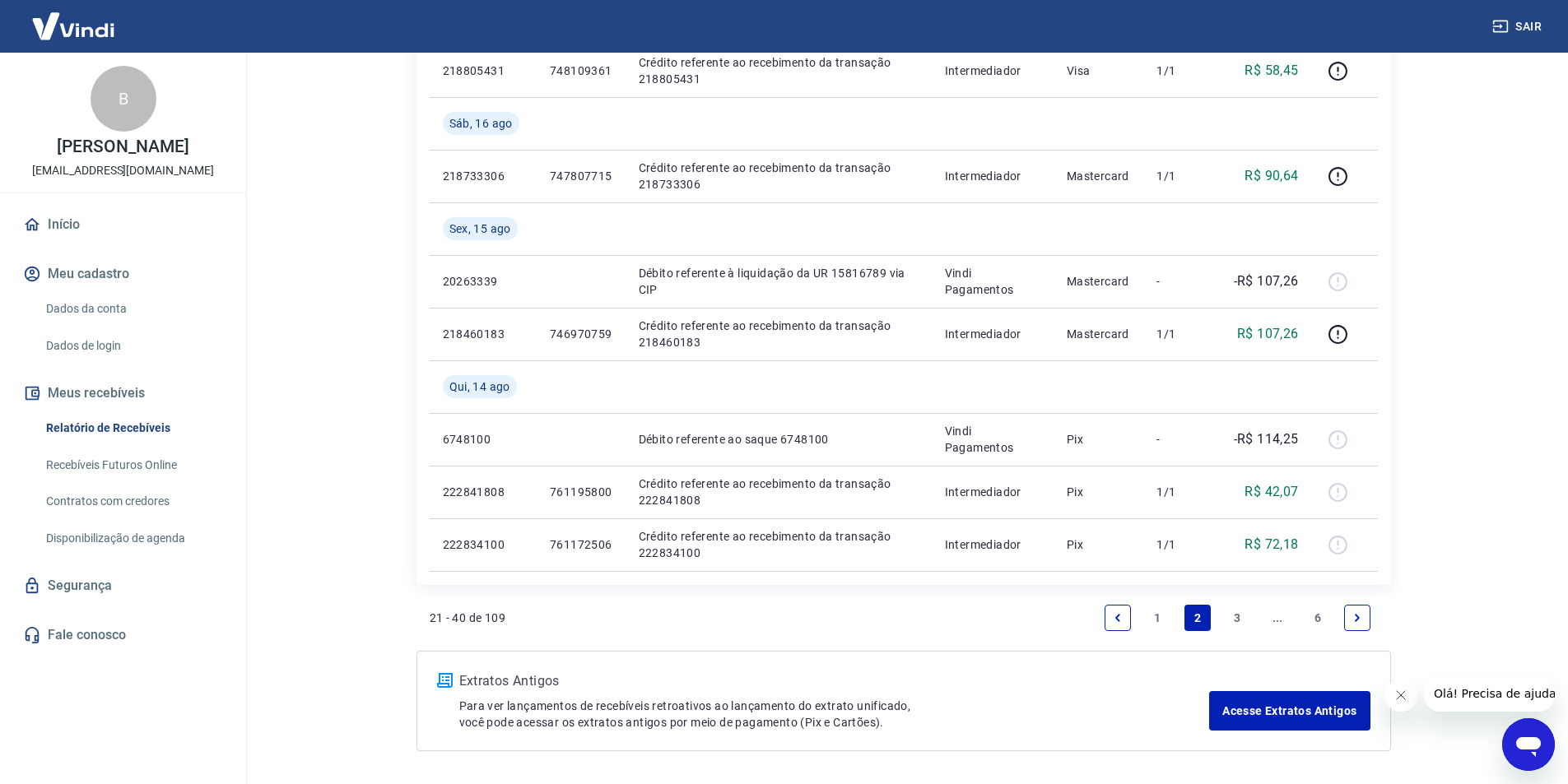
scroll to position [1191, 0]
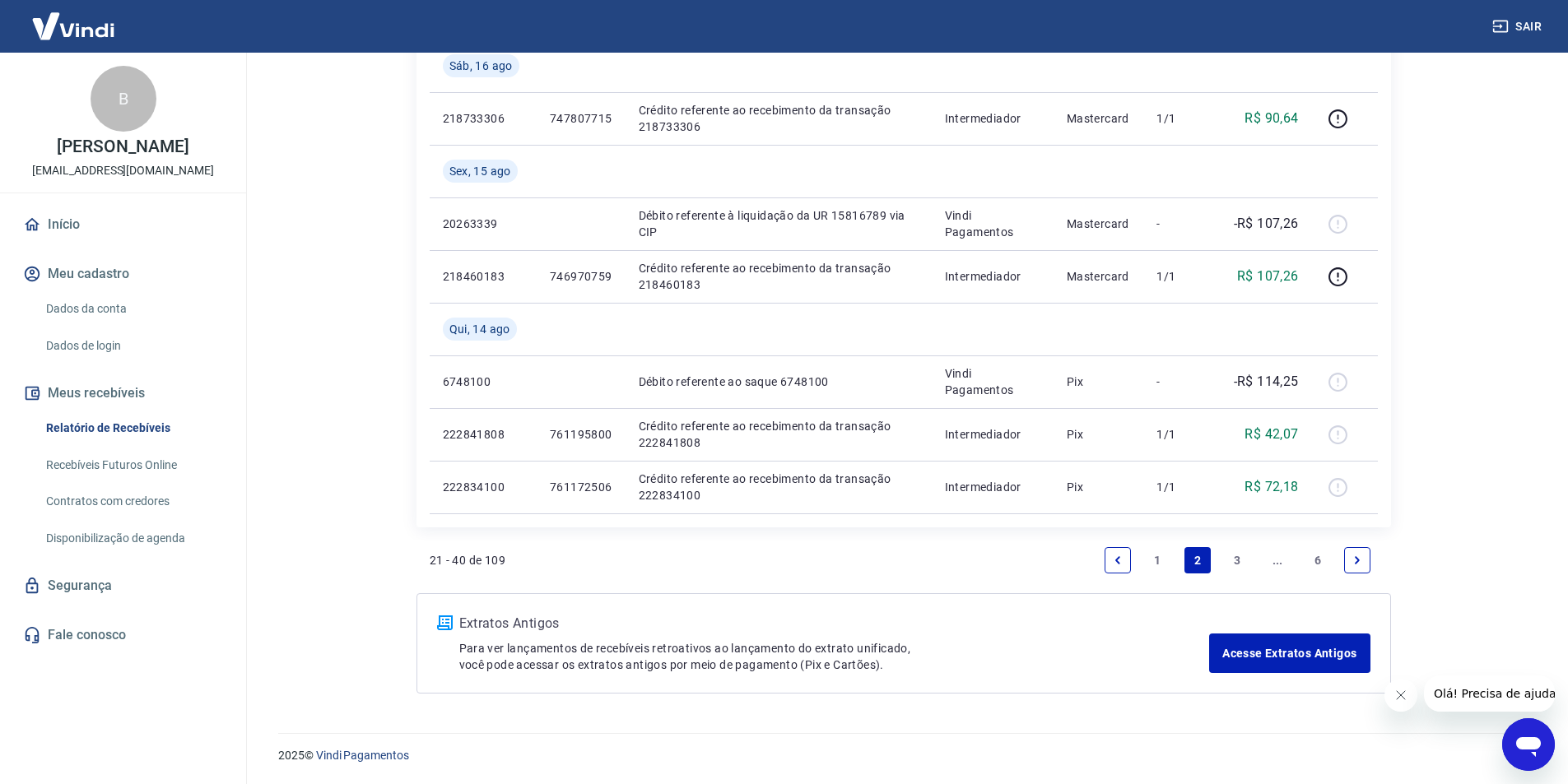
click at [1361, 556] on icon "Next page" at bounding box center [1357, 560] width 12 height 12
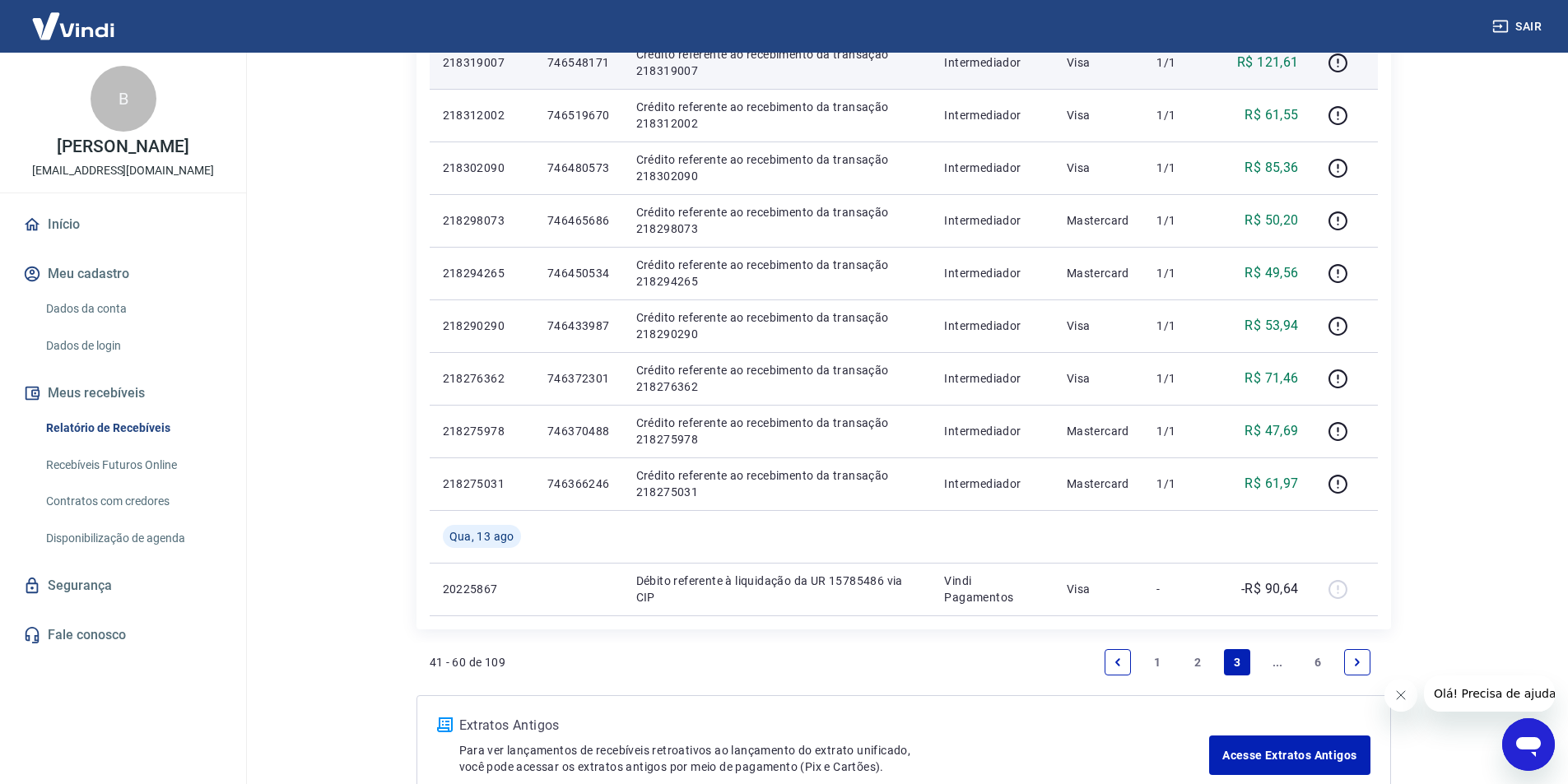
scroll to position [905, 0]
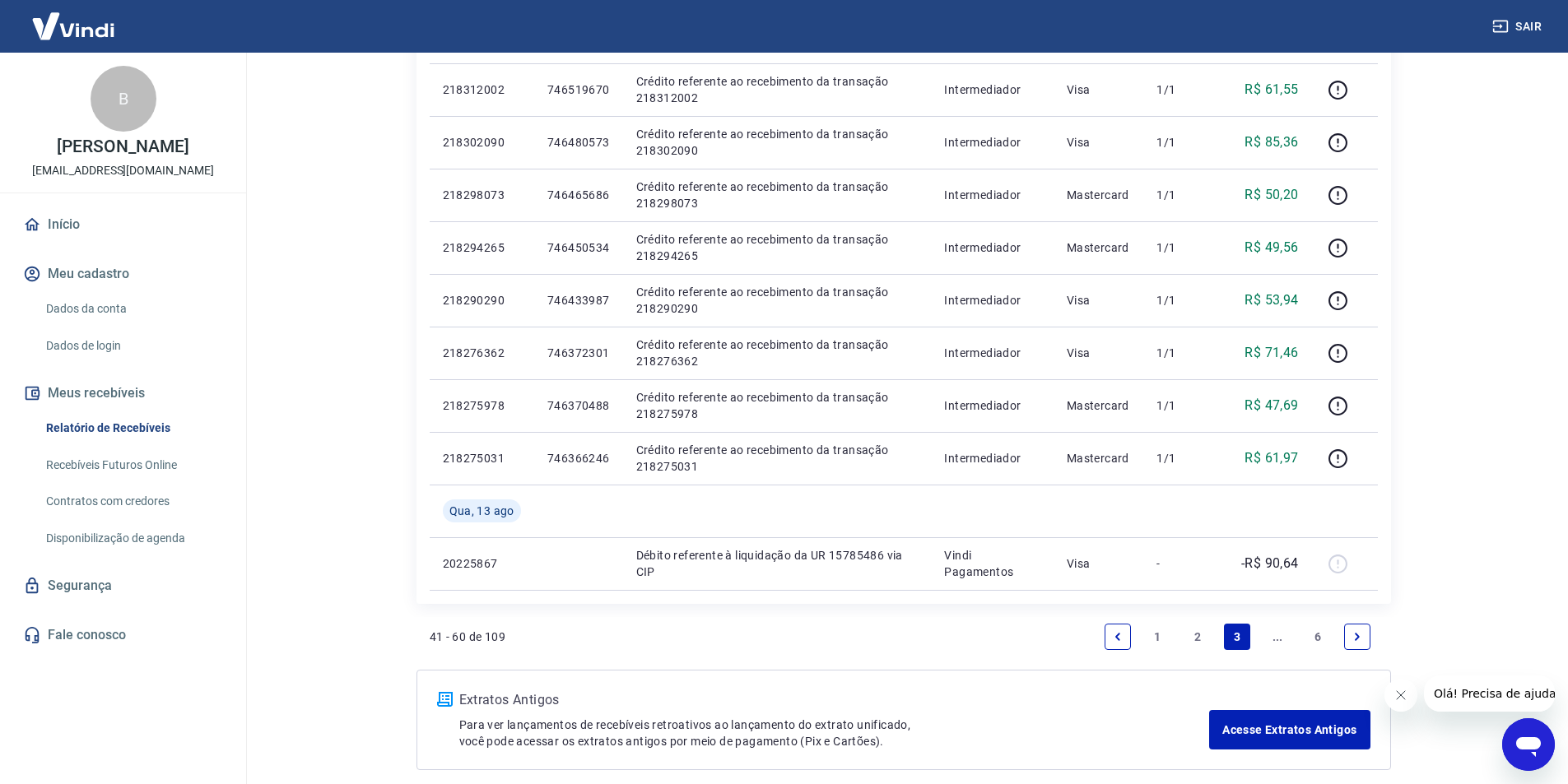
click at [1348, 639] on link "Next page" at bounding box center [1356, 635] width 26 height 26
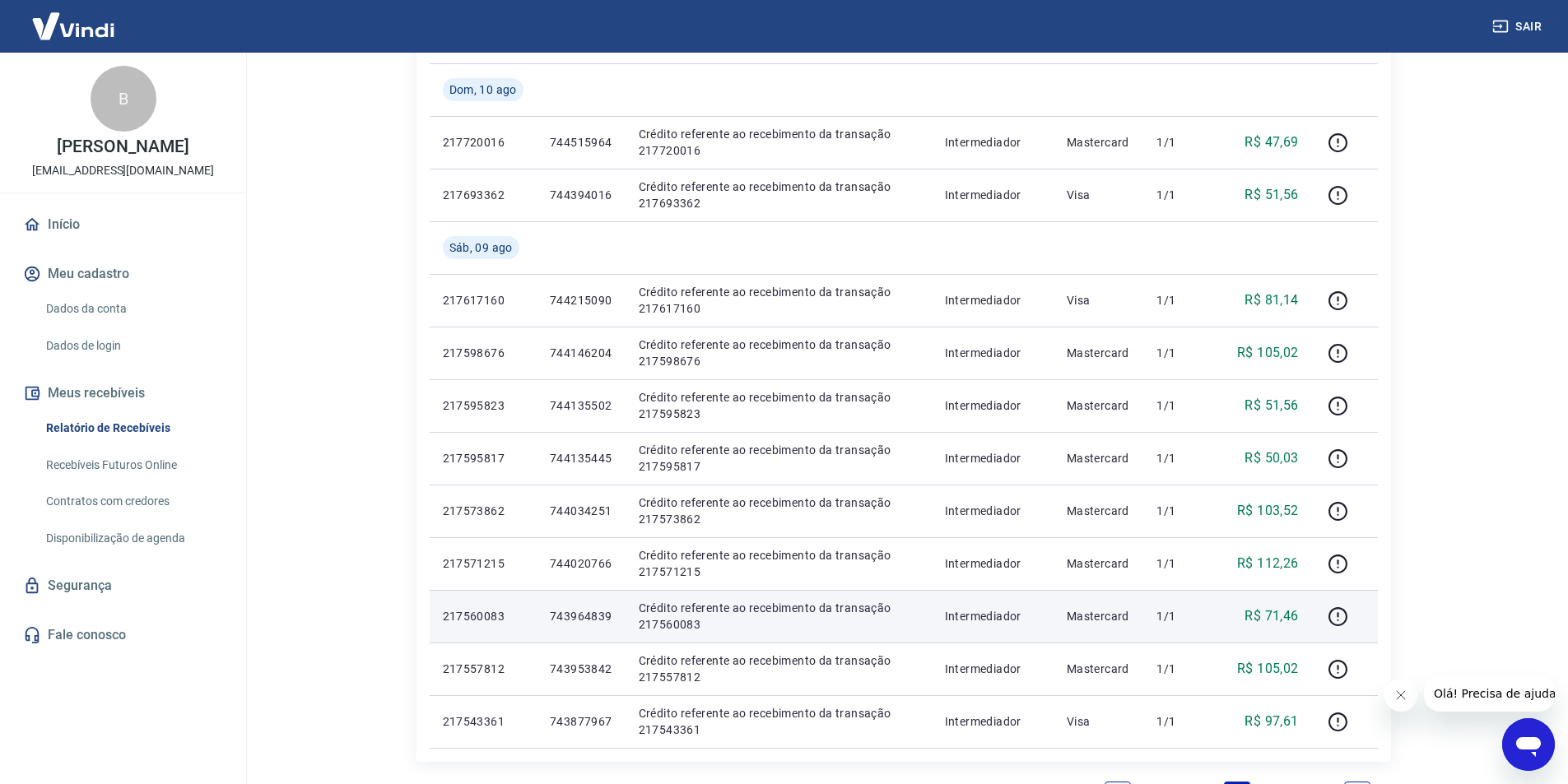
scroll to position [1139, 0]
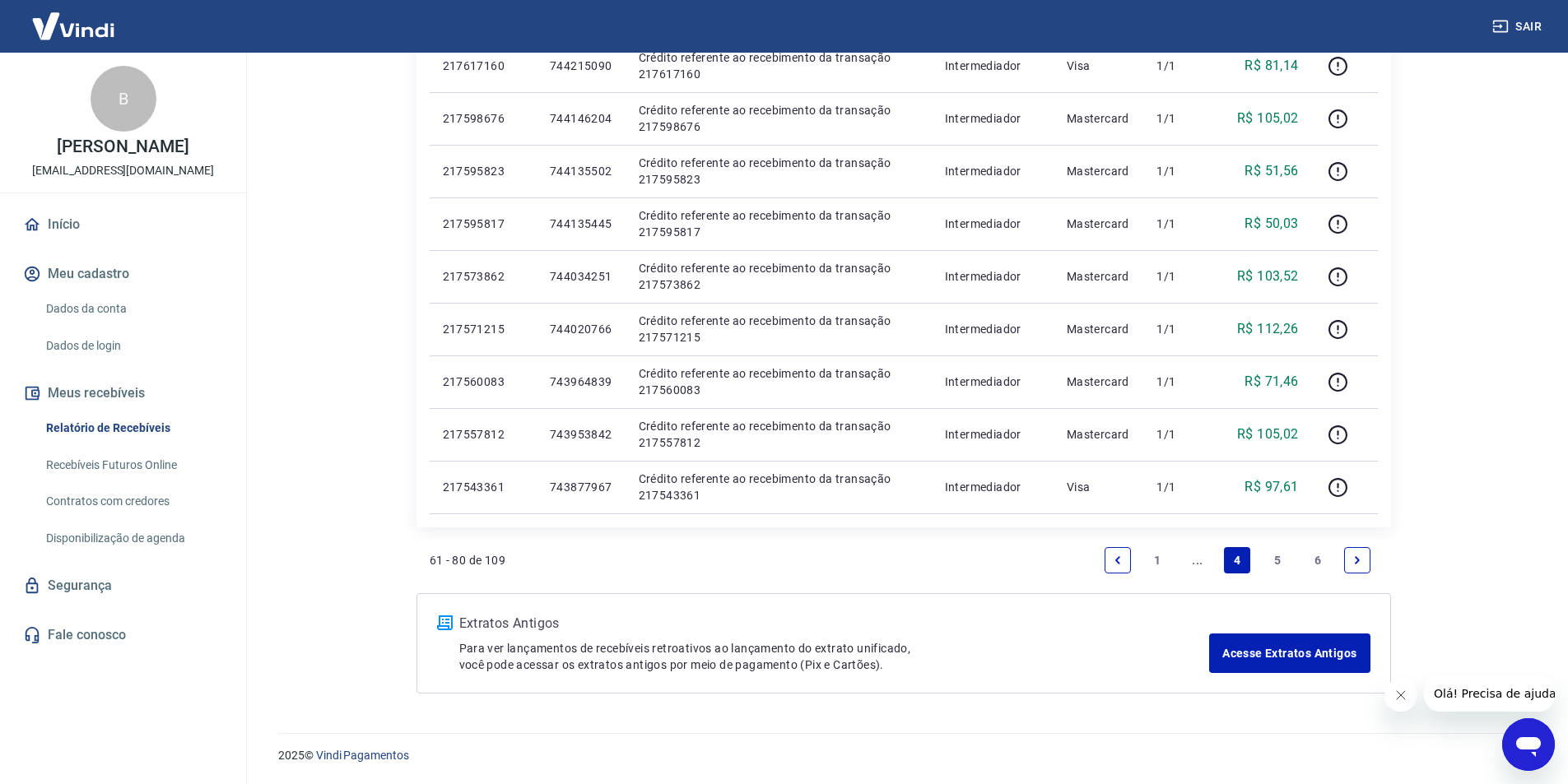
click at [1279, 560] on link "5" at bounding box center [1276, 560] width 26 height 26
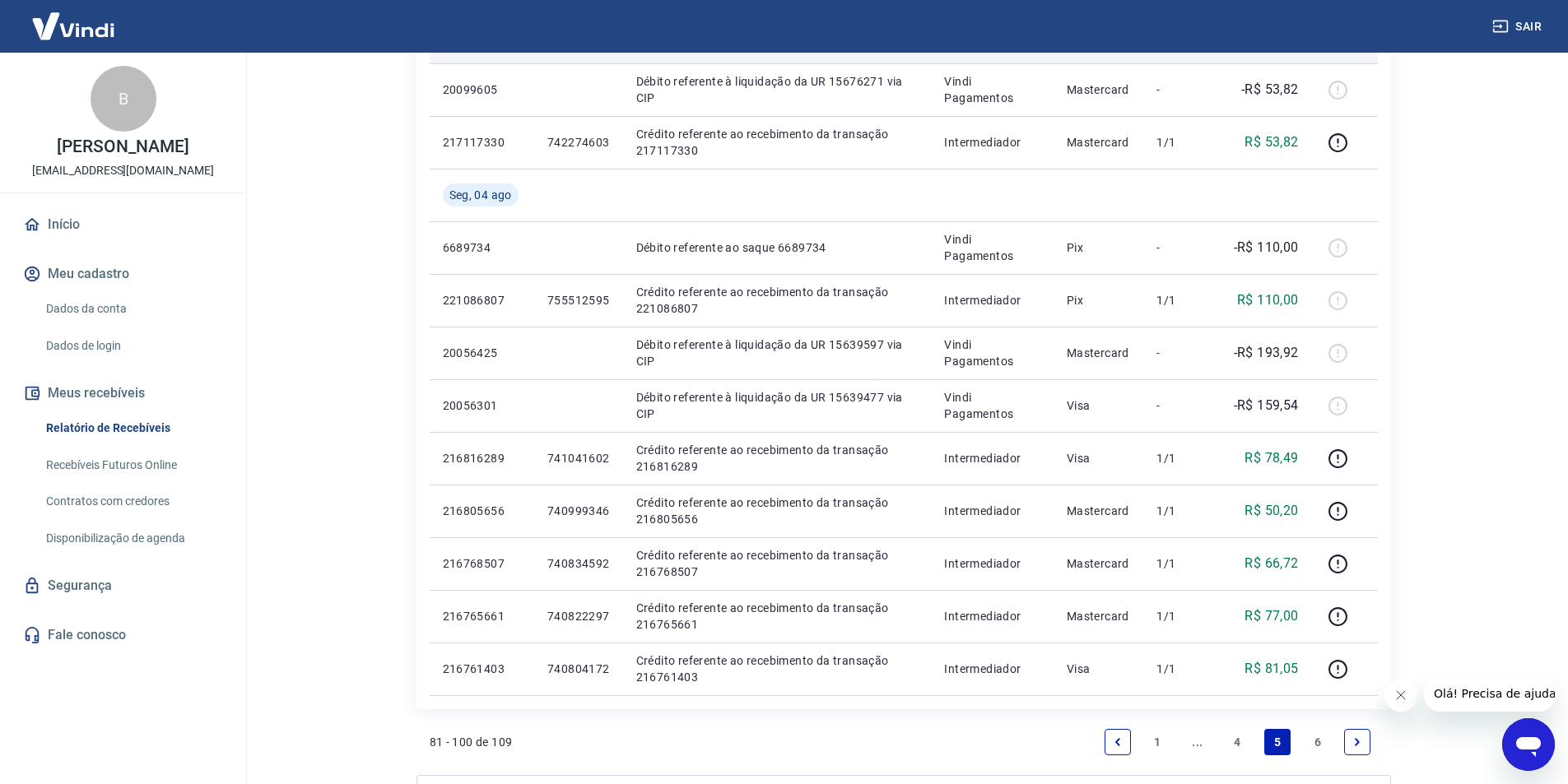
scroll to position [1070, 0]
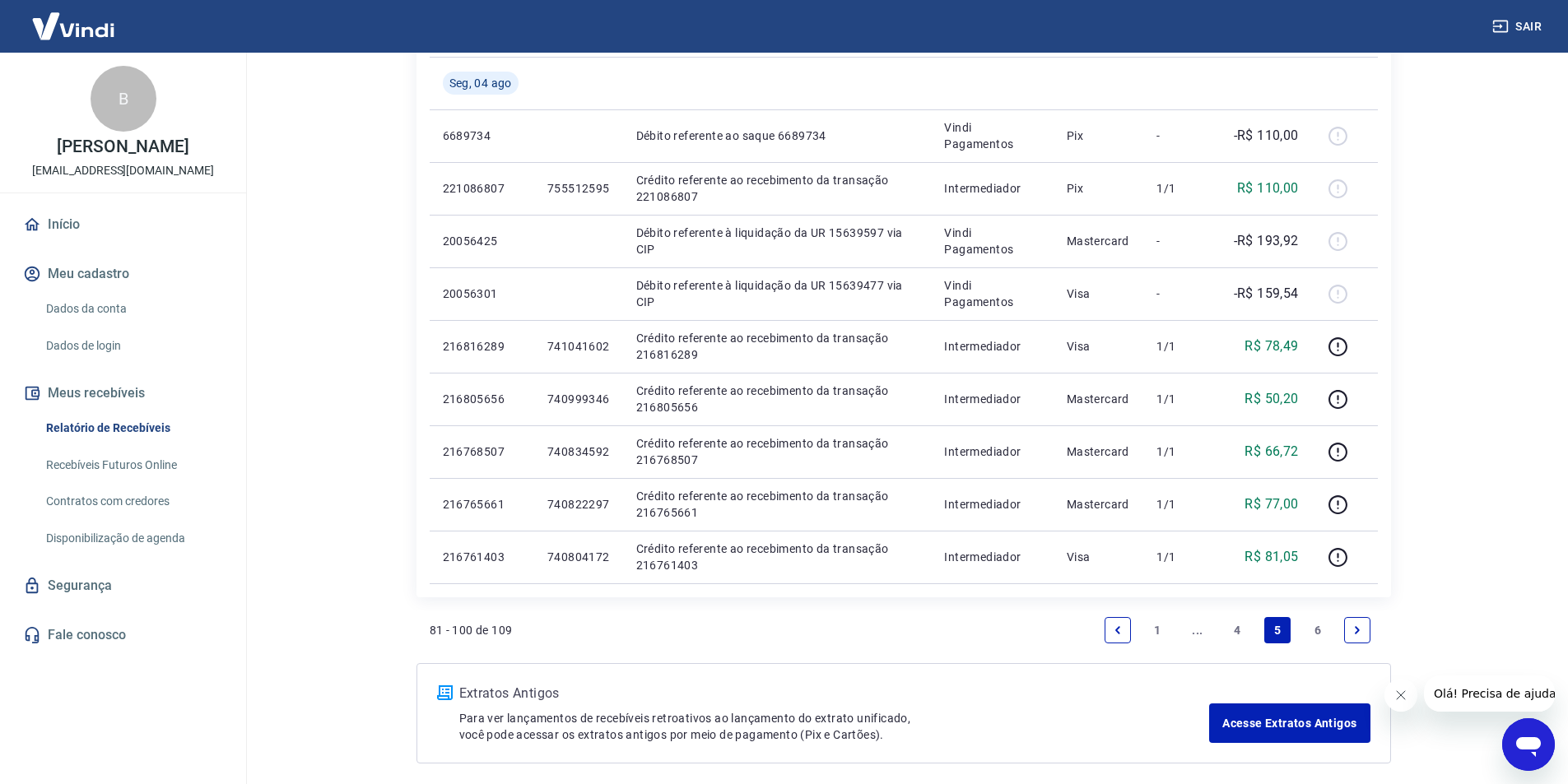
click at [1238, 629] on link "4" at bounding box center [1236, 630] width 26 height 26
